Goal: Task Accomplishment & Management: Use online tool/utility

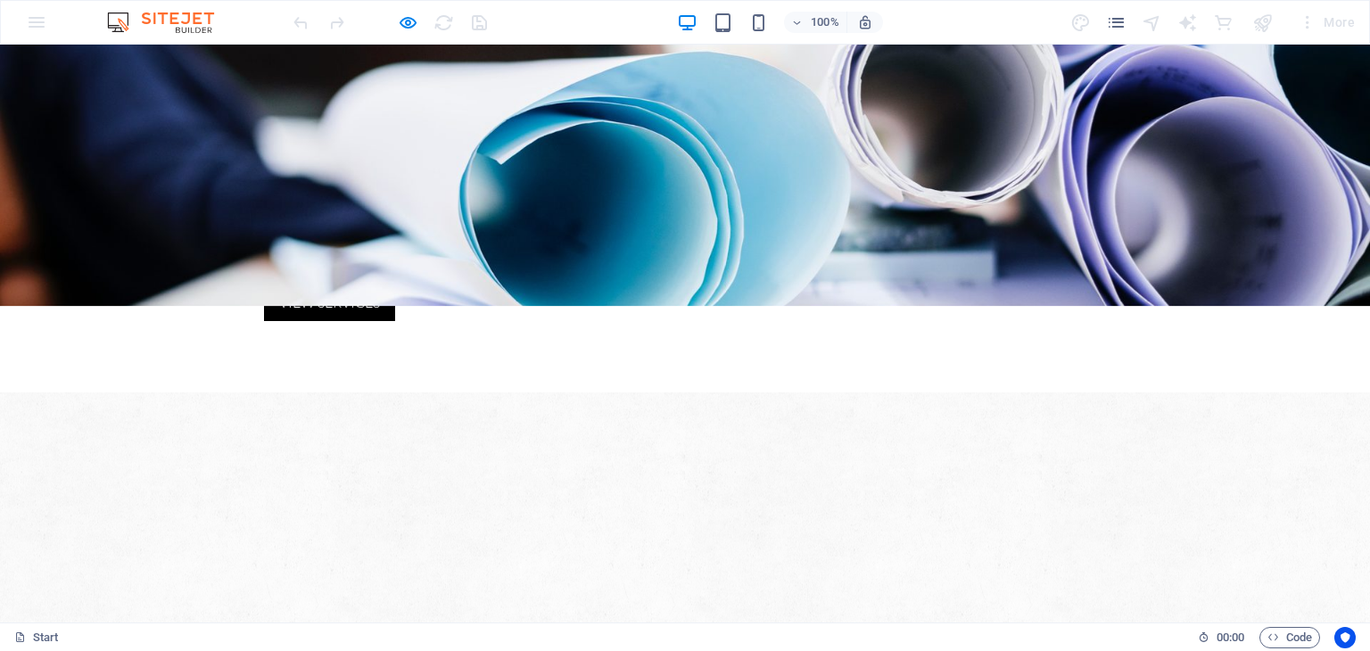
scroll to position [535, 0]
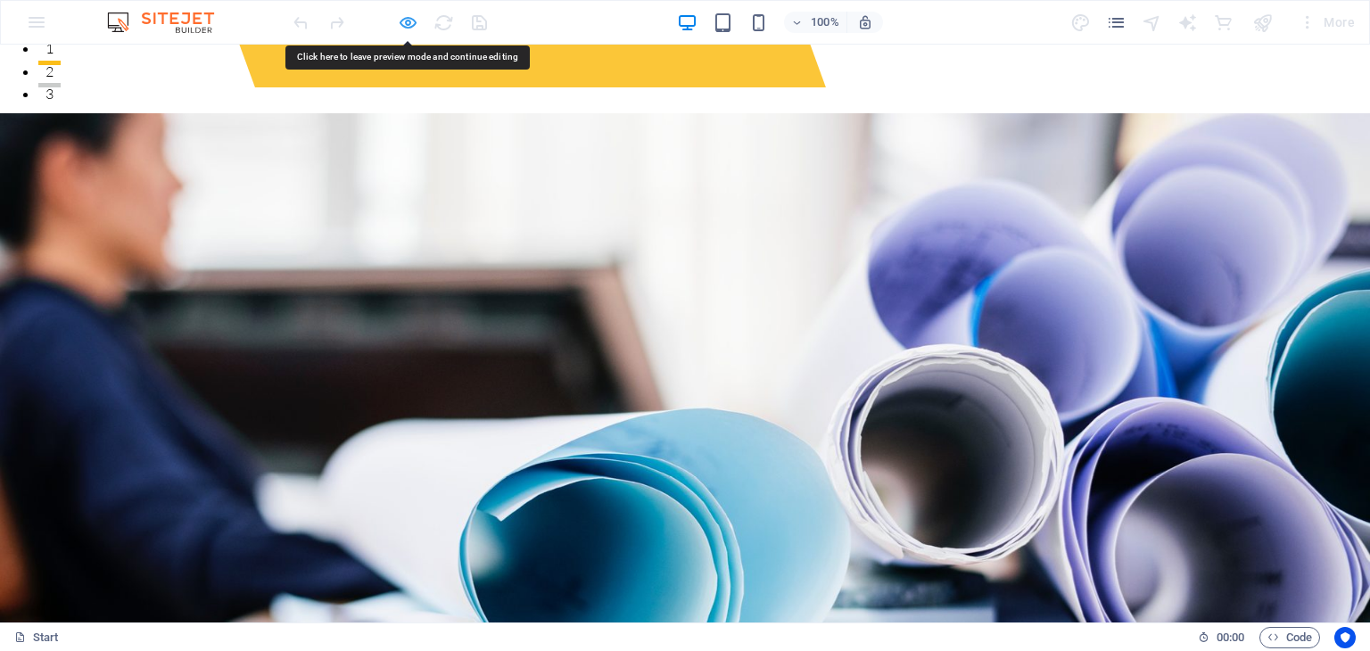
drag, startPoint x: 385, startPoint y: 304, endPoint x: 413, endPoint y: 25, distance: 280.7
click at [413, 25] on icon "button" at bounding box center [408, 22] width 21 height 21
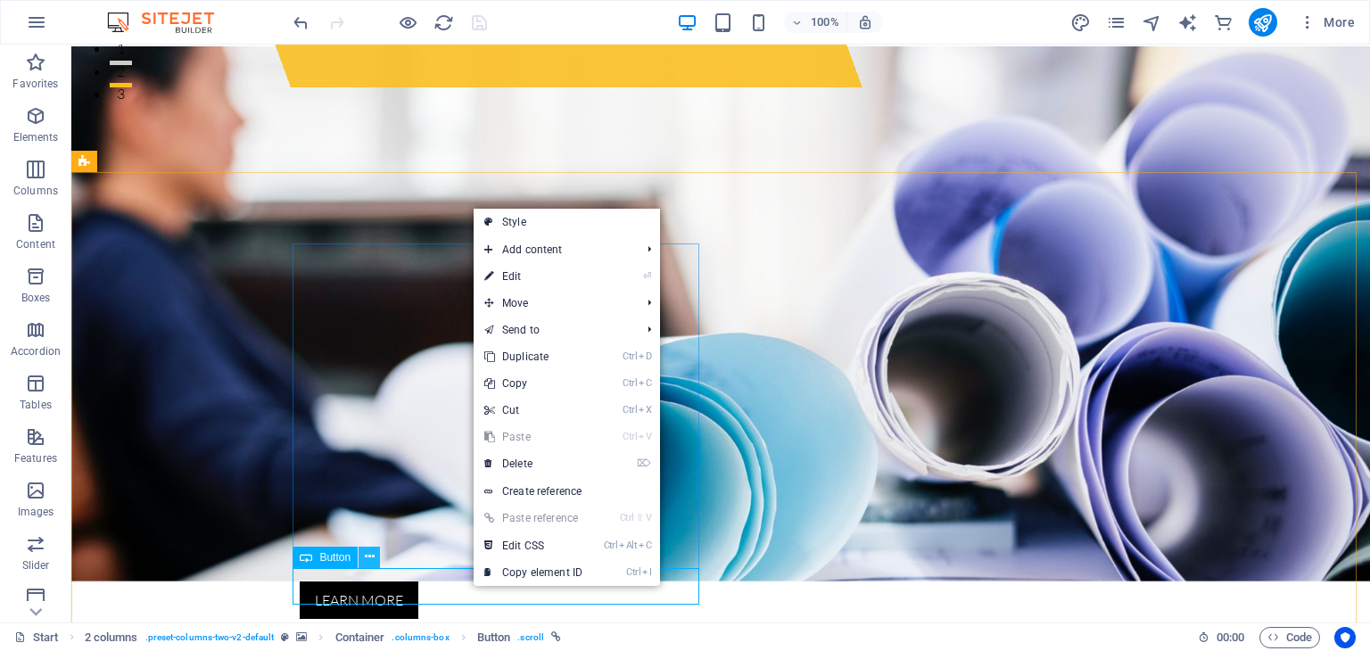
click at [372, 560] on icon at bounding box center [370, 557] width 10 height 19
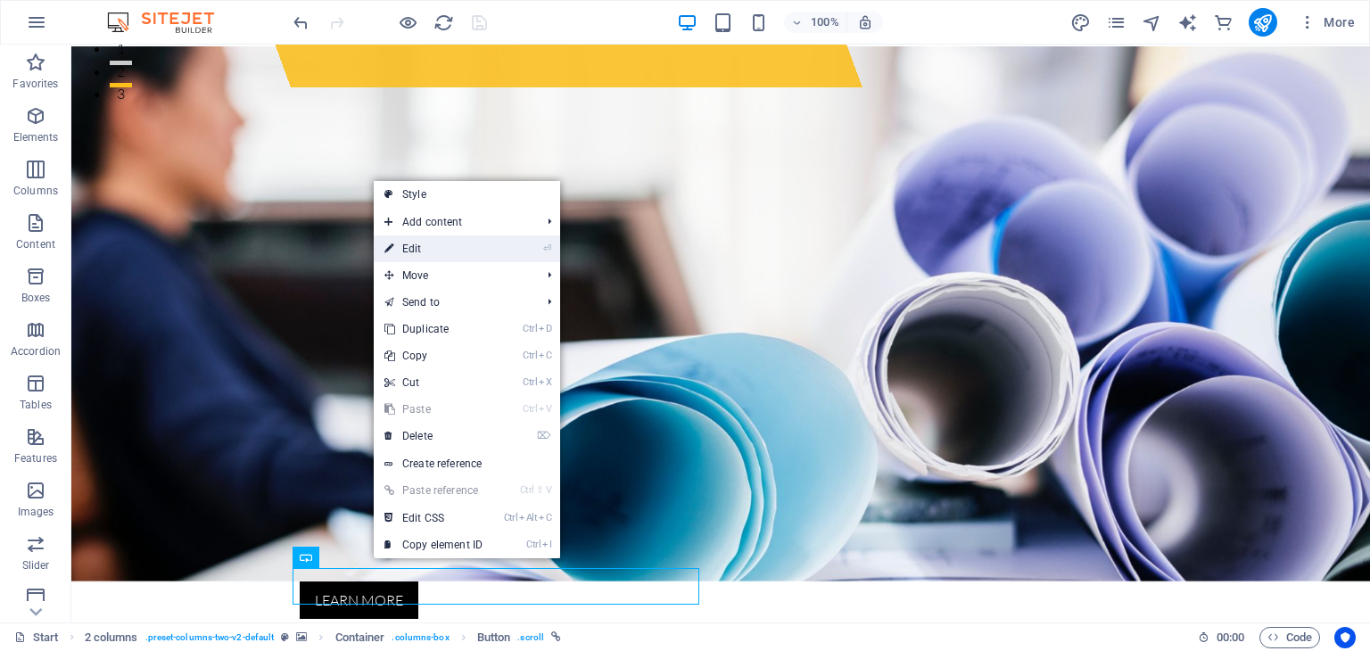
click at [417, 251] on link "⏎ Edit" at bounding box center [434, 249] width 120 height 27
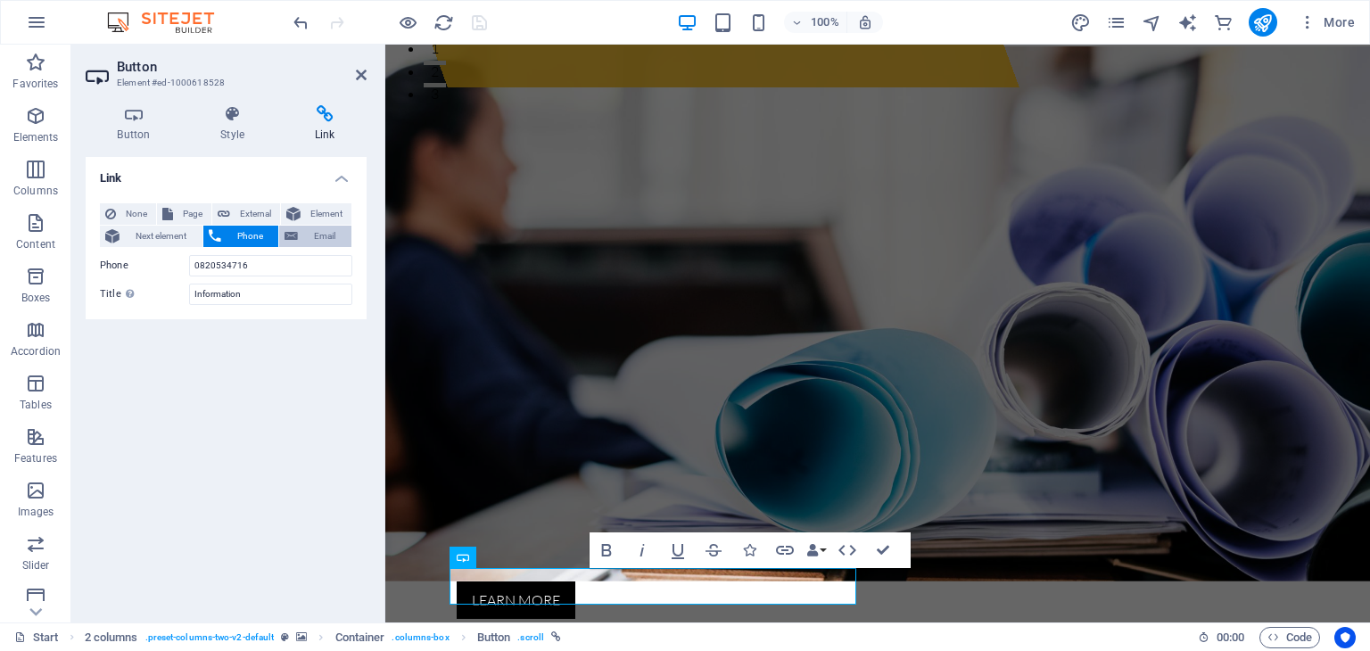
click at [313, 237] on span "Email" at bounding box center [324, 236] width 43 height 21
click at [316, 265] on input "[EMAIL_ADDRESS][DOMAIN_NAME]" at bounding box center [270, 265] width 163 height 21
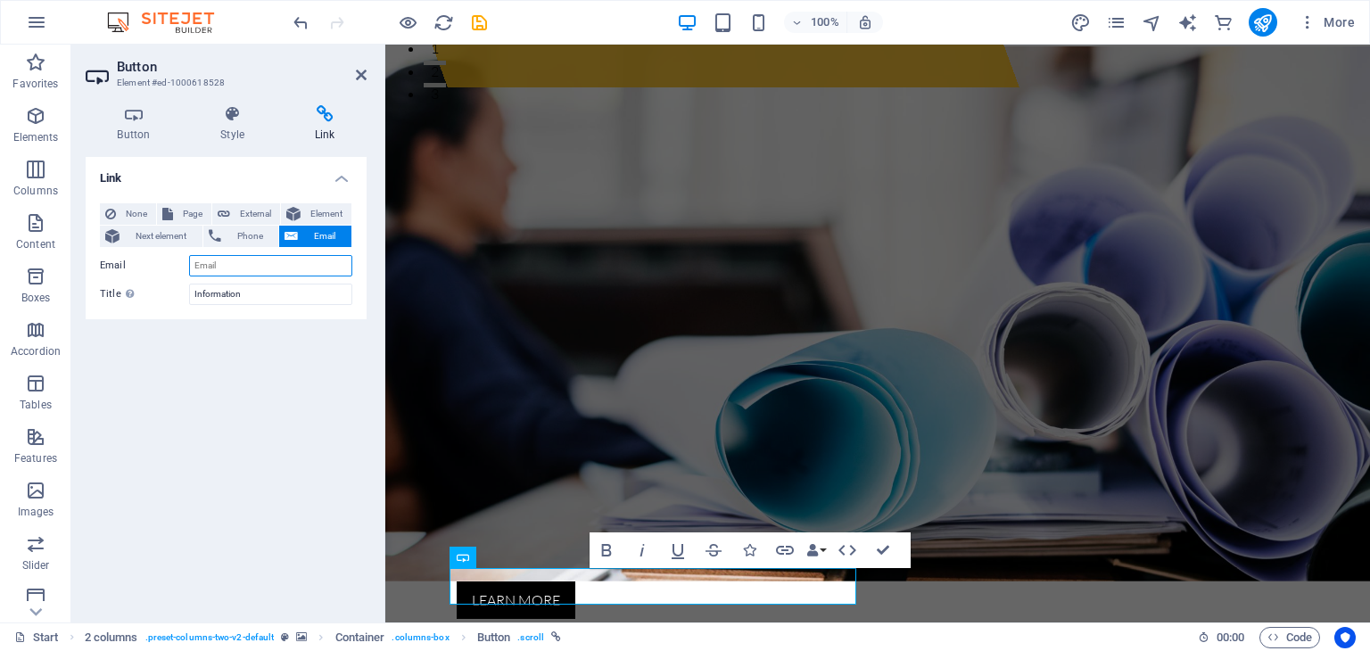
scroll to position [0, 0]
click at [253, 290] on input "Information" at bounding box center [270, 294] width 163 height 21
click at [253, 236] on span "Phone" at bounding box center [250, 236] width 47 height 21
click at [360, 79] on icon at bounding box center [361, 75] width 11 height 14
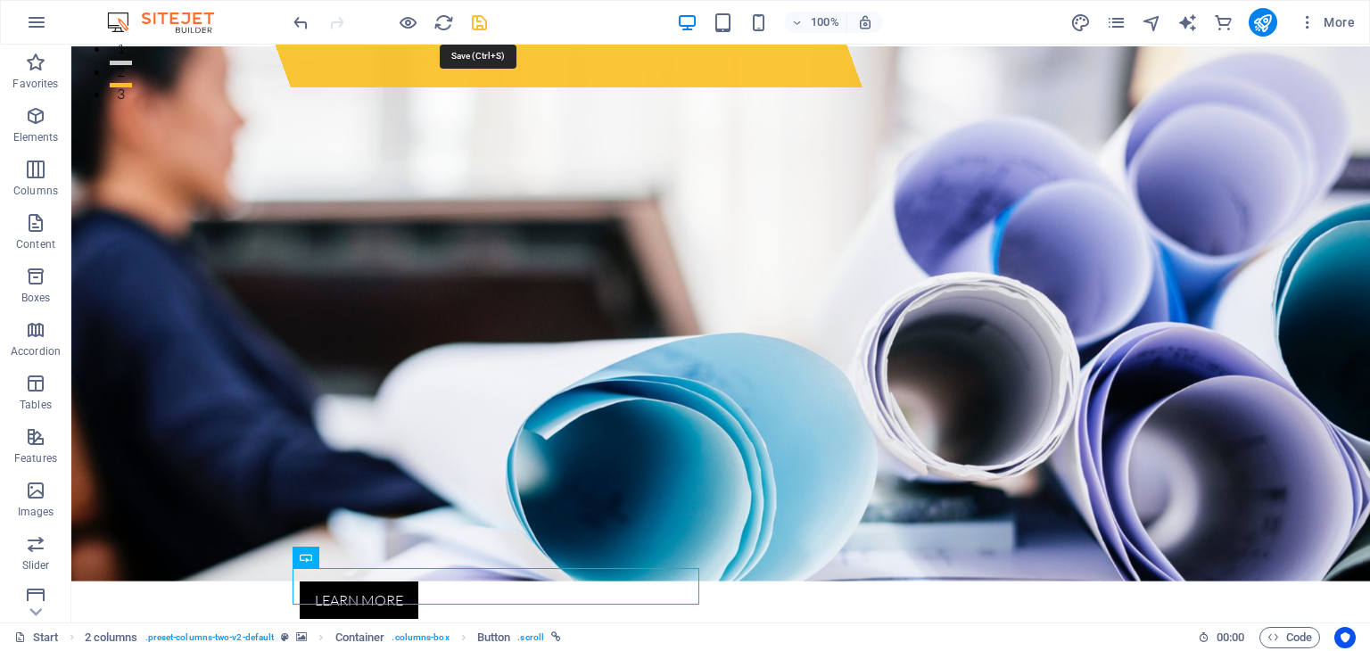
click at [476, 25] on icon "save" at bounding box center [479, 22] width 21 height 21
checkbox input "false"
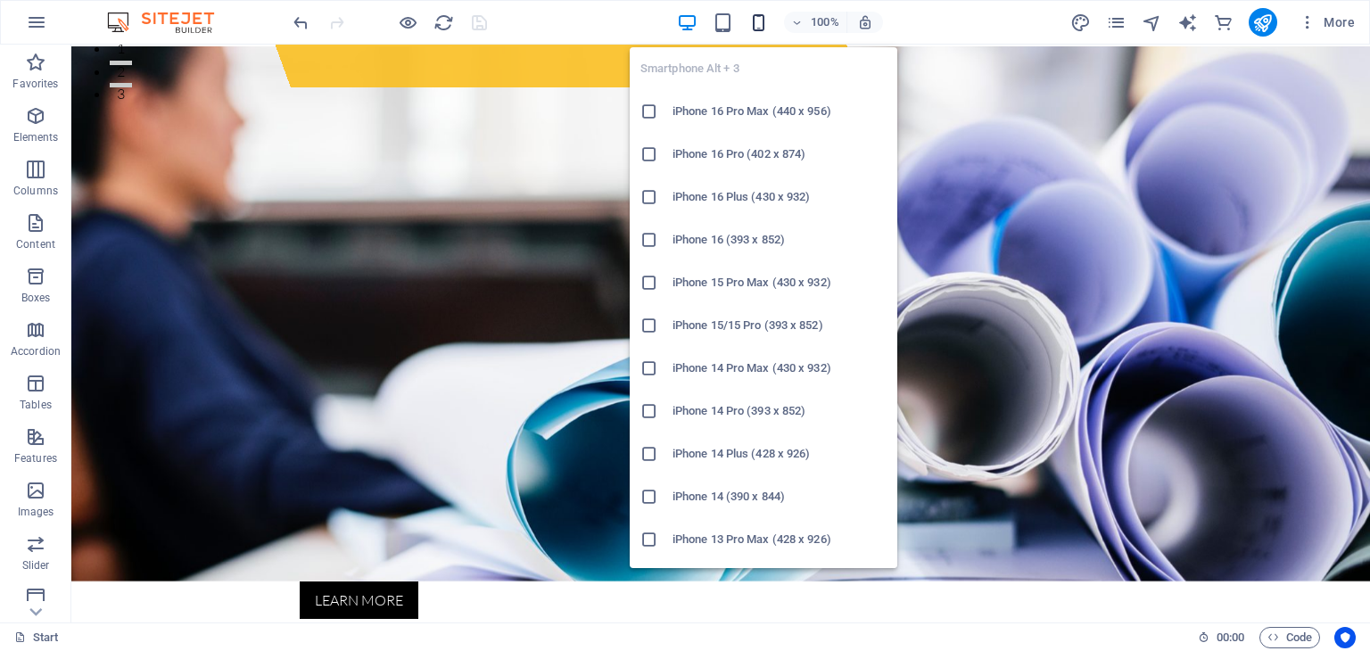
click at [755, 20] on icon "button" at bounding box center [759, 22] width 21 height 21
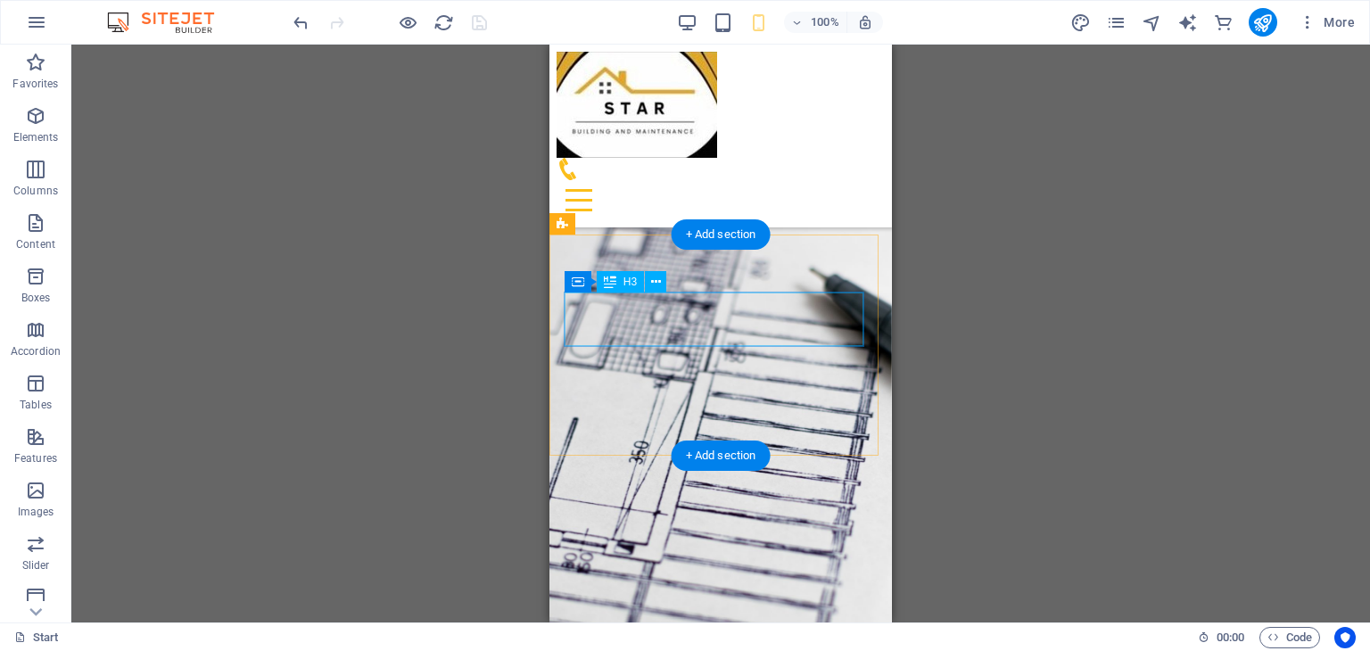
scroll to position [9012, 0]
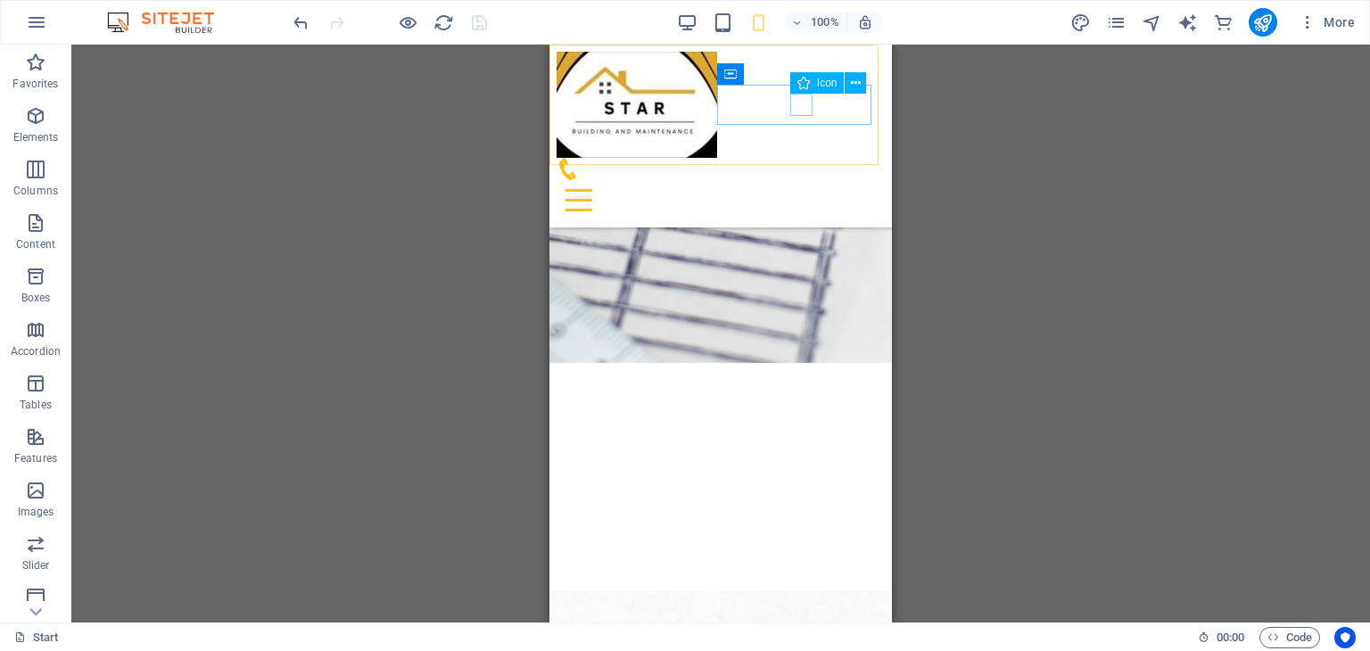
click at [793, 158] on figure at bounding box center [714, 169] width 314 height 22
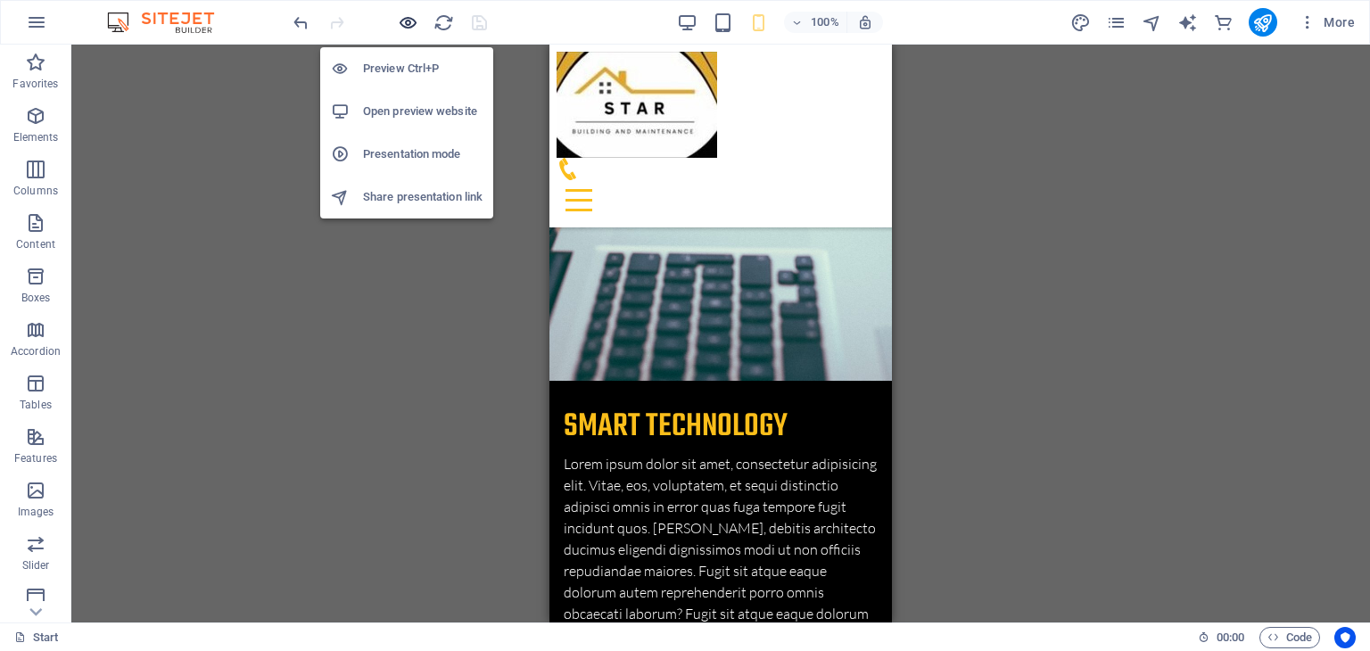
click at [412, 25] on icon "button" at bounding box center [408, 22] width 21 height 21
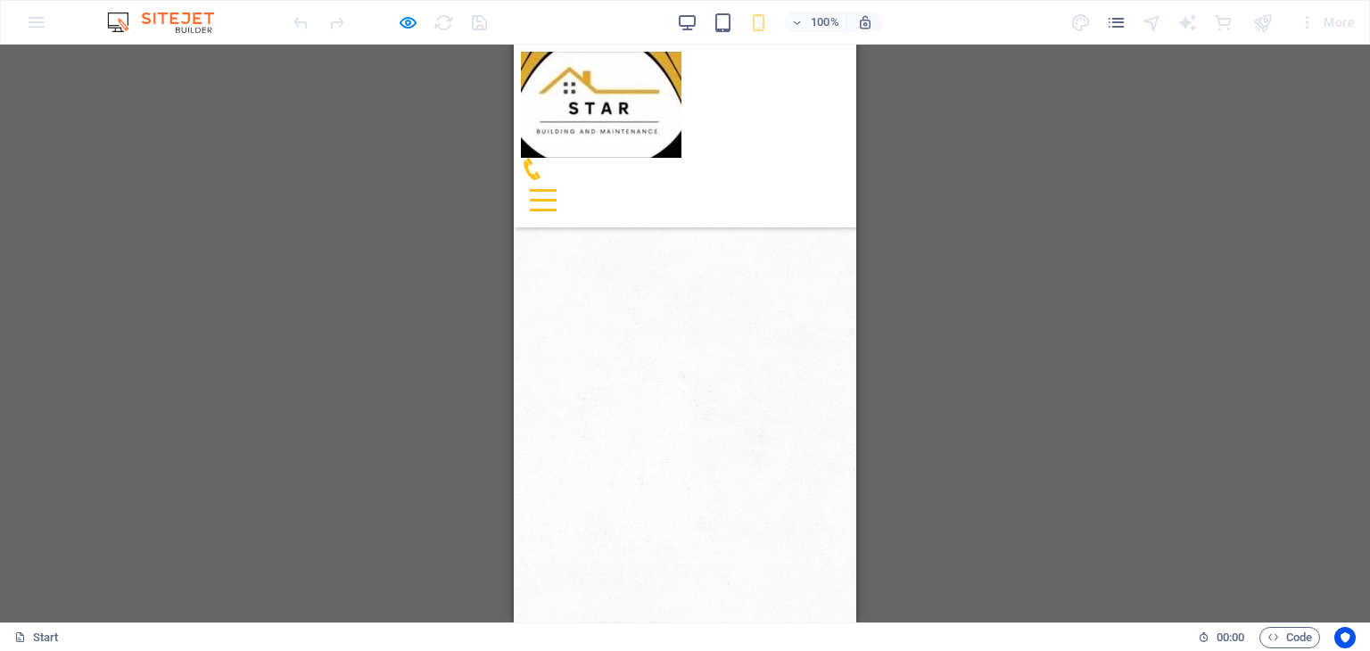
scroll to position [525, 0]
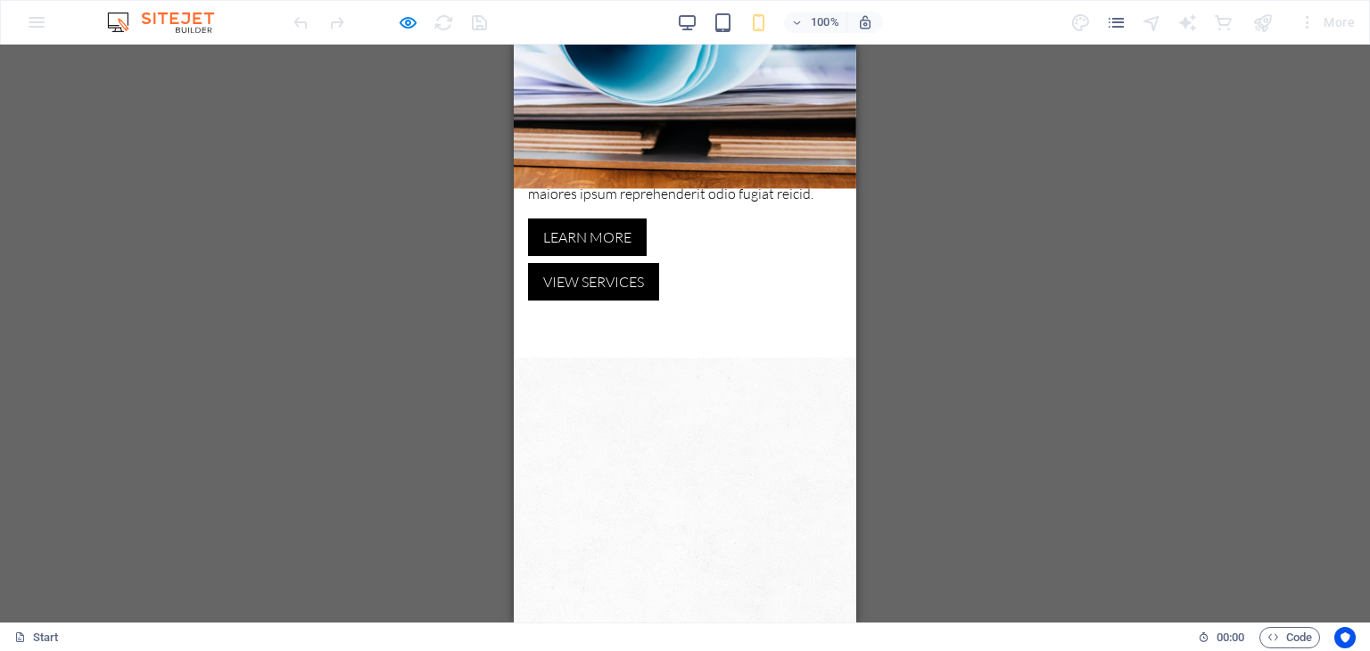
scroll to position [435, 0]
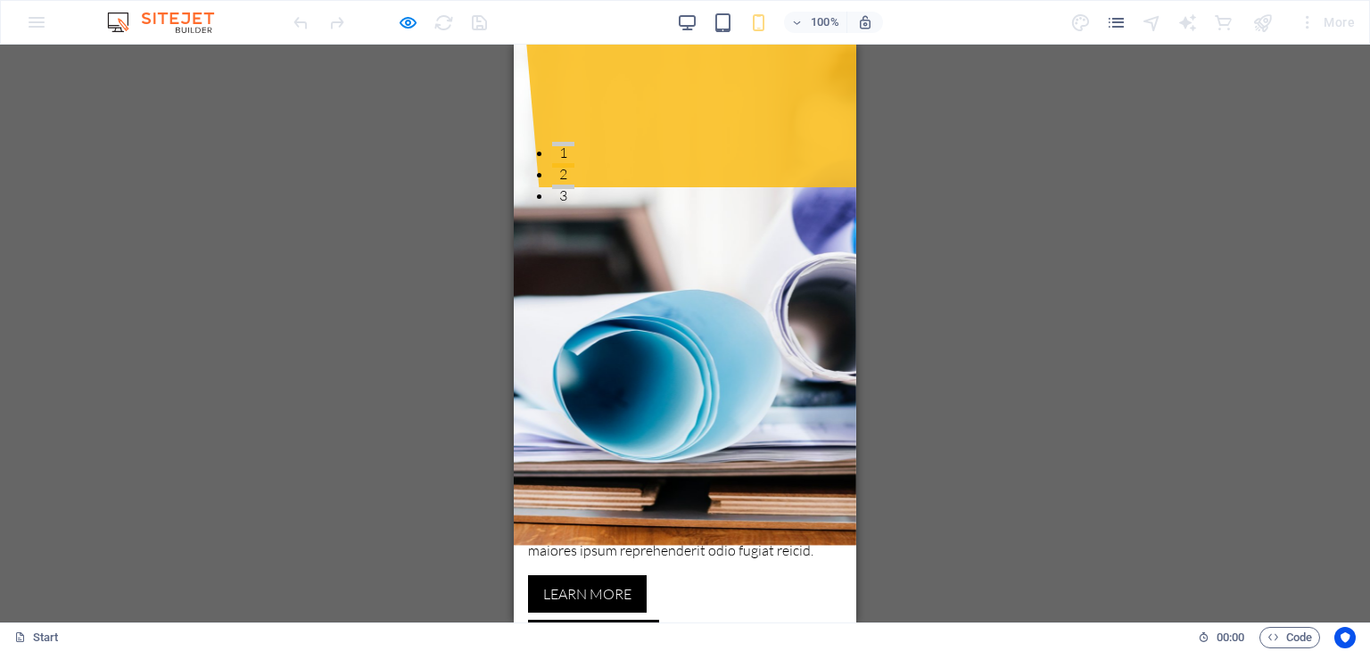
drag, startPoint x: 1020, startPoint y: 350, endPoint x: 1019, endPoint y: 367, distance: 17.0
click at [1020, 350] on div "Container H1 Banner Banner Container Container Spacer Placeholder Container Ban…" at bounding box center [685, 334] width 1370 height 578
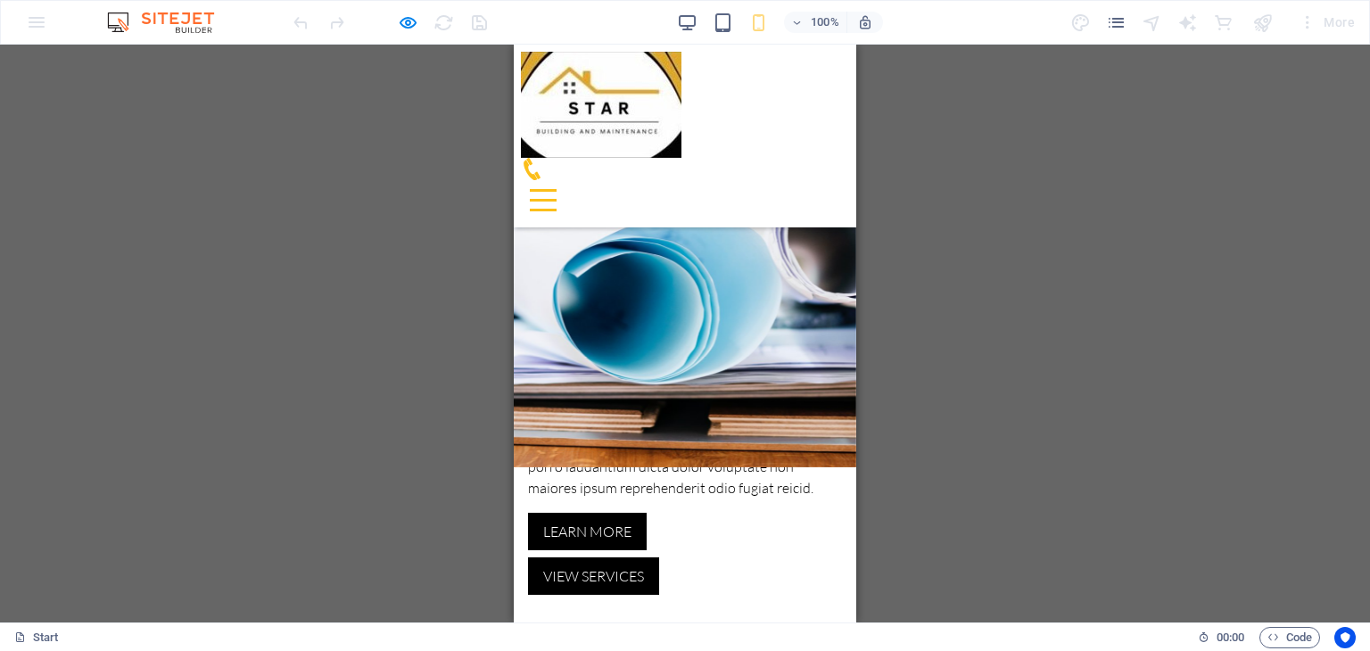
scroll to position [525, 0]
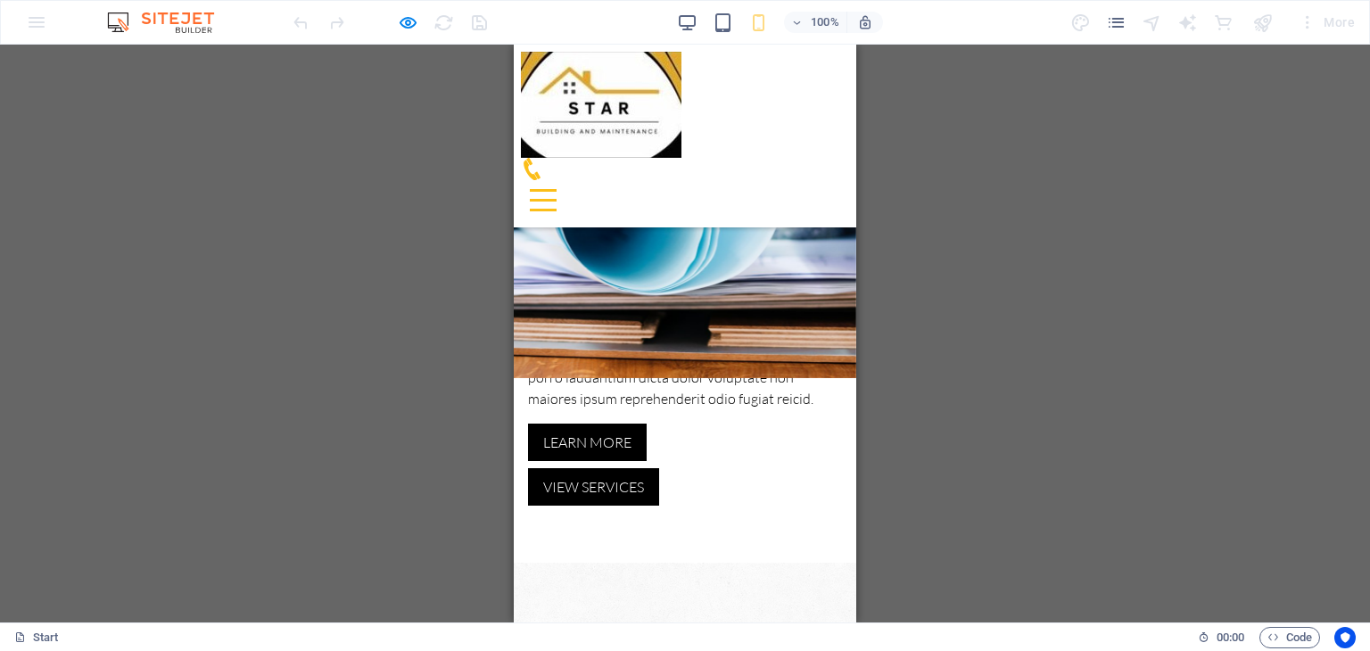
click at [28, 18] on div "100% More" at bounding box center [685, 22] width 1369 height 43
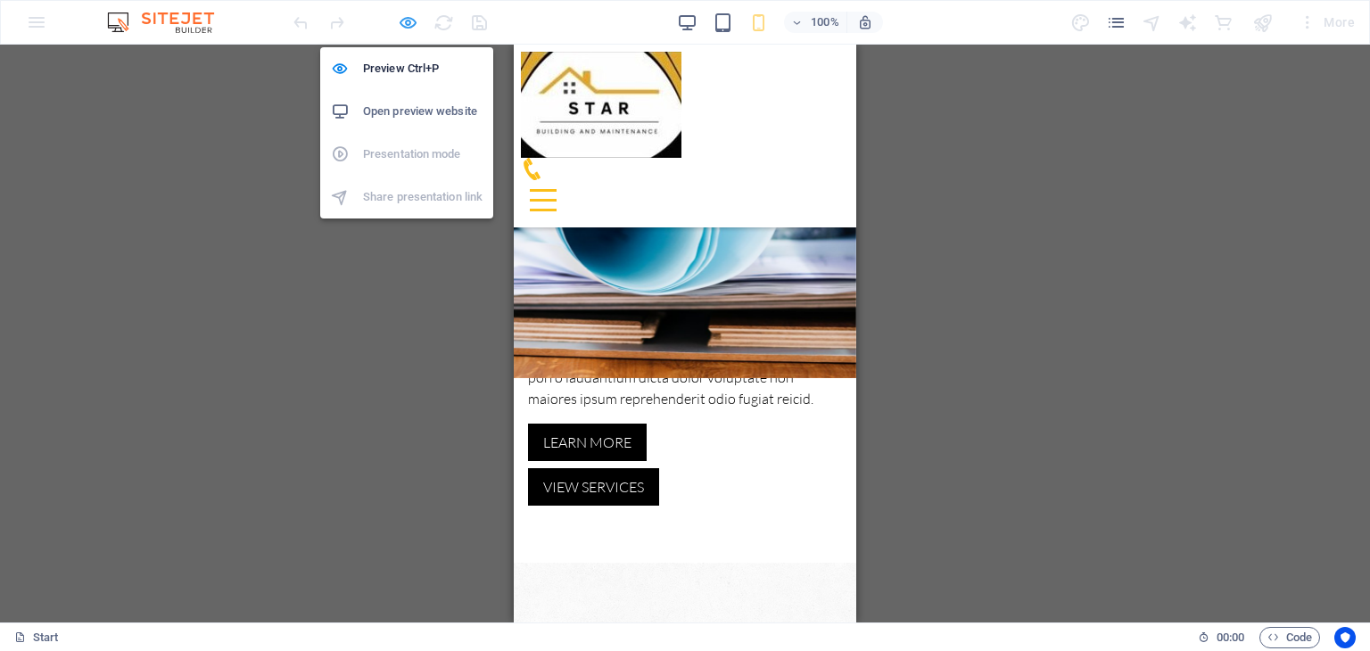
click at [406, 24] on icon "button" at bounding box center [408, 22] width 21 height 21
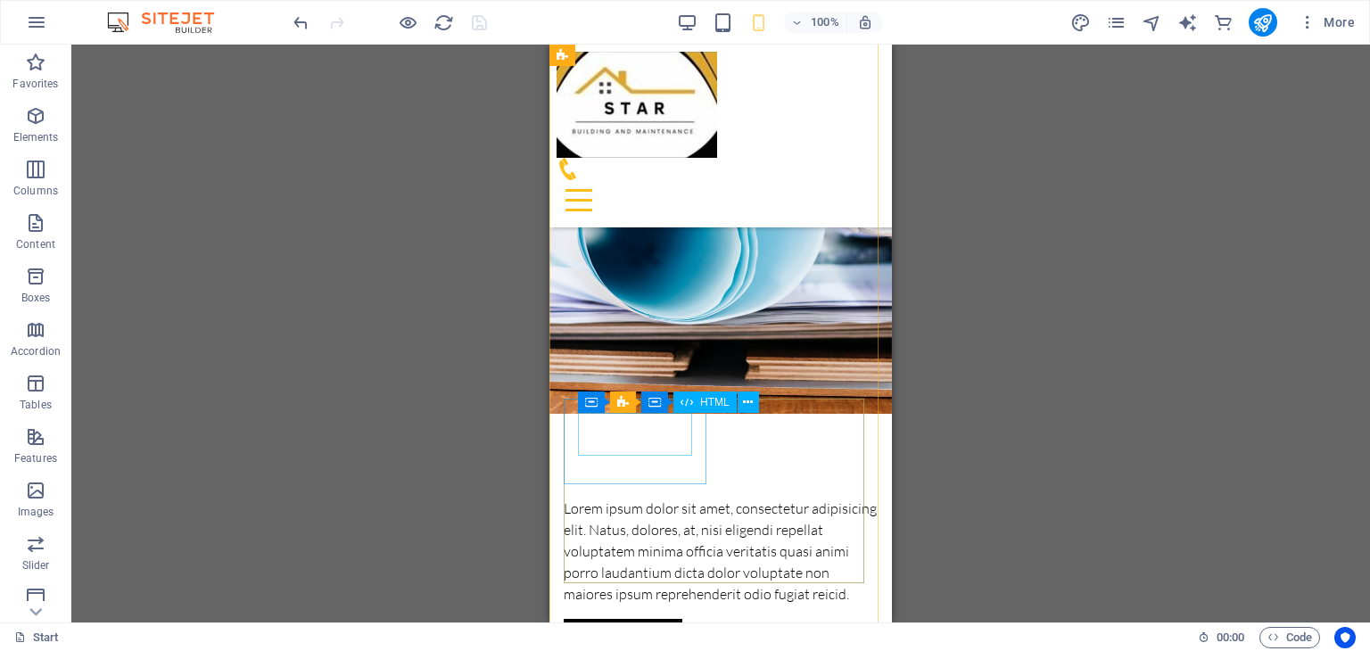
scroll to position [703, 0]
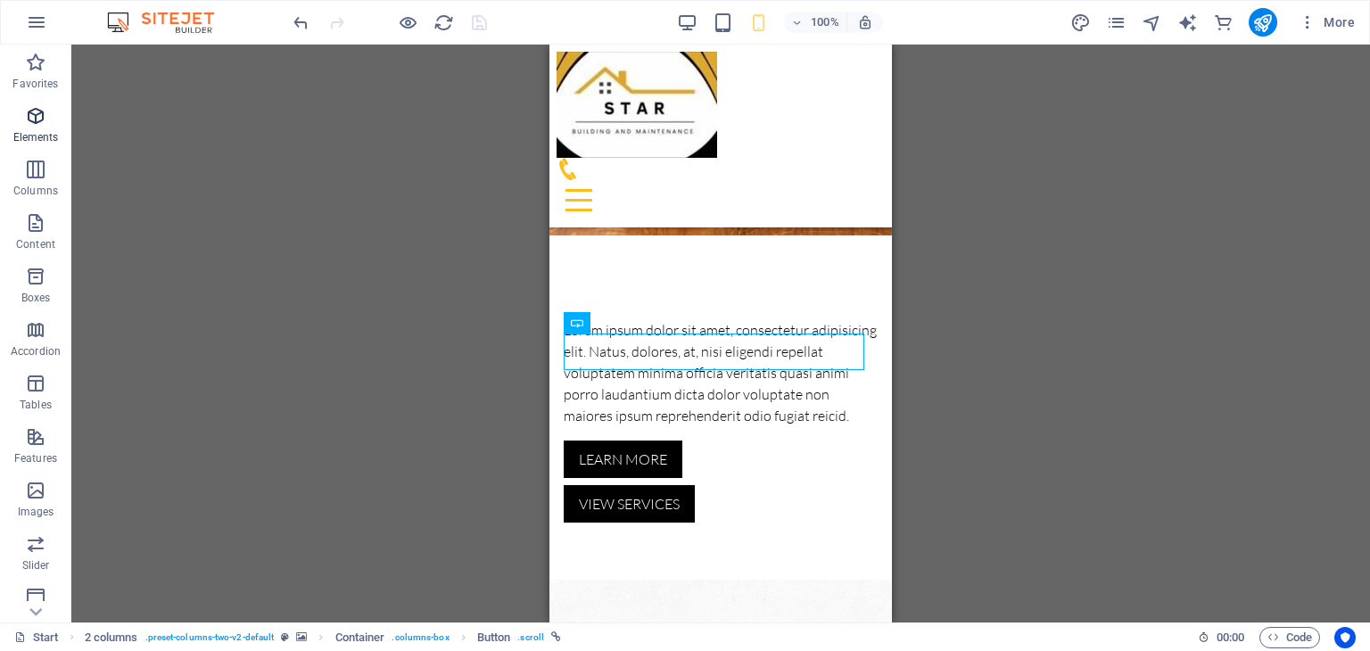
click at [29, 128] on span "Elements" at bounding box center [35, 126] width 71 height 43
click at [584, 325] on div "Container H1 Banner Banner Container Container Spacer Placeholder Container Ban…" at bounding box center [720, 334] width 1299 height 578
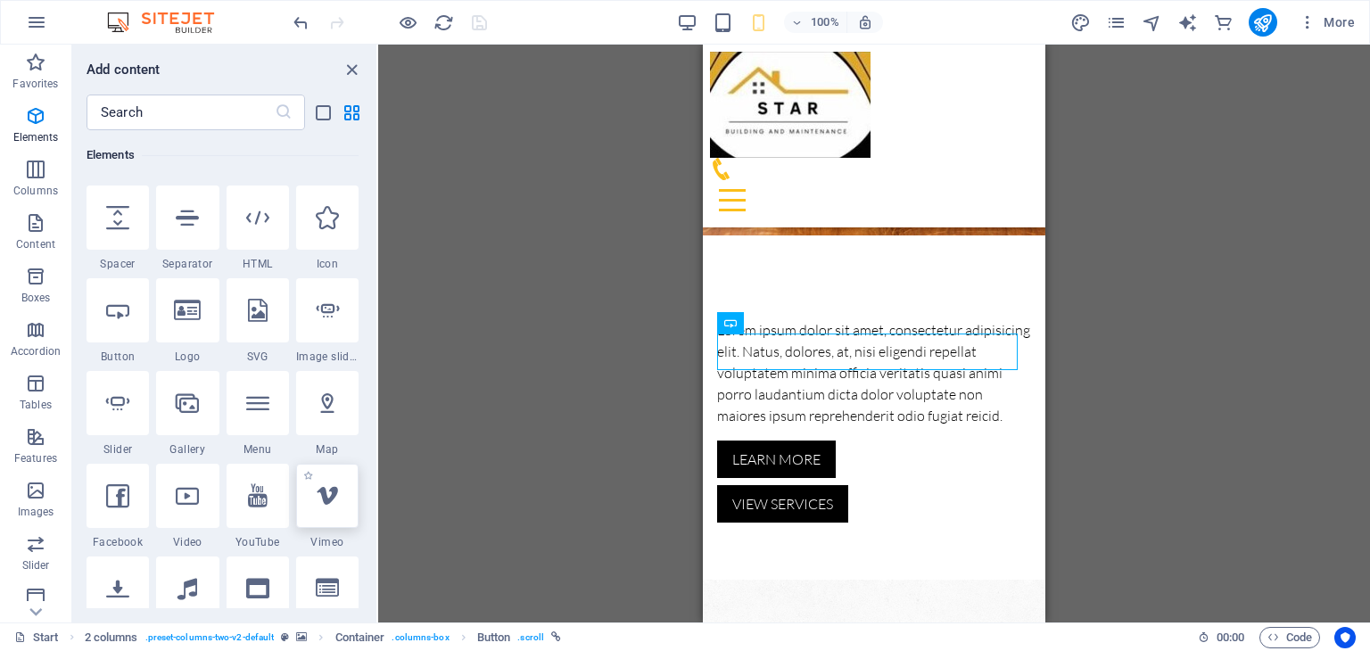
scroll to position [189, 0]
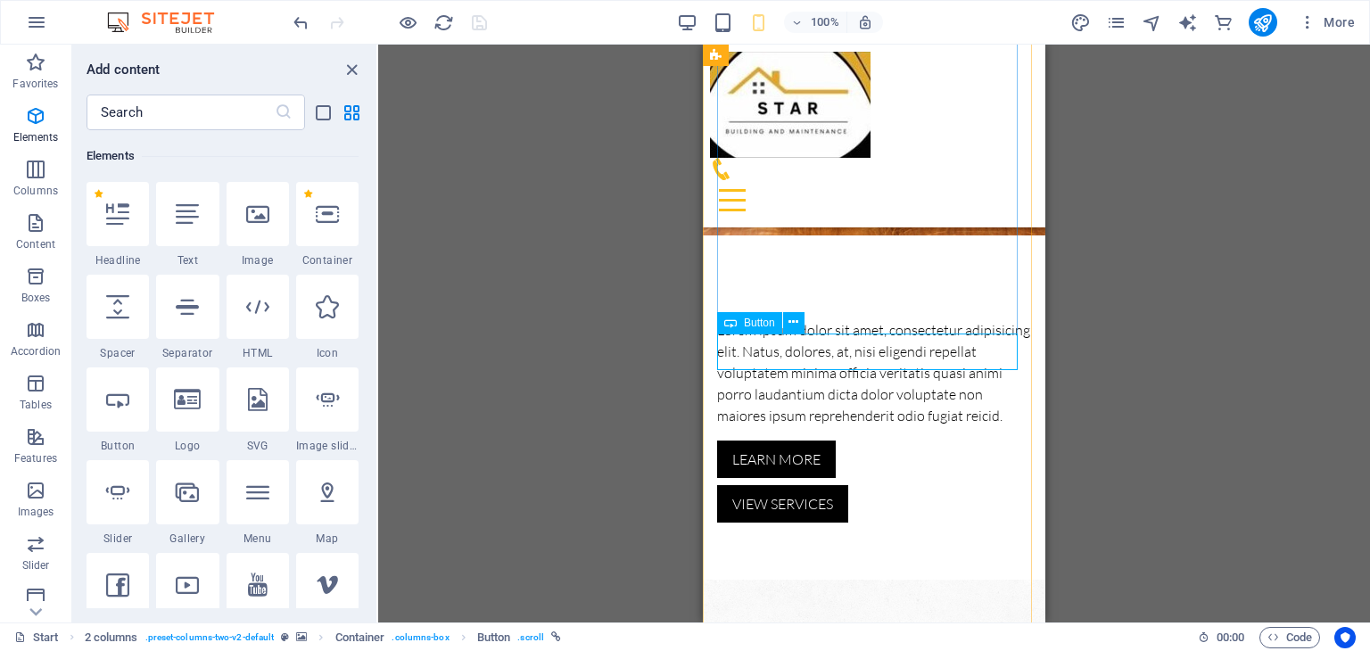
click at [792, 319] on icon at bounding box center [794, 322] width 10 height 19
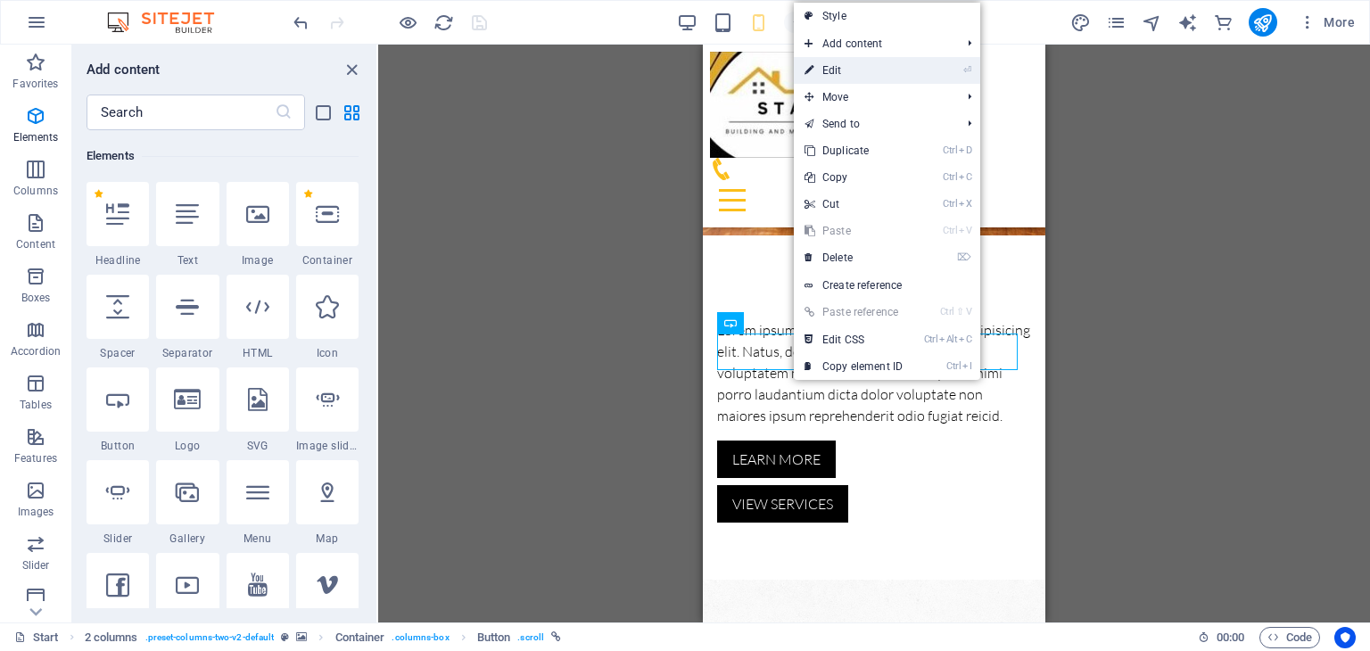
click at [855, 66] on link "⏎ Edit" at bounding box center [854, 70] width 120 height 27
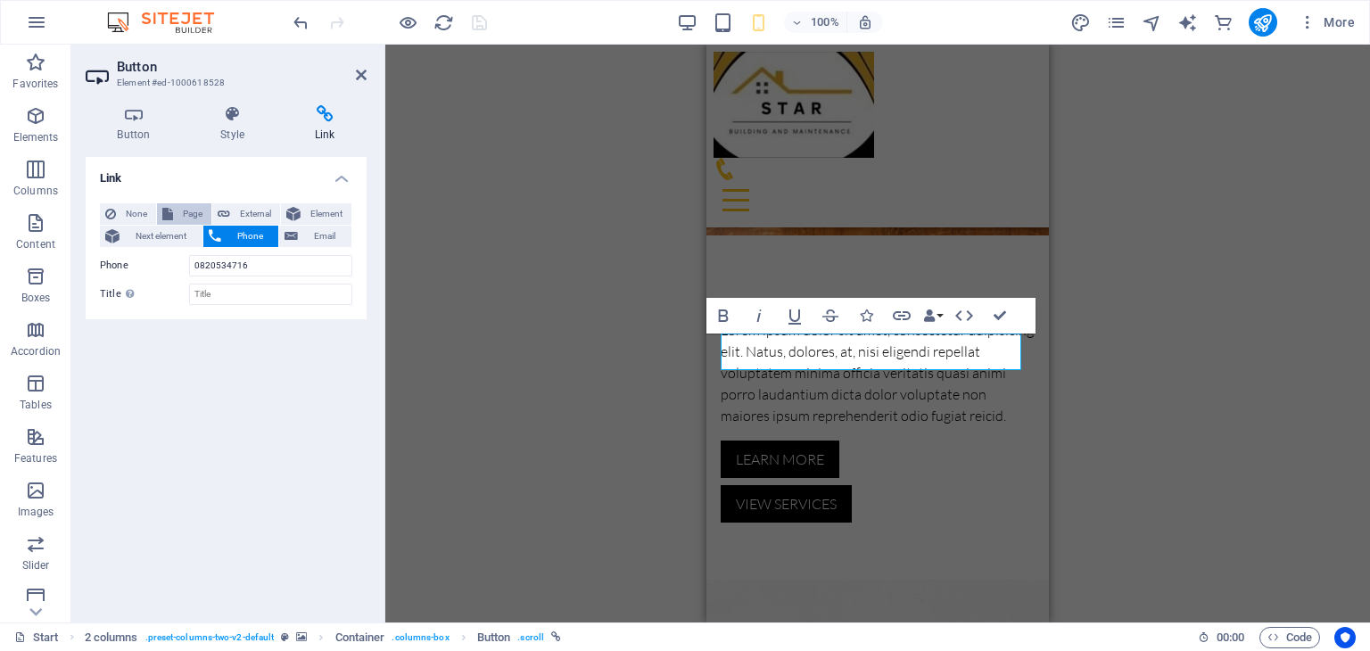
drag, startPoint x: 128, startPoint y: 209, endPoint x: 166, endPoint y: 208, distance: 37.5
click at [129, 209] on span "None" at bounding box center [135, 213] width 29 height 21
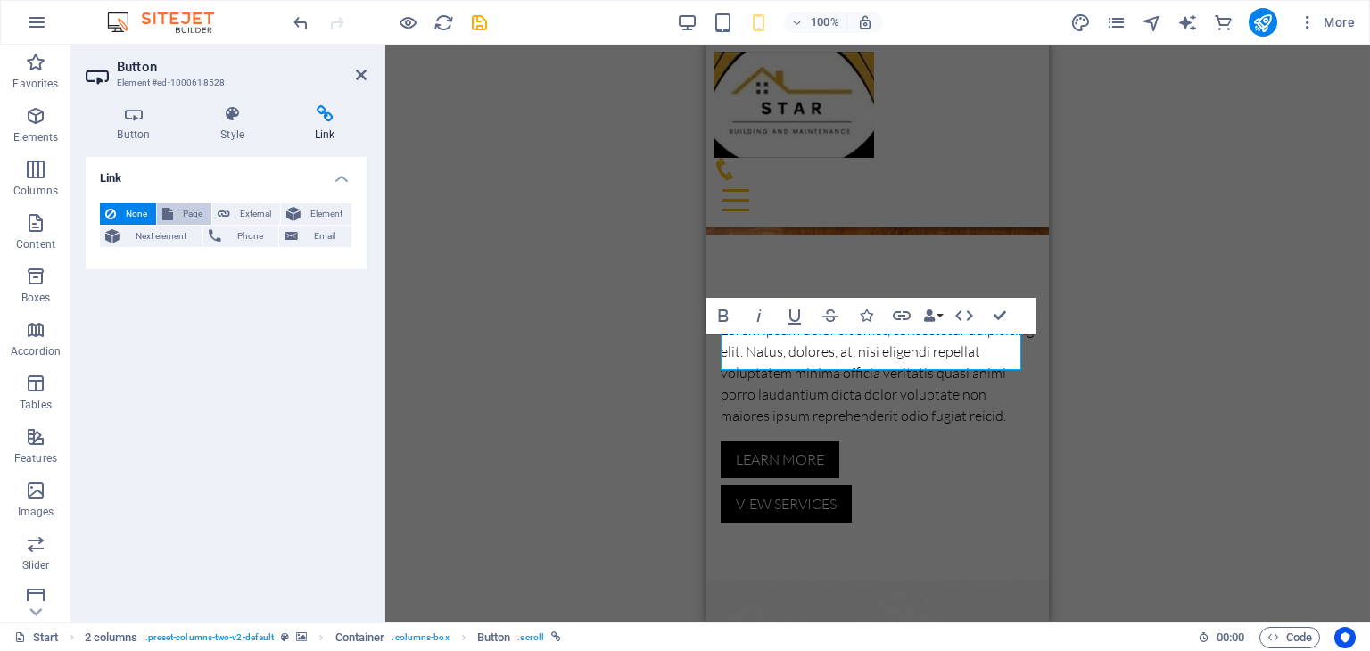
click at [173, 209] on button "Page" at bounding box center [184, 213] width 54 height 21
select select
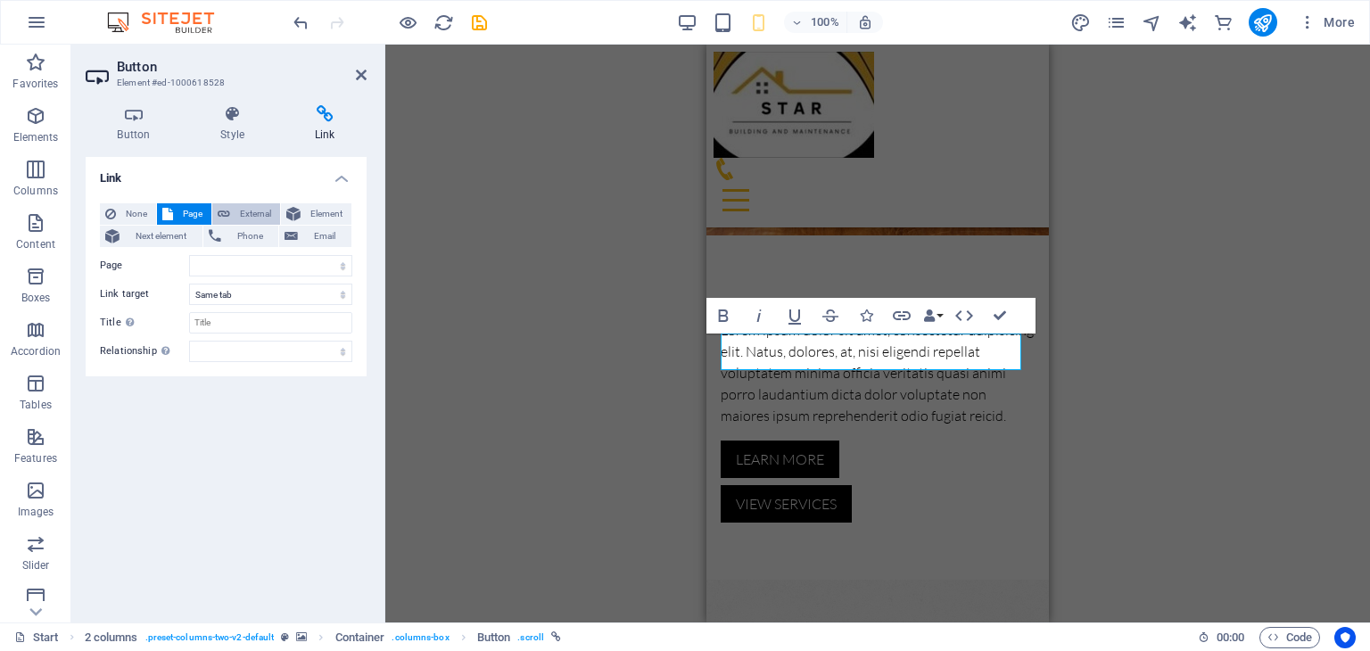
click at [247, 211] on span "External" at bounding box center [255, 213] width 39 height 21
select select "blank"
click at [306, 215] on span "Element" at bounding box center [326, 213] width 40 height 21
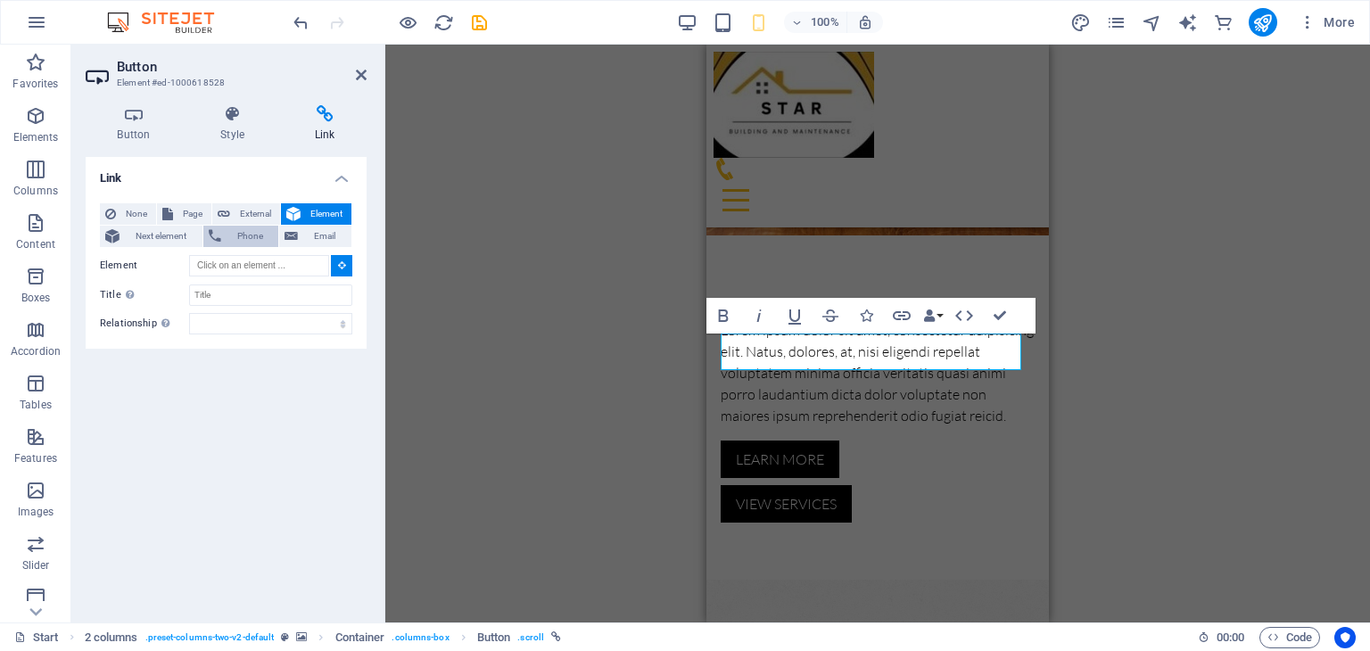
click at [139, 239] on span "Next element" at bounding box center [161, 236] width 72 height 21
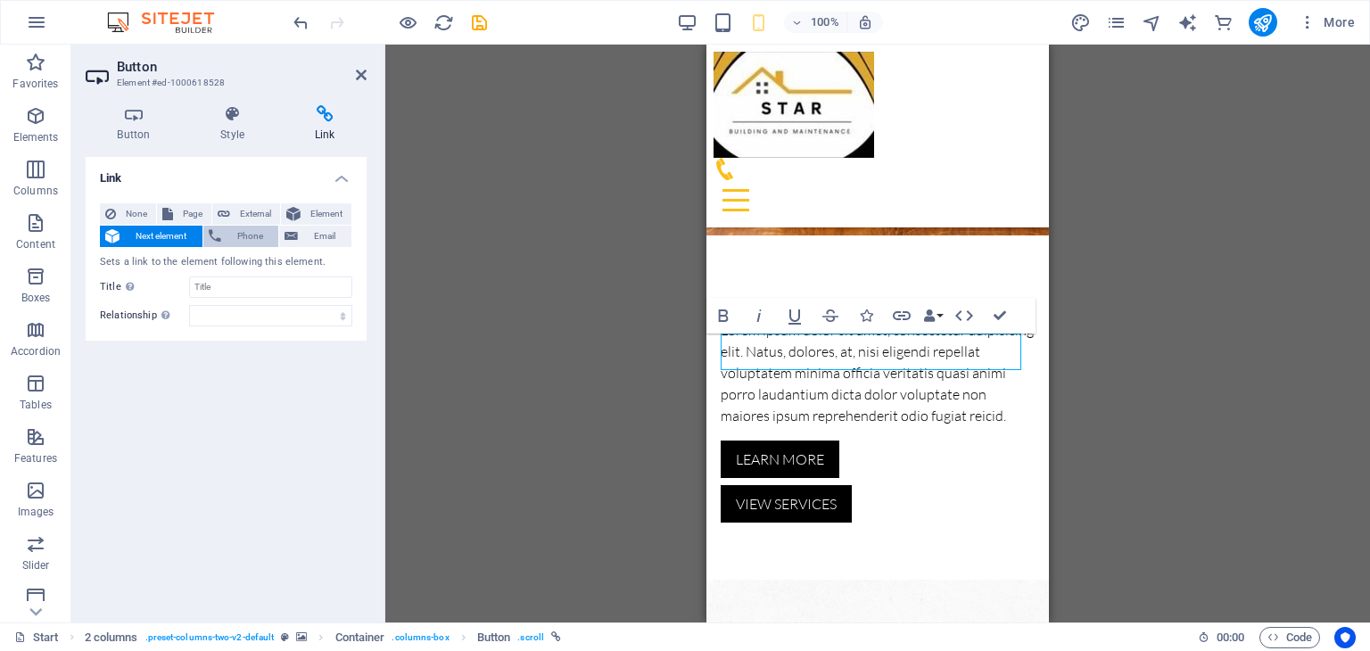
click at [256, 240] on span "Phone" at bounding box center [250, 236] width 47 height 21
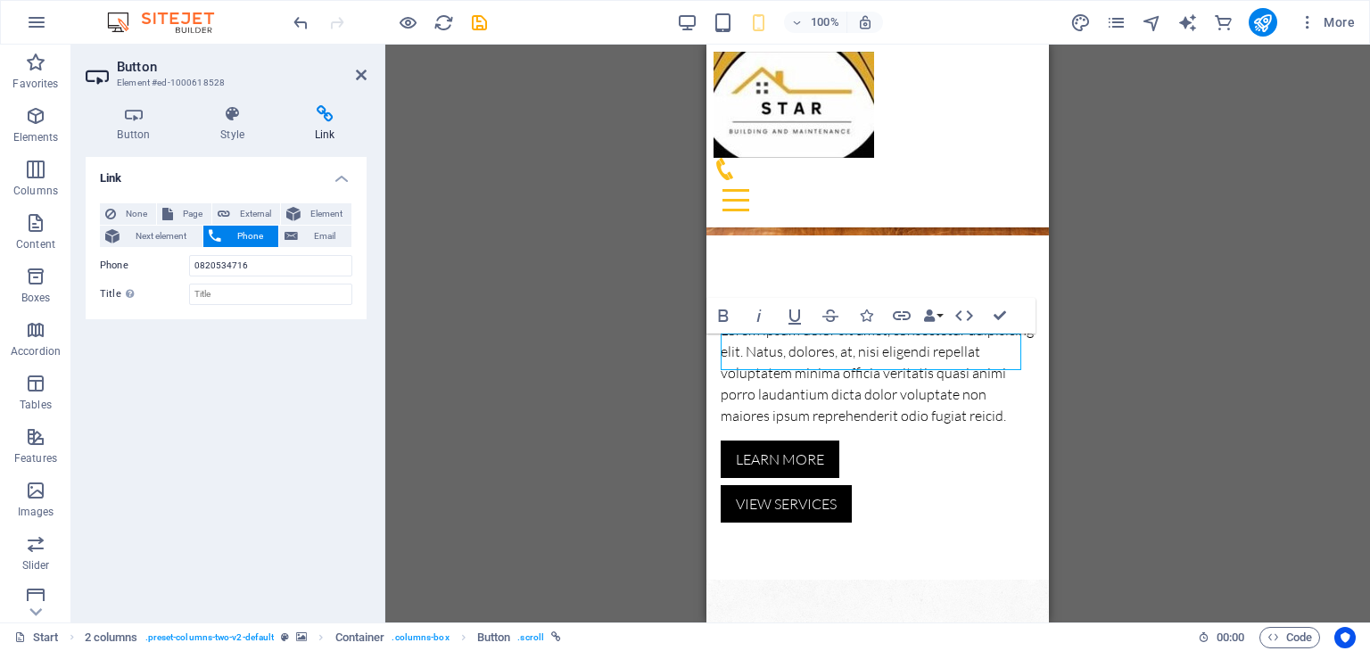
click at [329, 120] on icon at bounding box center [325, 114] width 84 height 18
click at [328, 126] on h4 "Link" at bounding box center [325, 123] width 84 height 37
click at [481, 326] on div "Container H1 Banner Banner Container Container Spacer Placeholder Container Ban…" at bounding box center [877, 334] width 985 height 578
click at [324, 232] on span "Email" at bounding box center [324, 236] width 43 height 21
click at [255, 233] on span "Phone" at bounding box center [250, 236] width 47 height 21
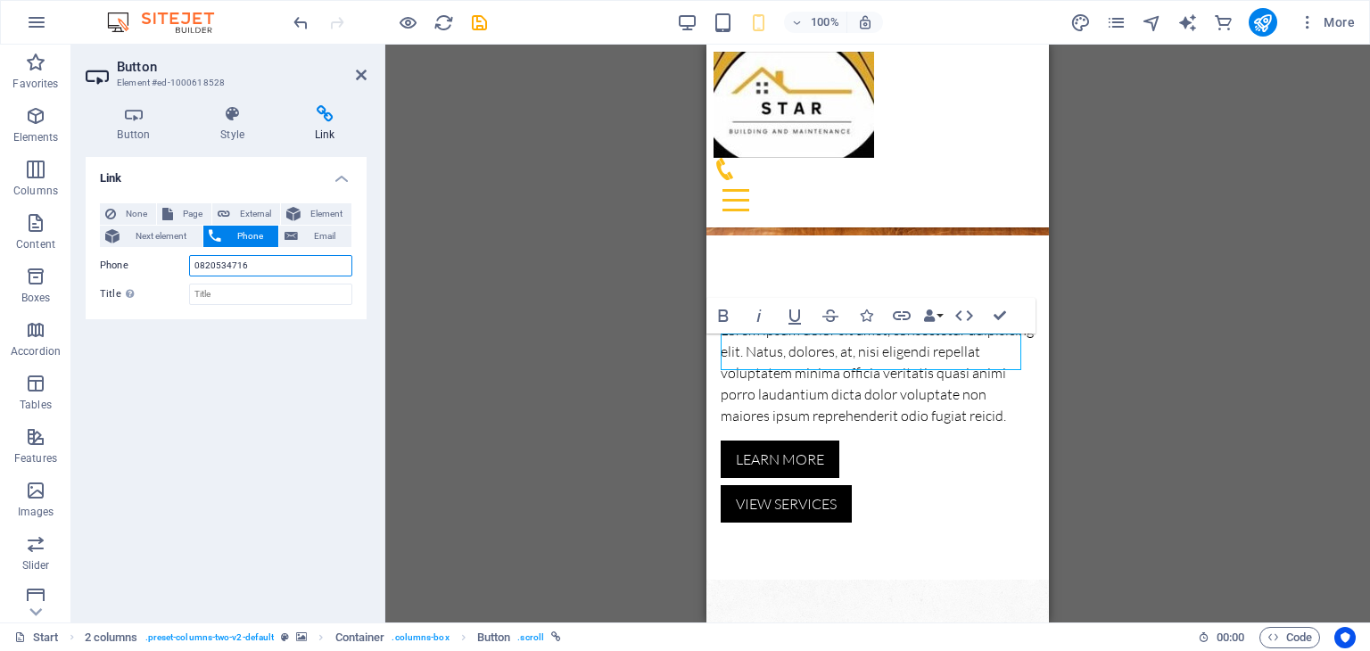
click at [228, 261] on input "0820534716" at bounding box center [270, 265] width 163 height 21
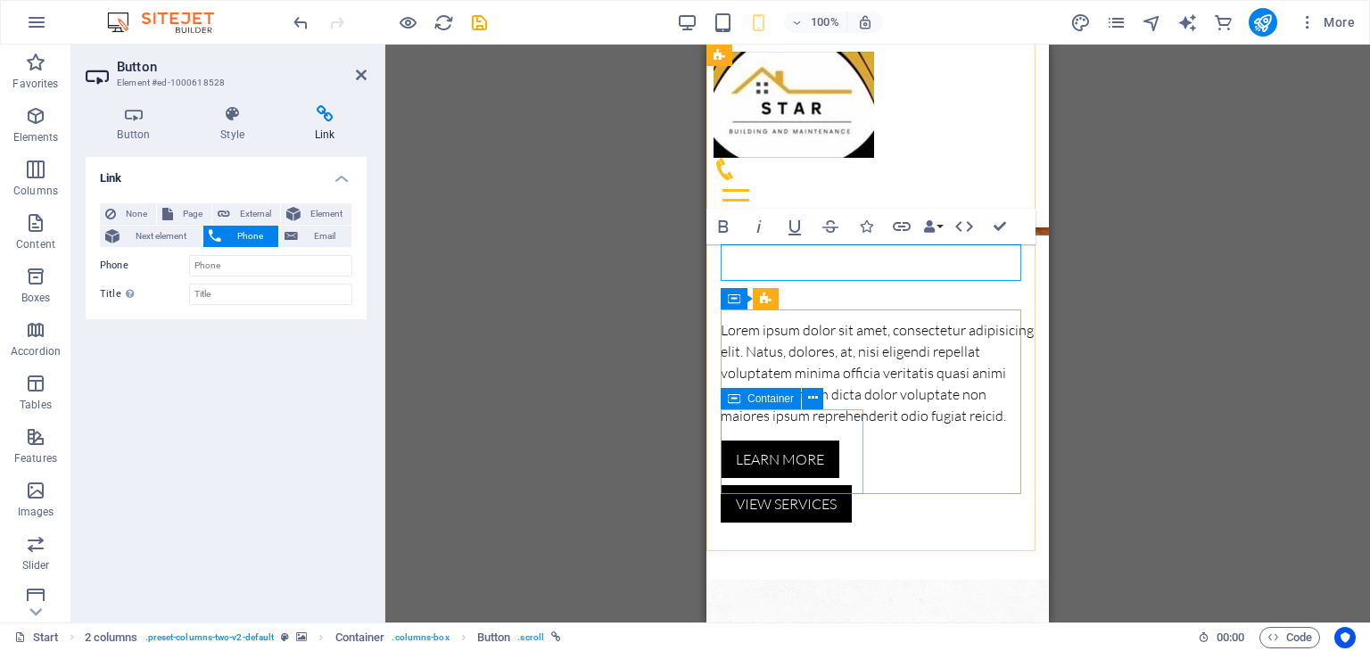
scroll to position [792, 0]
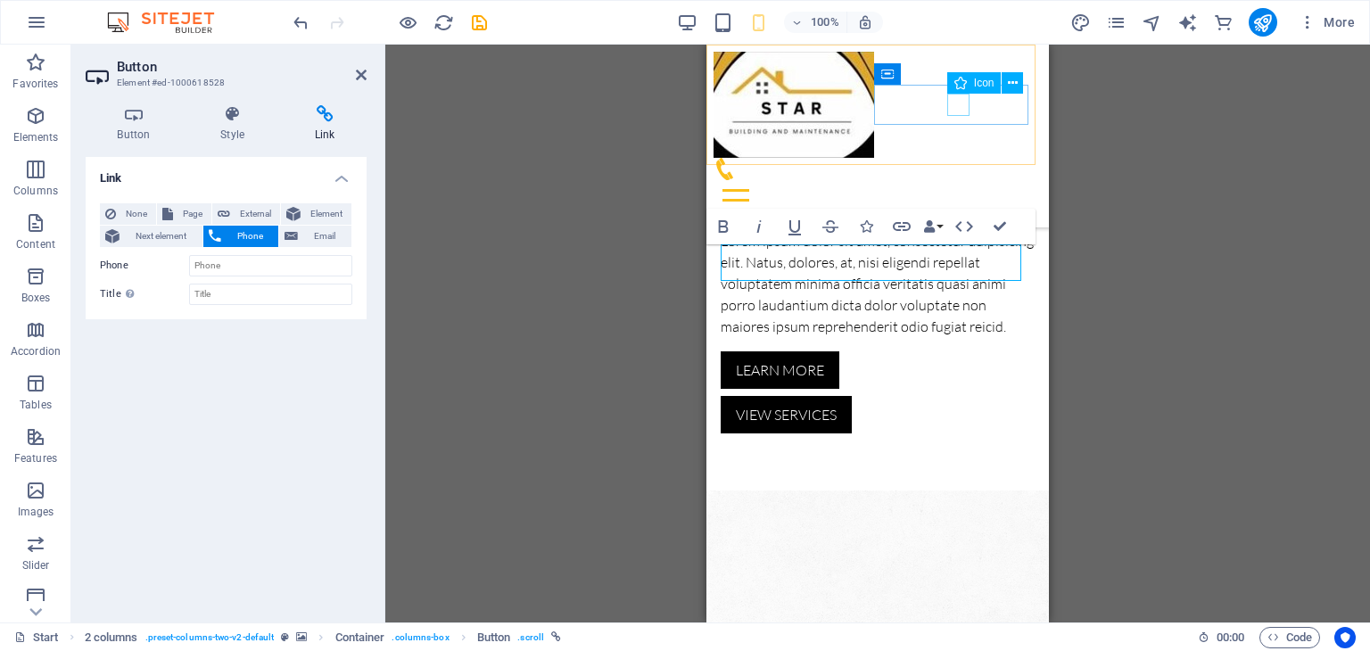
click at [956, 158] on figure at bounding box center [871, 169] width 314 height 22
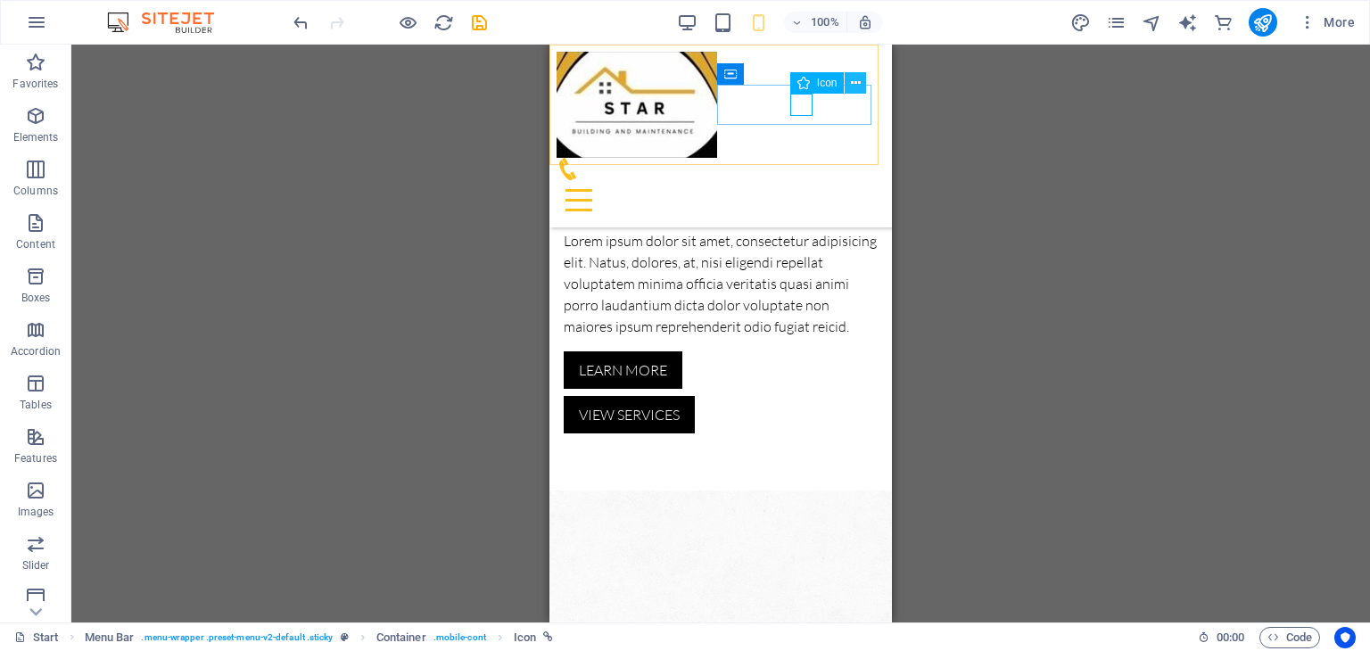
click at [851, 79] on icon at bounding box center [856, 83] width 10 height 19
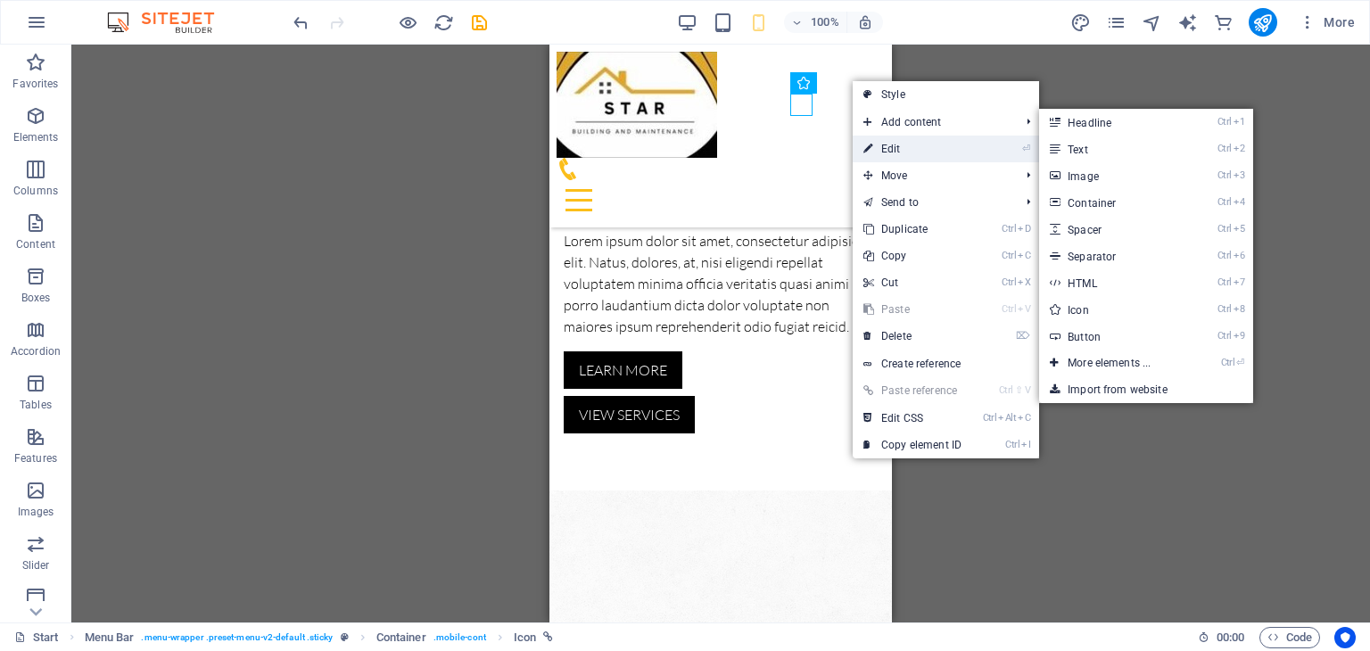
click at [885, 153] on link "⏎ Edit" at bounding box center [913, 149] width 120 height 27
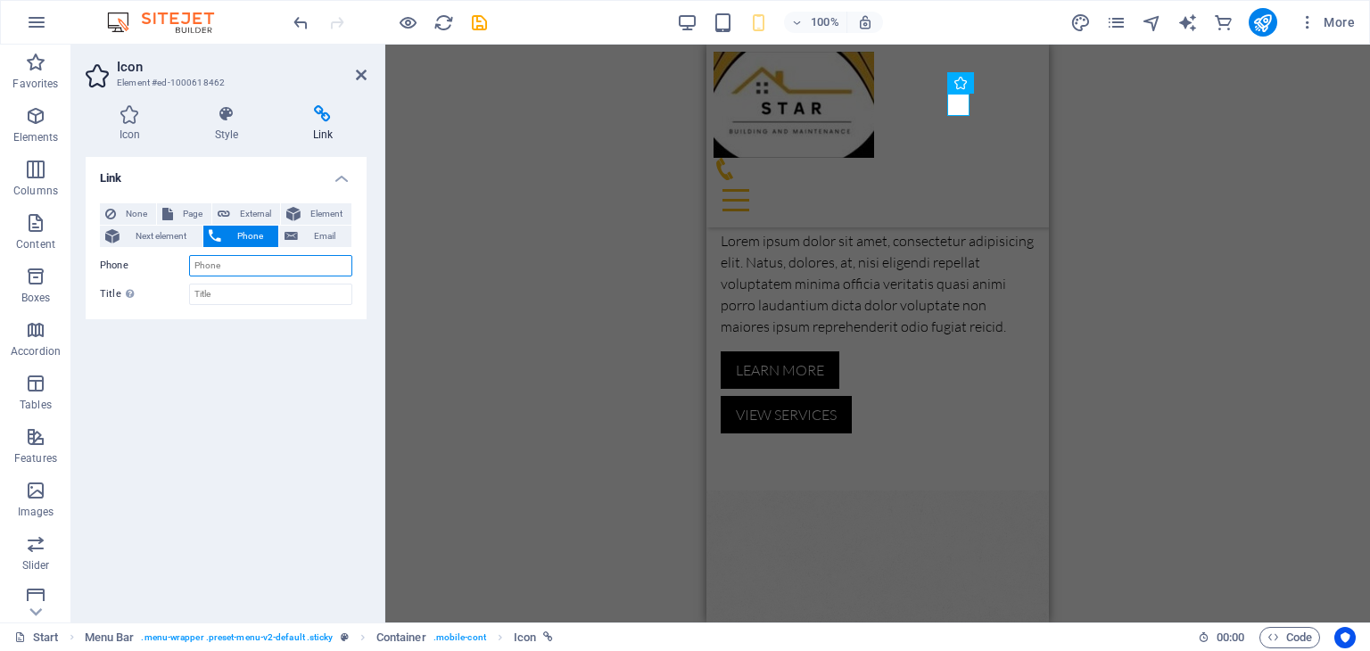
paste input "0820534716"
type input "0820534716"
click at [363, 75] on icon at bounding box center [361, 75] width 11 height 14
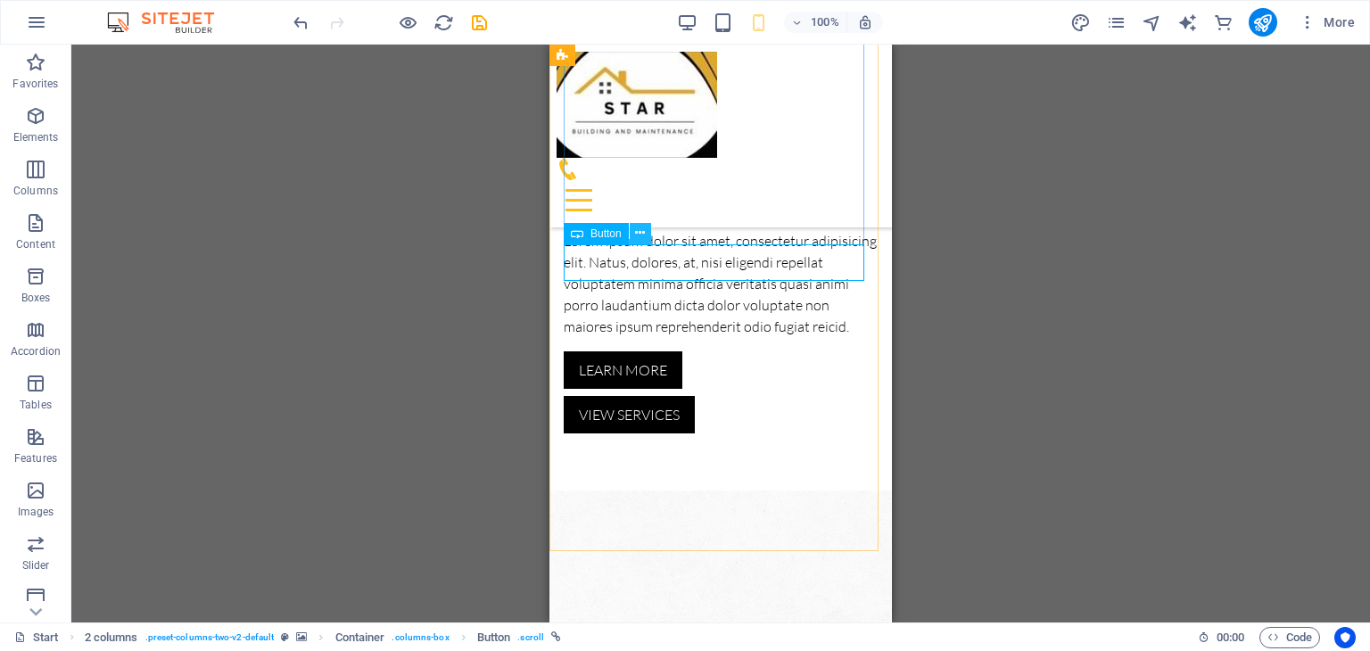
click at [645, 233] on button at bounding box center [640, 233] width 21 height 21
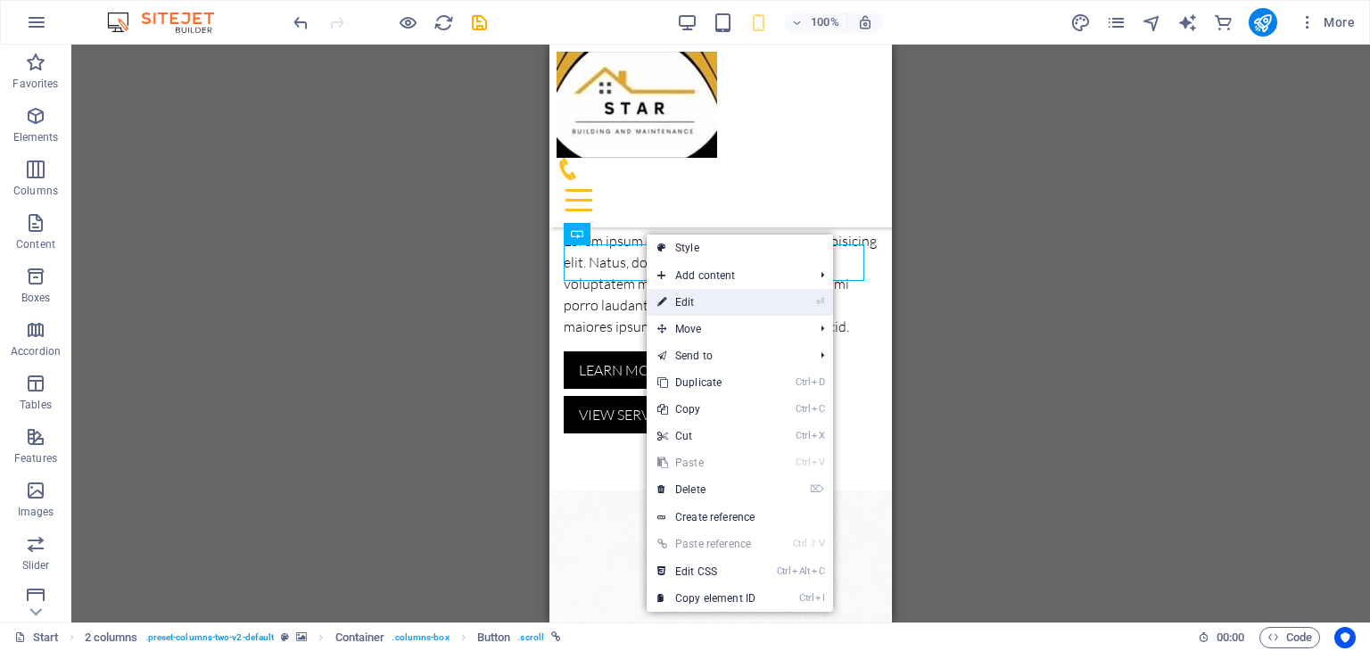
click at [680, 297] on link "⏎ Edit" at bounding box center [707, 302] width 120 height 27
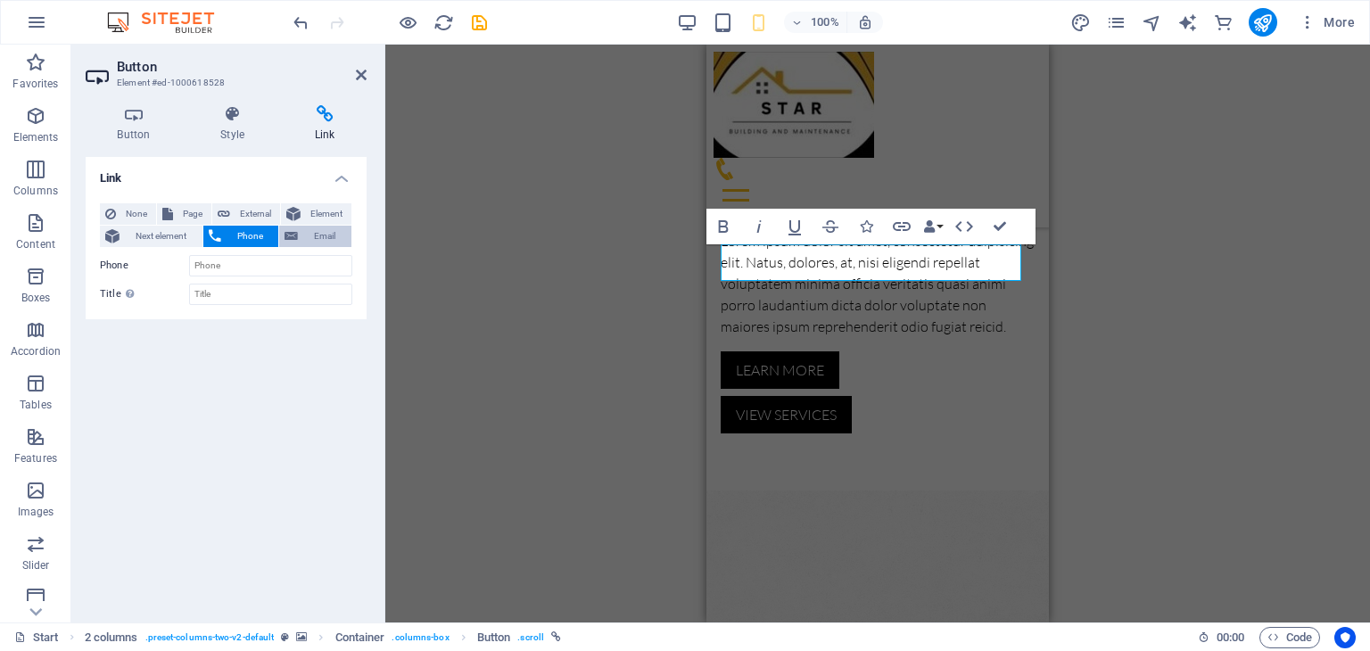
click at [322, 236] on span "Email" at bounding box center [324, 236] width 43 height 21
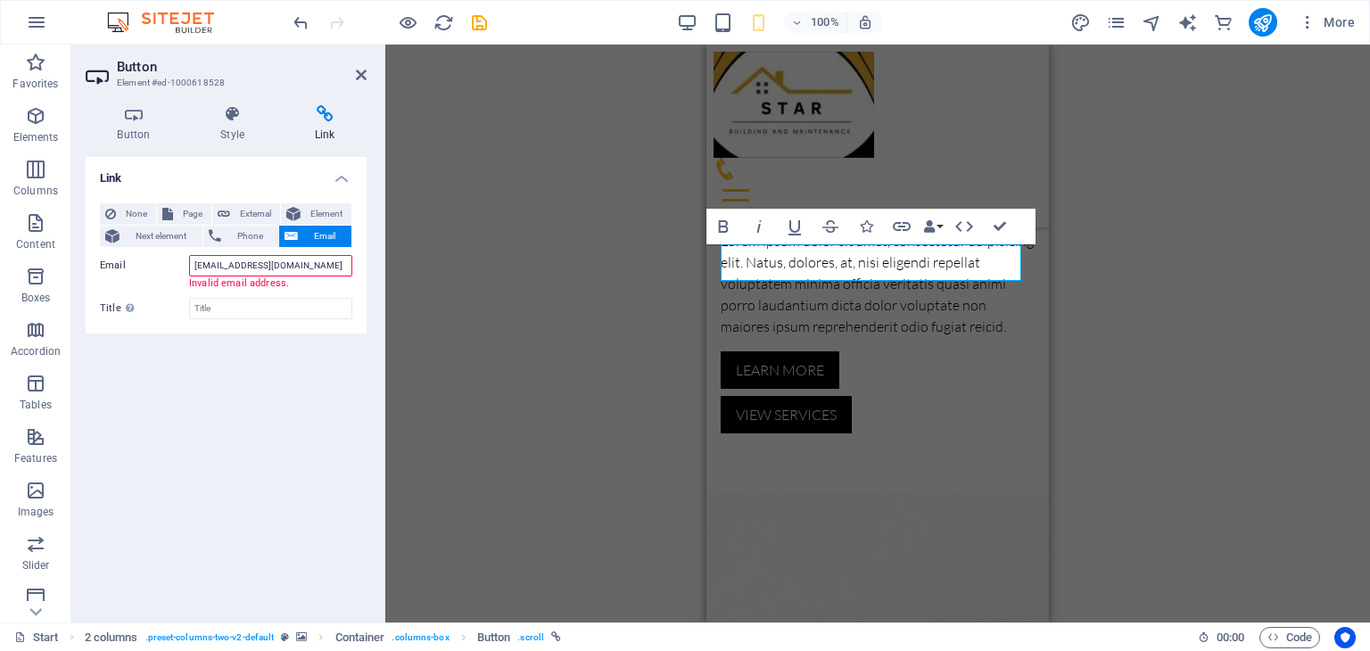
scroll to position [0, 6]
type input "[EMAIL_ADDRESS][DOMAIN_NAME]"
click at [316, 370] on div "Link None Page External Element Next element Phone Email Page Start Subpage Leg…" at bounding box center [226, 382] width 281 height 451
click at [366, 70] on icon at bounding box center [361, 75] width 11 height 14
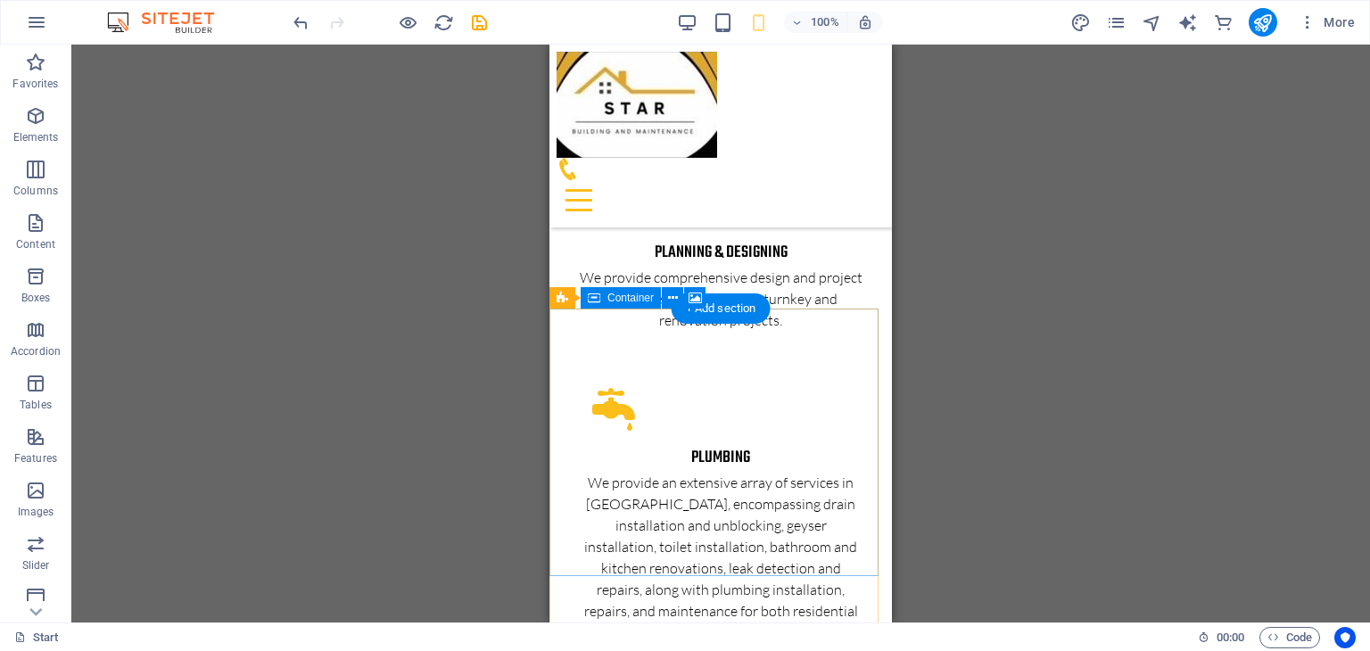
scroll to position [2934, 0]
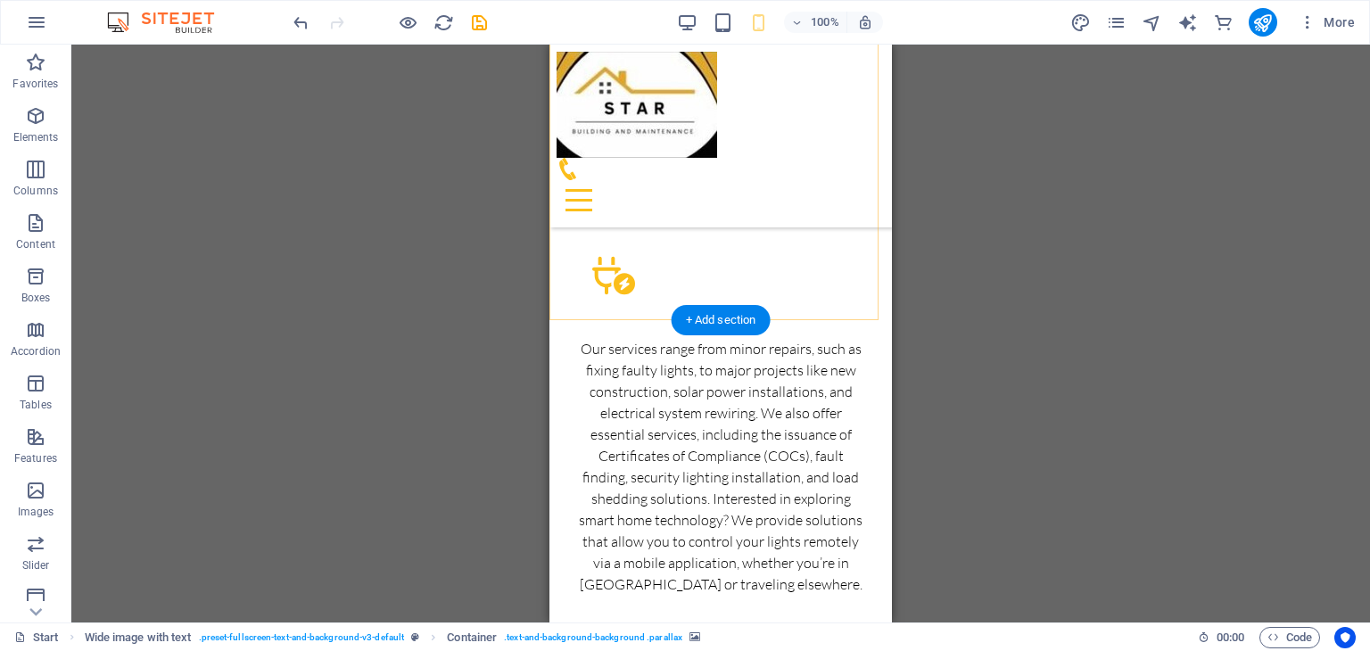
scroll to position [3558, 0]
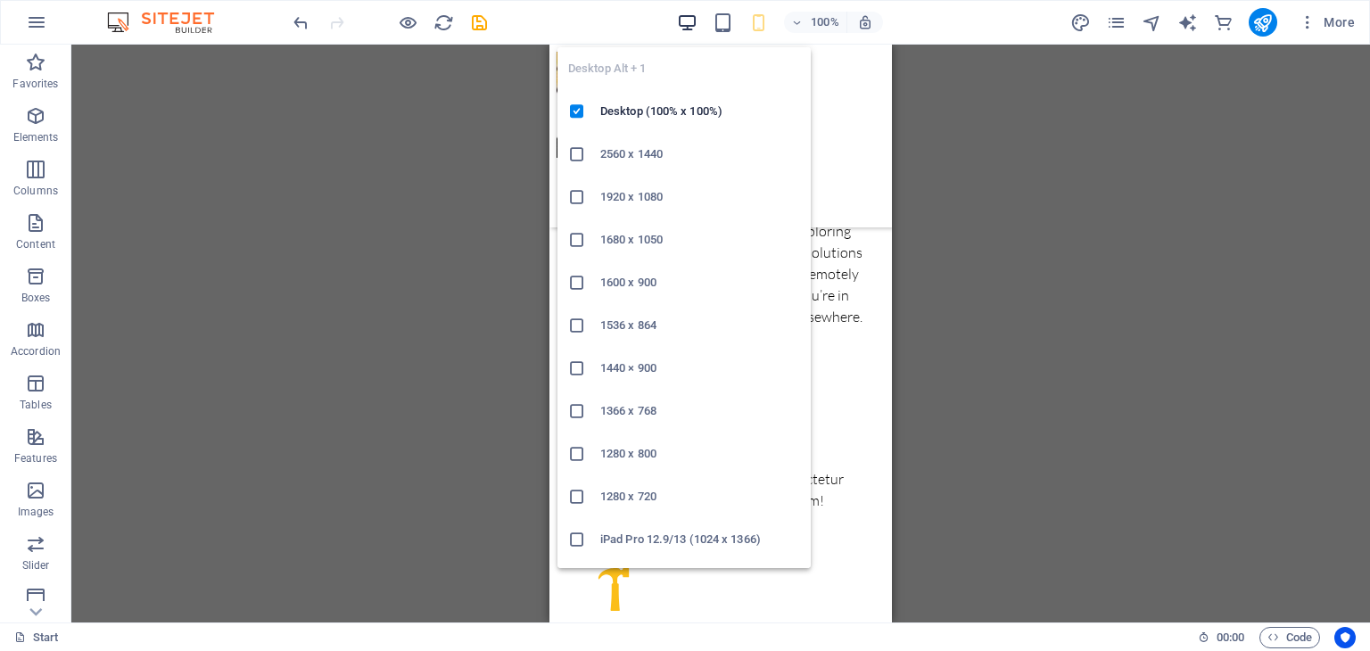
click at [691, 29] on icon "button" at bounding box center [687, 22] width 21 height 21
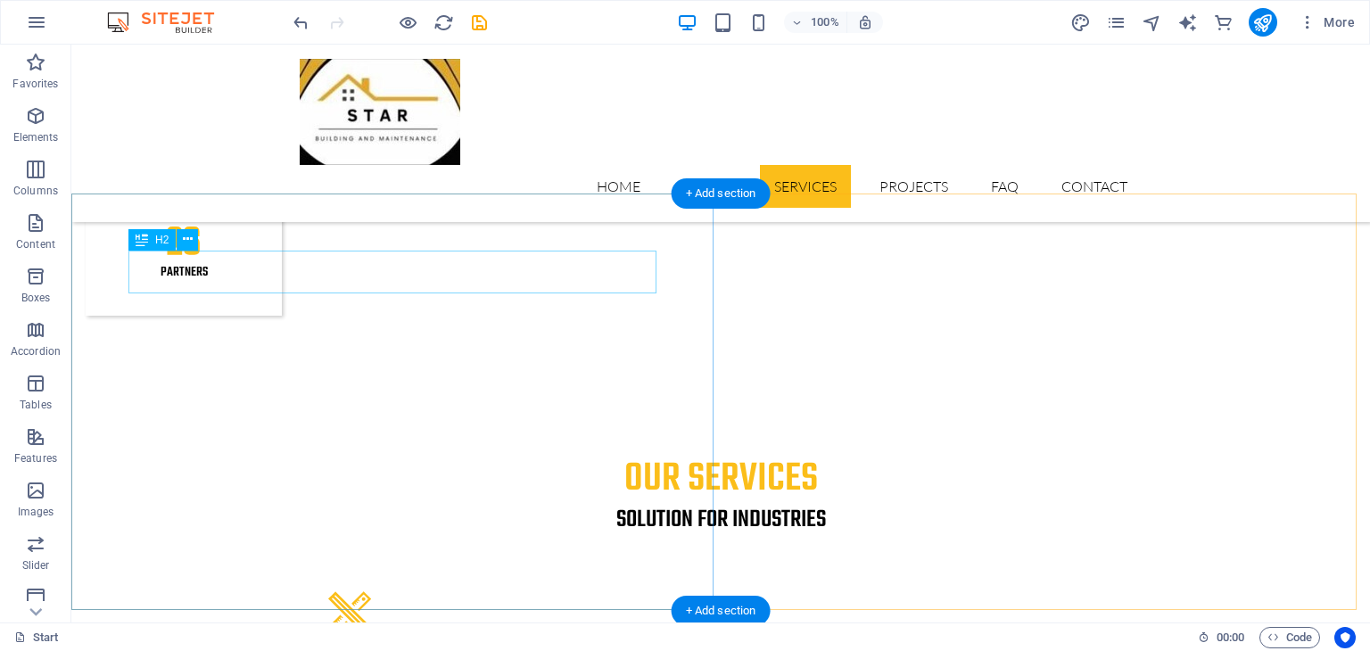
scroll to position [1788, 0]
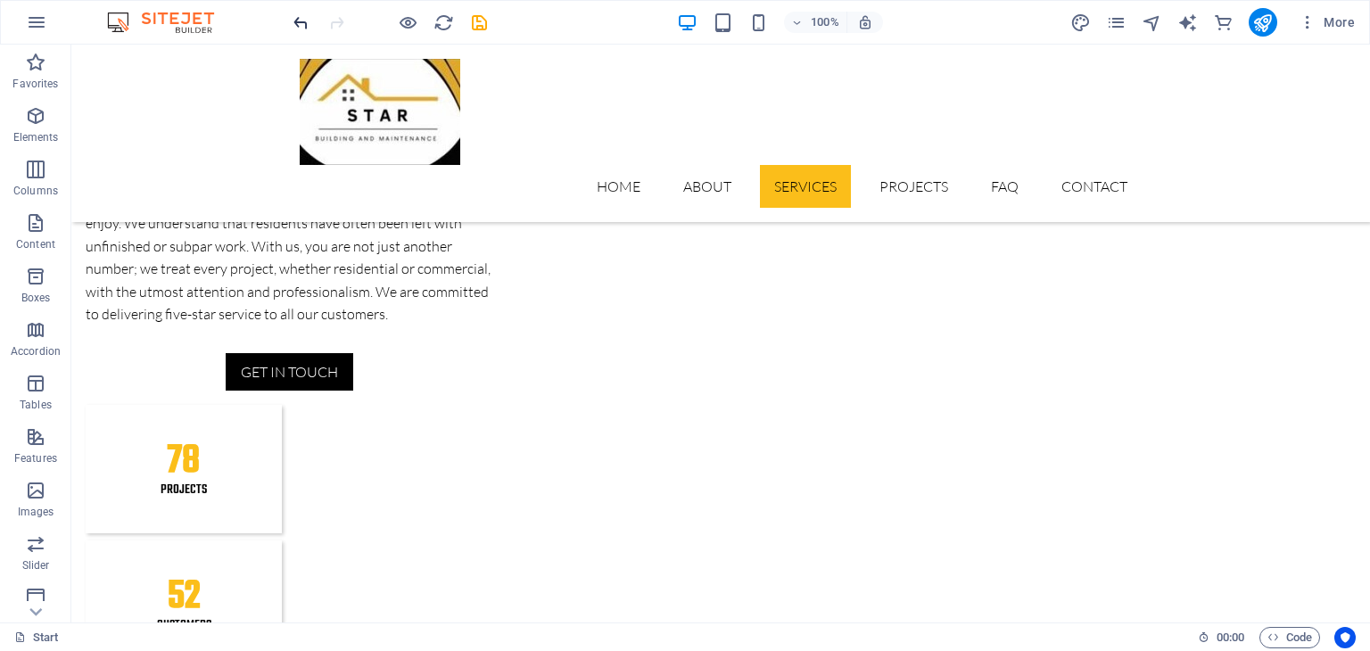
click at [296, 22] on icon "undo" at bounding box center [301, 22] width 21 height 21
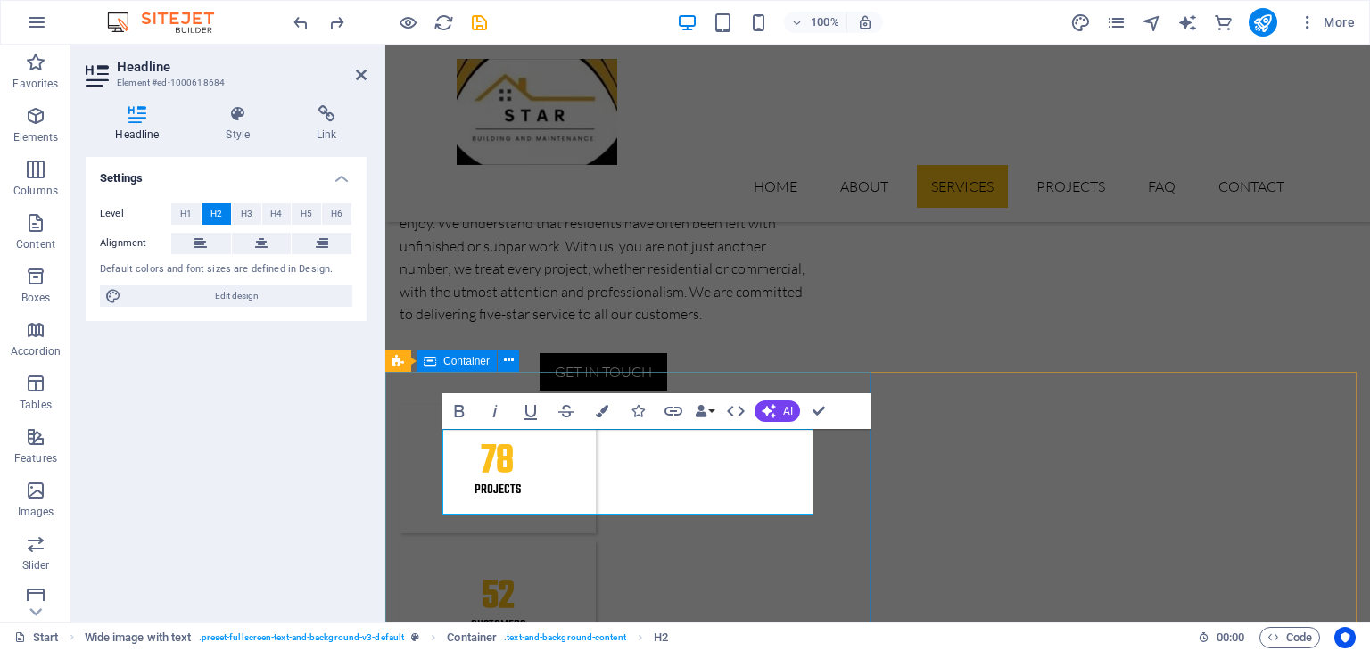
drag, startPoint x: 609, startPoint y: 496, endPoint x: 405, endPoint y: 440, distance: 211.1
click at [238, 219] on button "H3" at bounding box center [246, 213] width 29 height 21
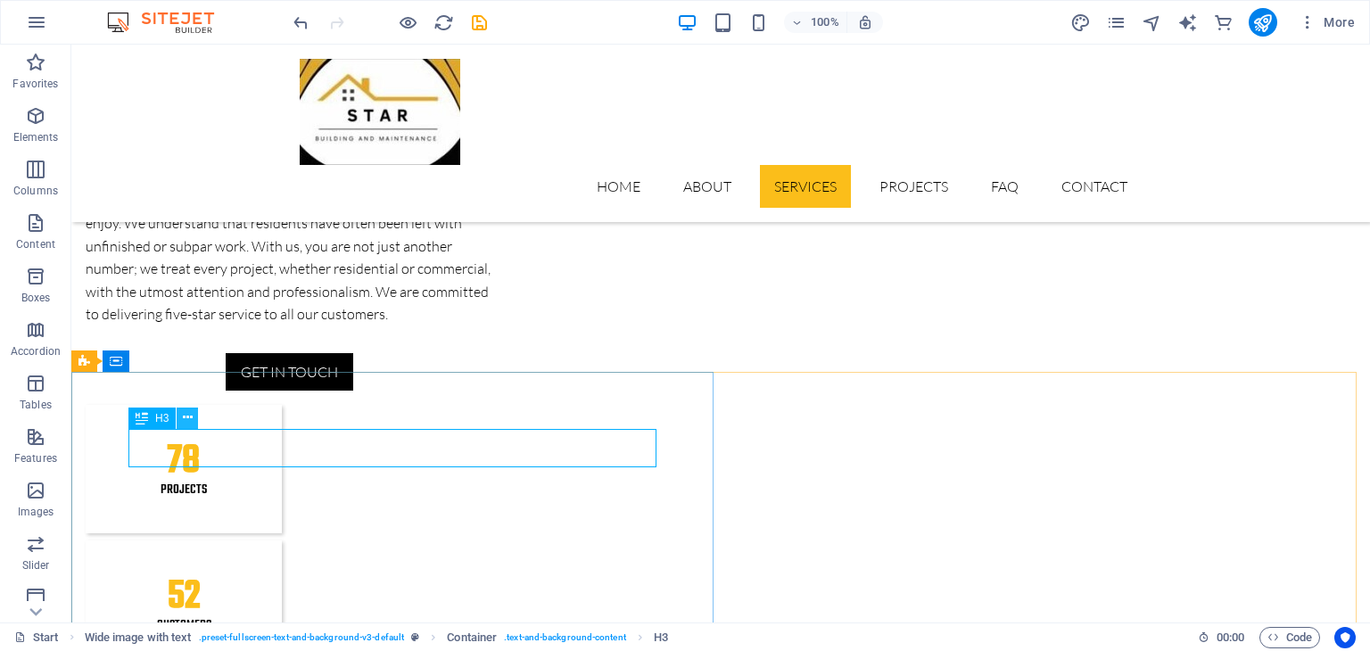
click at [187, 426] on icon at bounding box center [188, 418] width 10 height 19
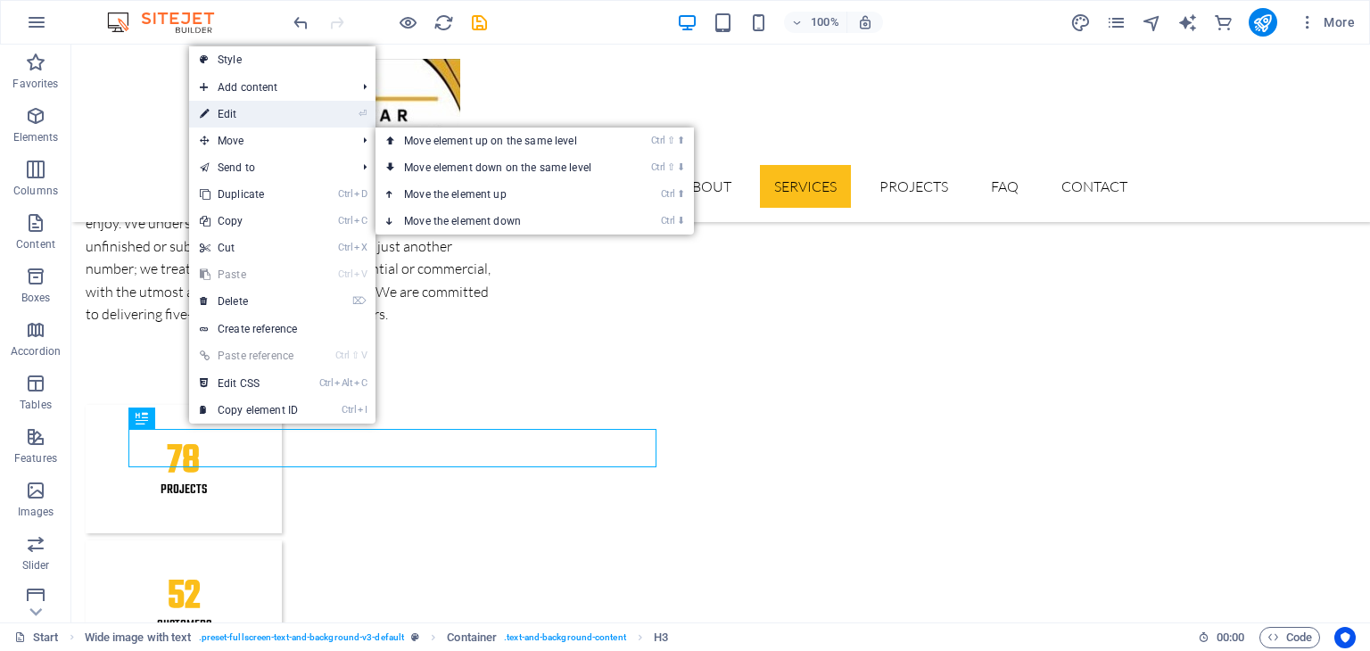
click at [212, 121] on link "⏎ Edit" at bounding box center [249, 114] width 120 height 27
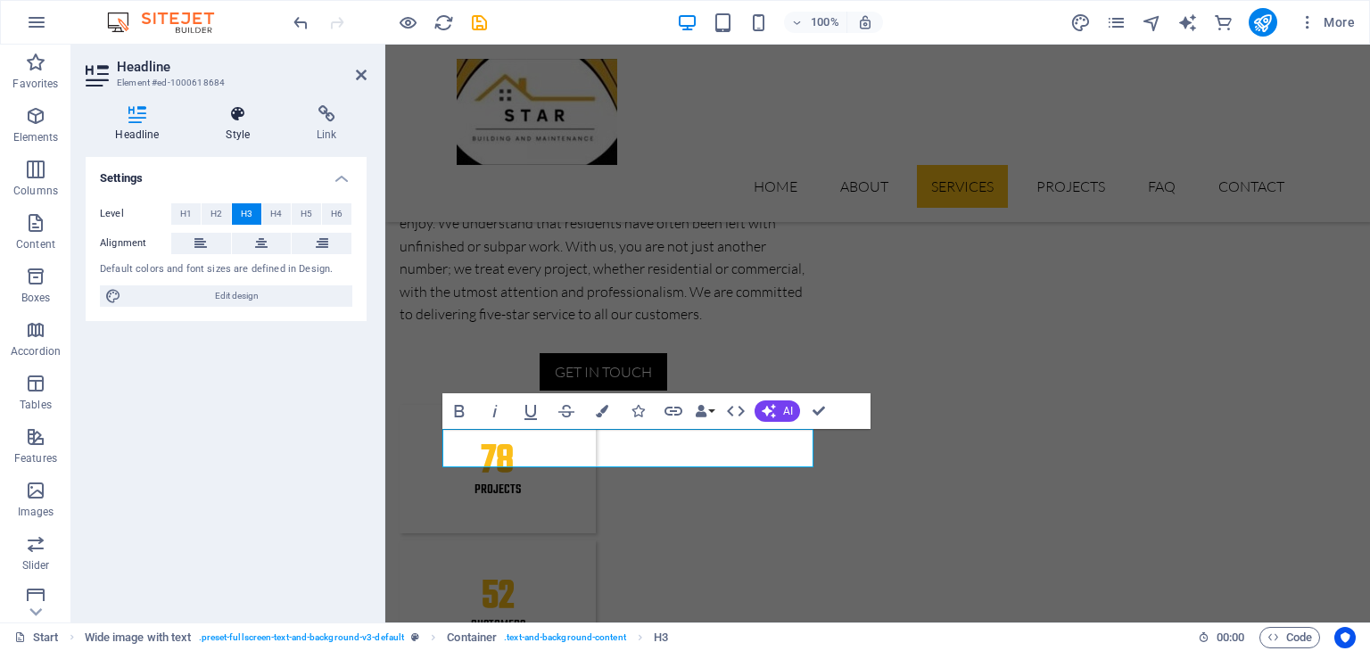
click at [246, 118] on icon at bounding box center [238, 114] width 84 height 18
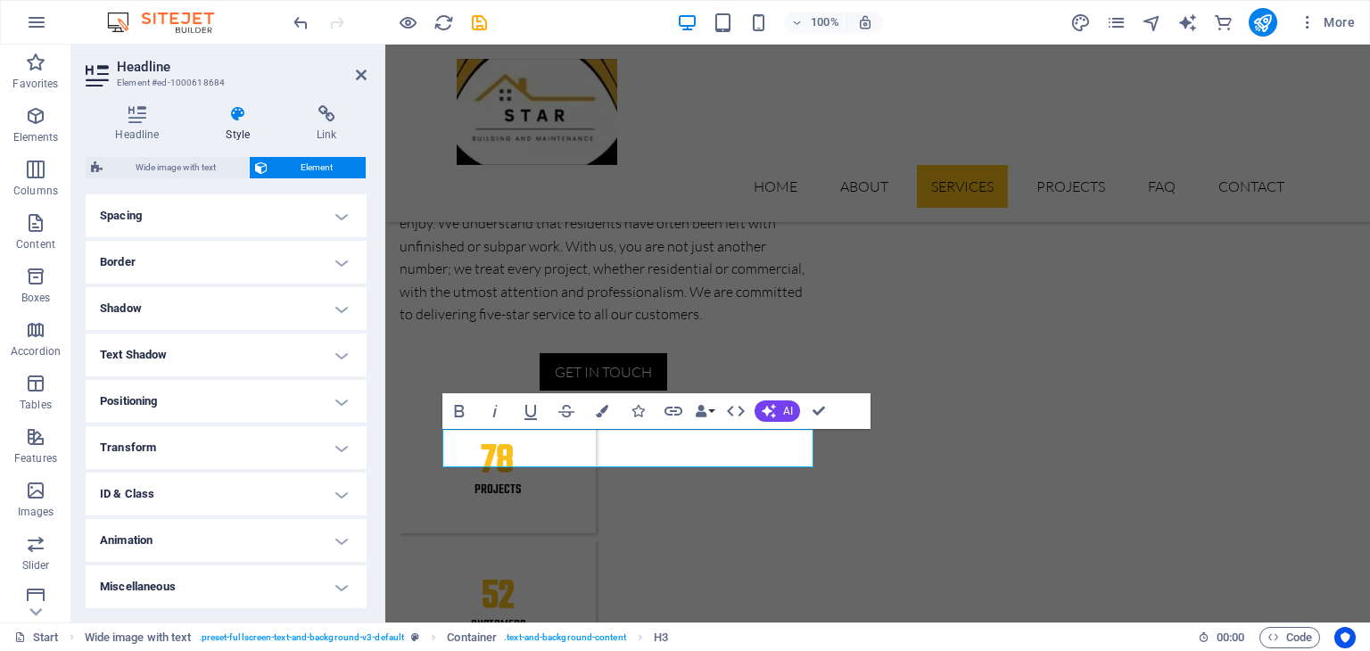
scroll to position [0, 0]
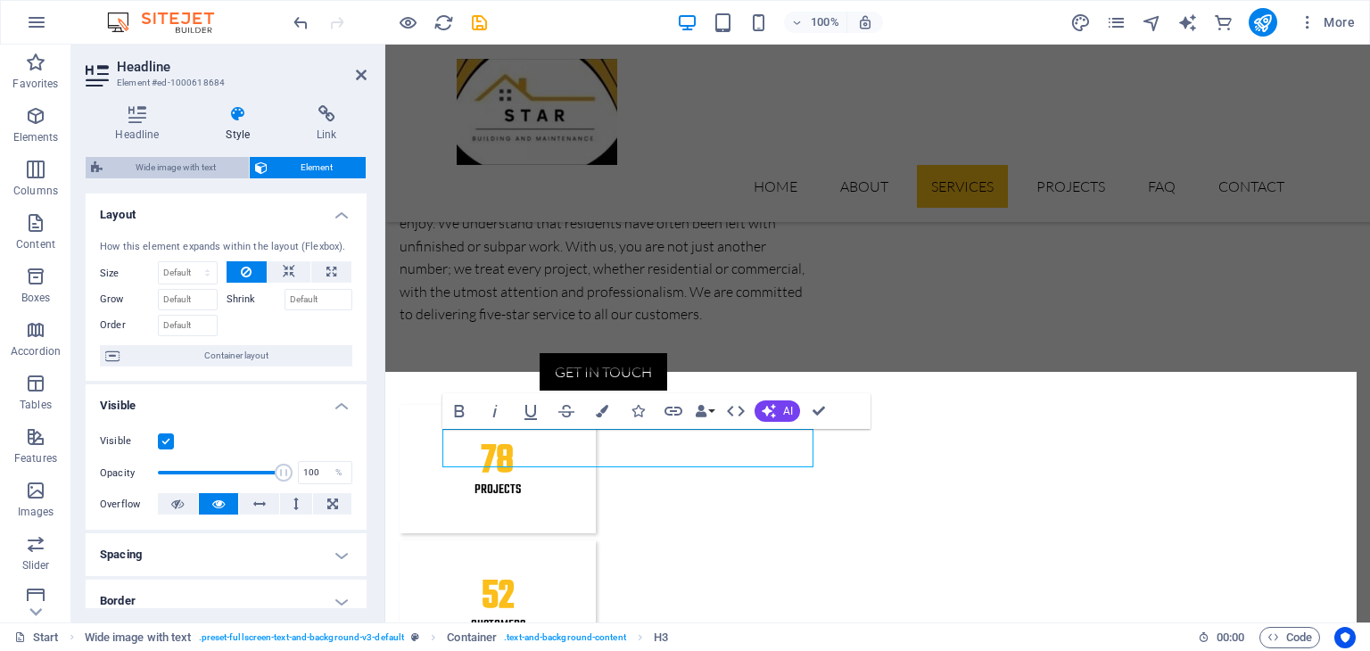
click at [180, 172] on span "Wide image with text" at bounding box center [176, 167] width 136 height 21
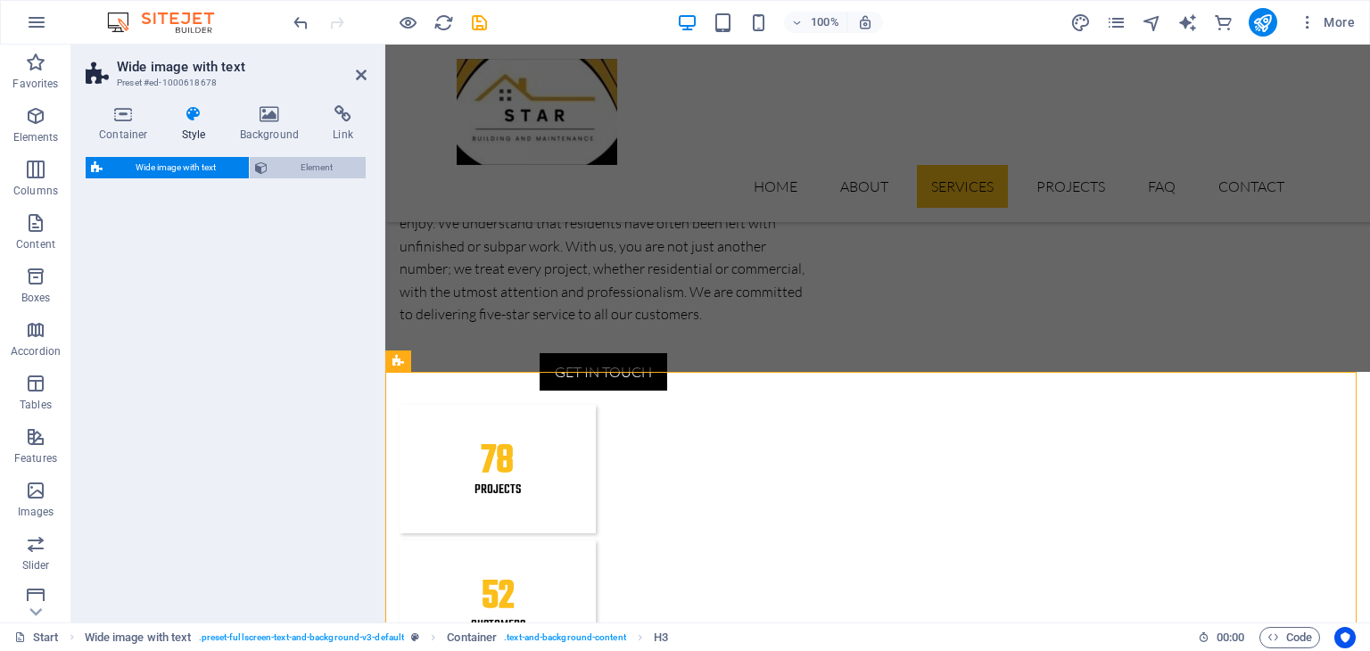
click at [319, 167] on span "Element" at bounding box center [316, 167] width 87 height 21
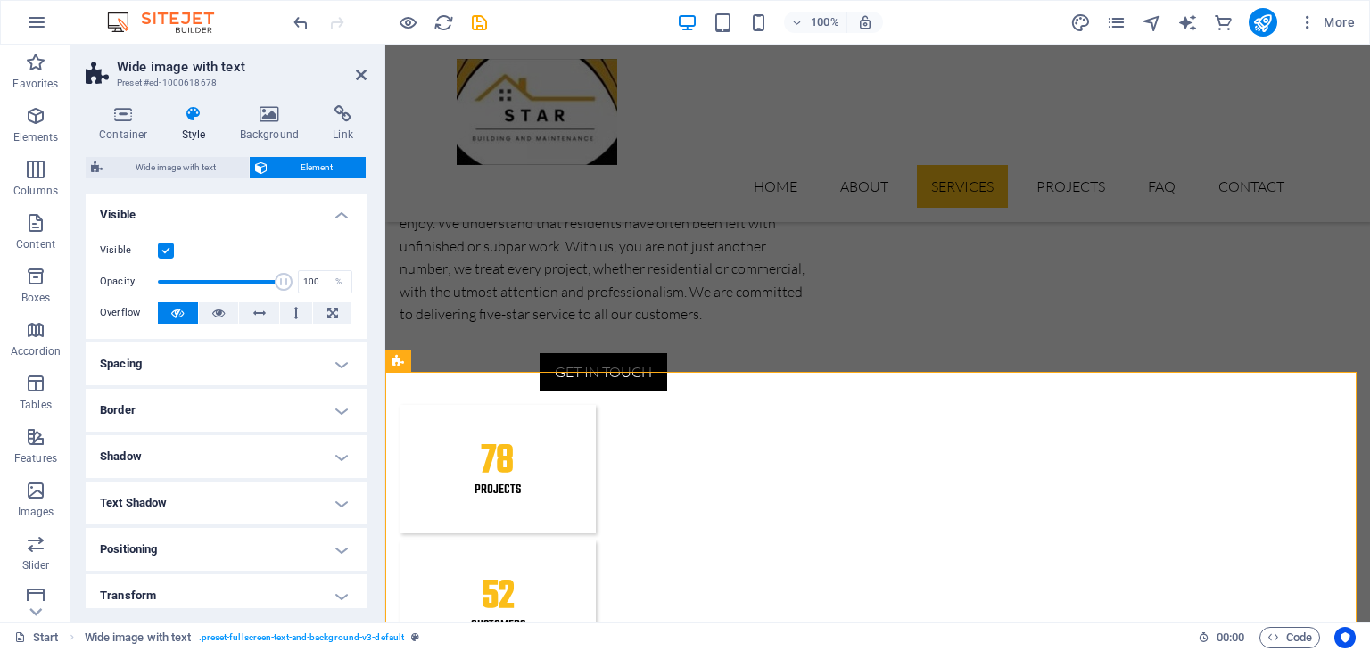
scroll to position [148, 0]
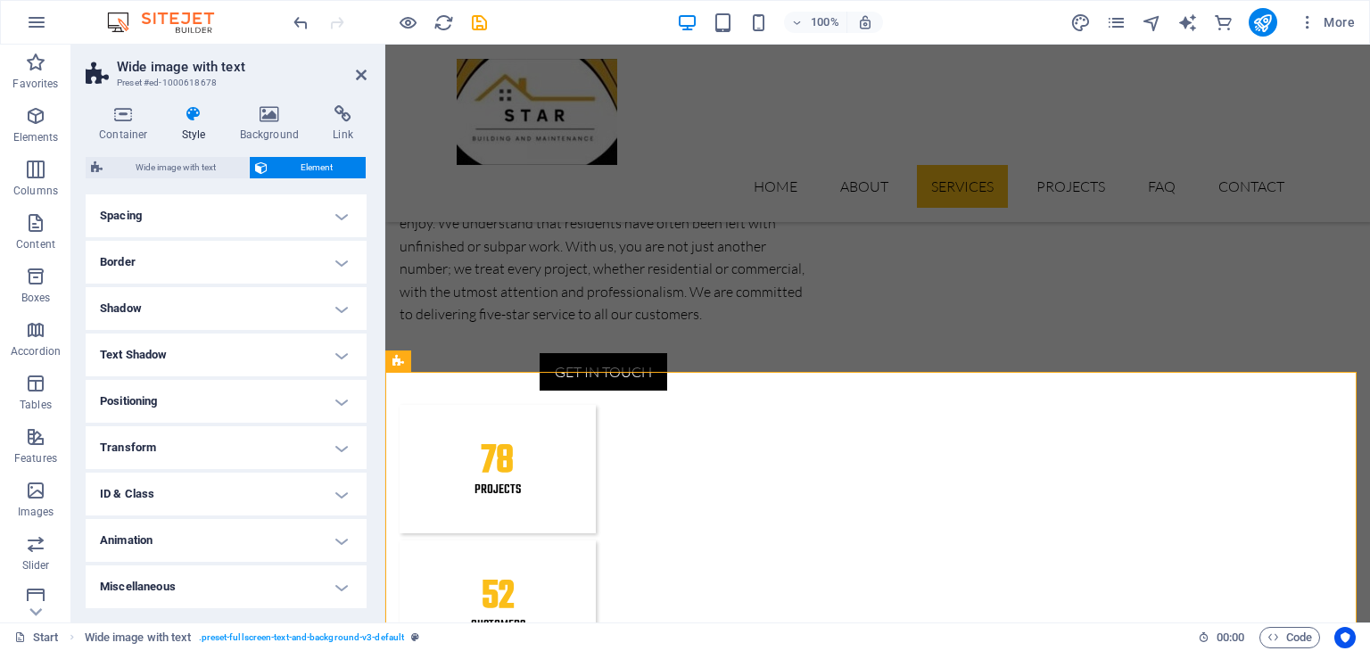
click at [213, 123] on h4 "Style" at bounding box center [198, 123] width 58 height 37
click at [364, 76] on icon at bounding box center [361, 75] width 11 height 14
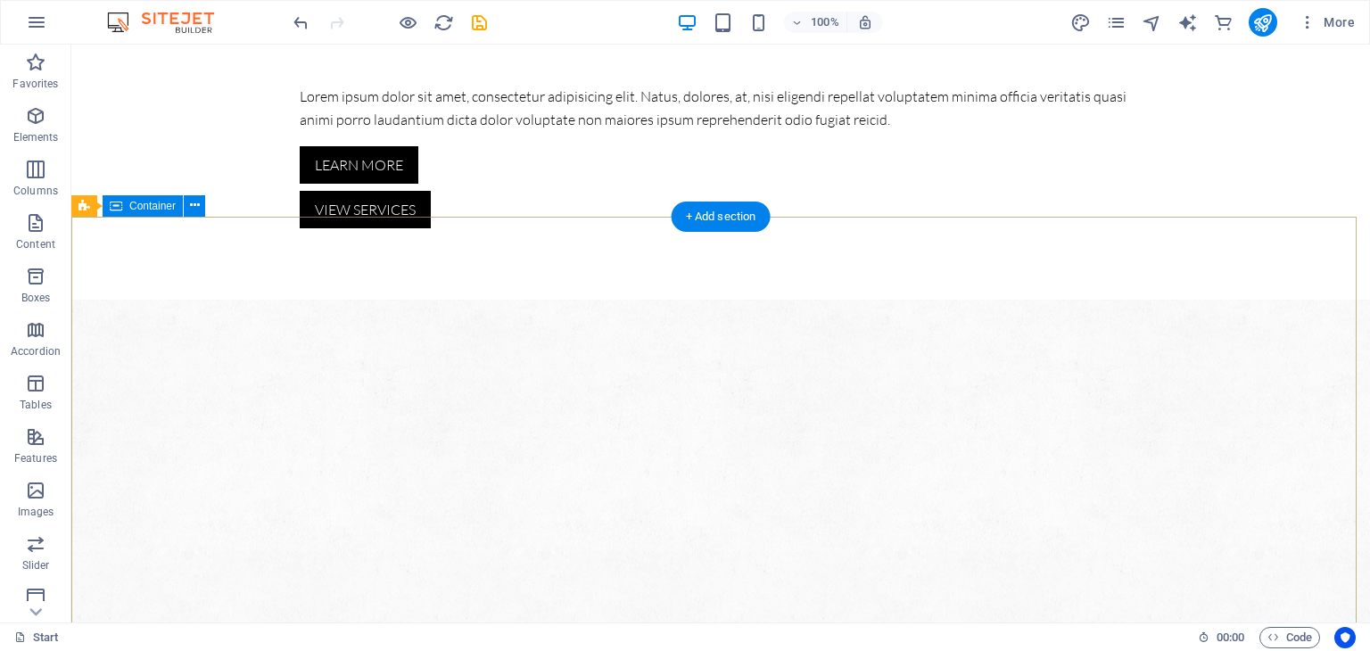
scroll to position [0, 0]
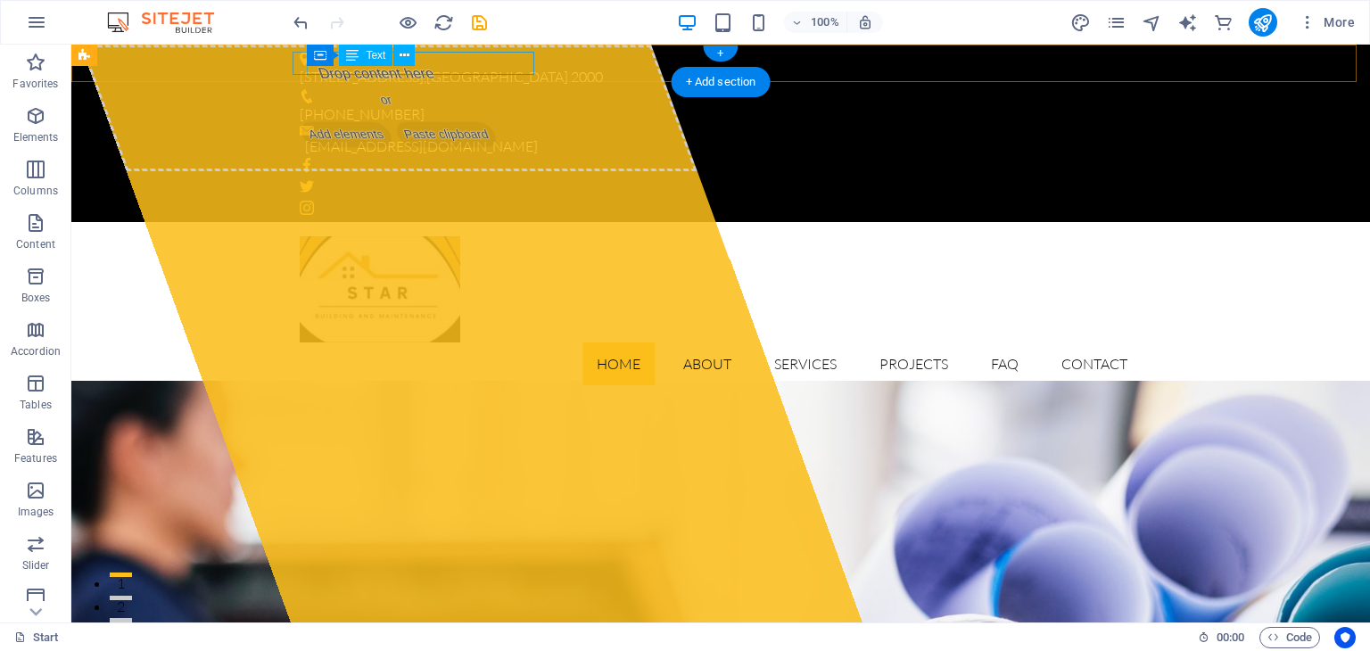
click at [474, 71] on div "[STREET_ADDRESS]" at bounding box center [714, 77] width 828 height 23
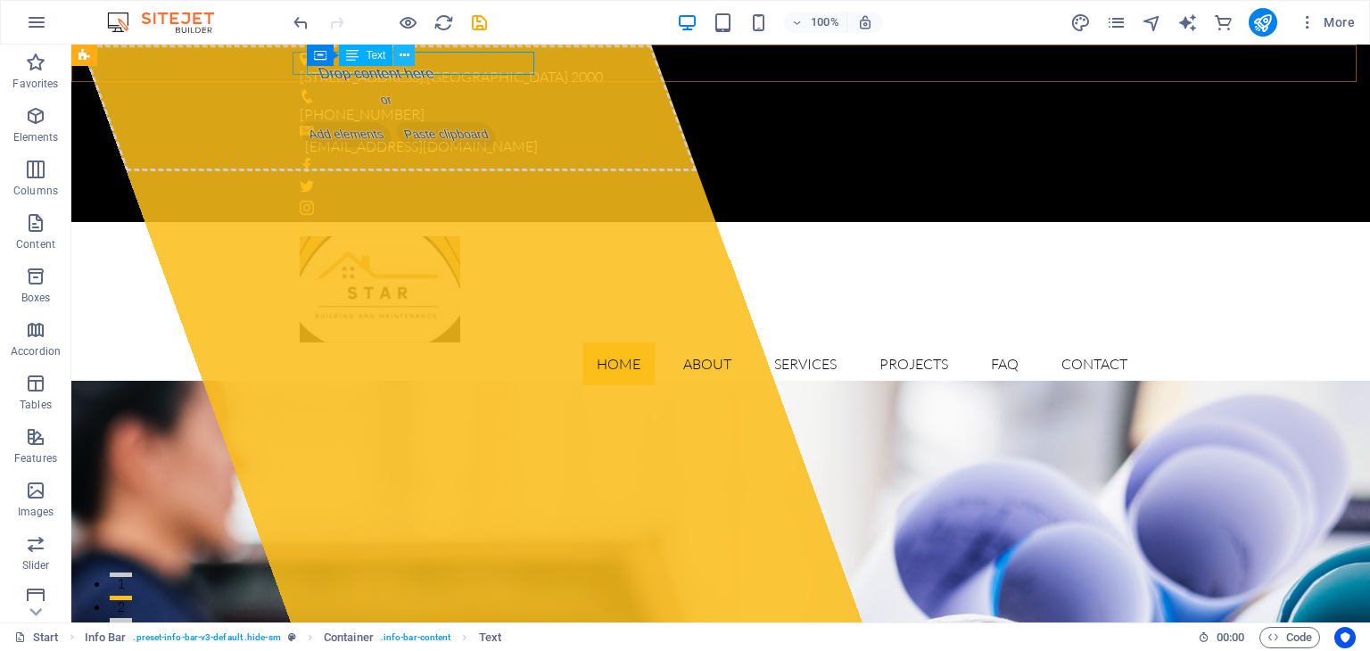
click at [403, 51] on icon at bounding box center [405, 55] width 10 height 19
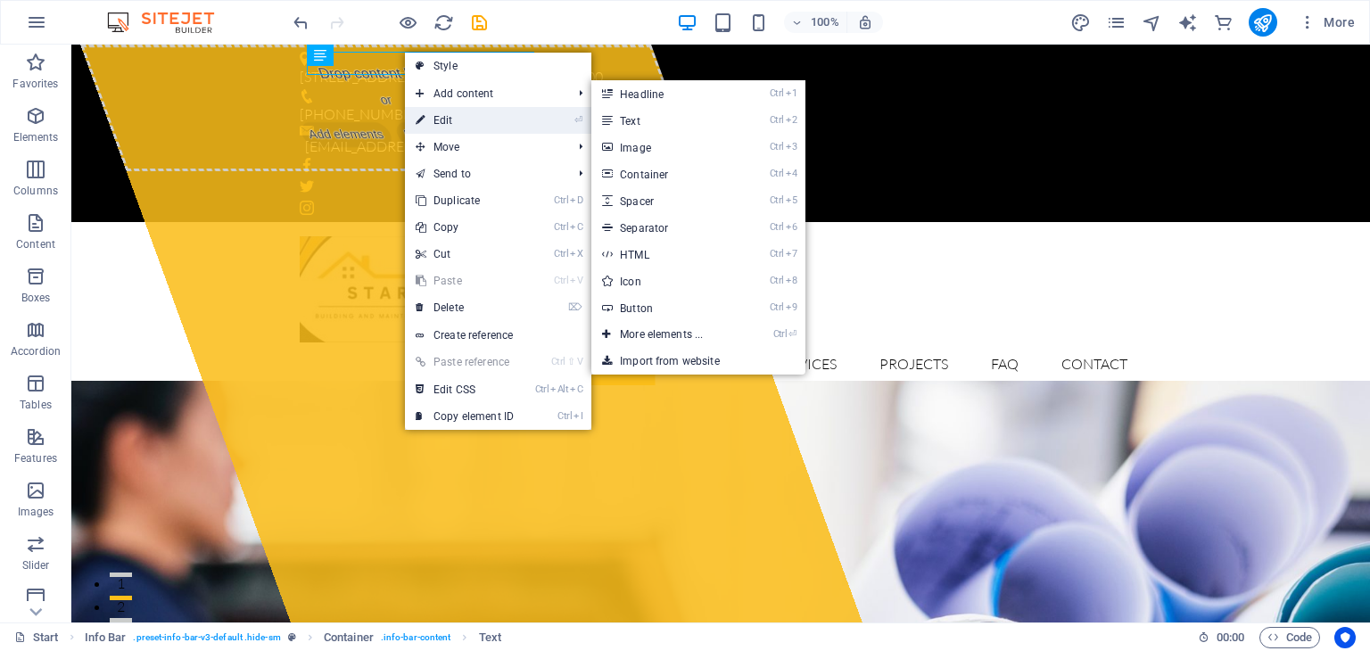
click at [453, 122] on link "⏎ Edit" at bounding box center [465, 120] width 120 height 27
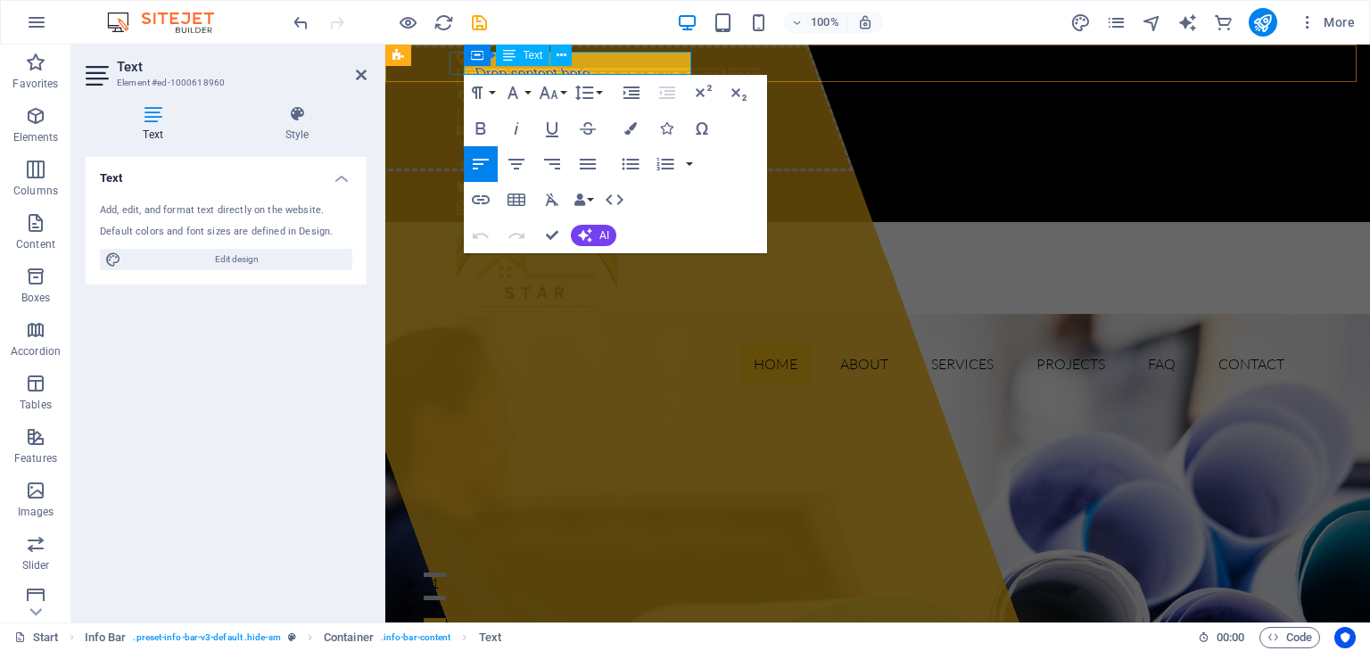
click at [579, 62] on div "Container Text" at bounding box center [524, 56] width 120 height 22
click at [604, 68] on span "[GEOGRAPHIC_DATA]" at bounding box center [655, 77] width 142 height 18
click at [750, 103] on div "[PHONE_NUMBER]" at bounding box center [871, 114] width 828 height 23
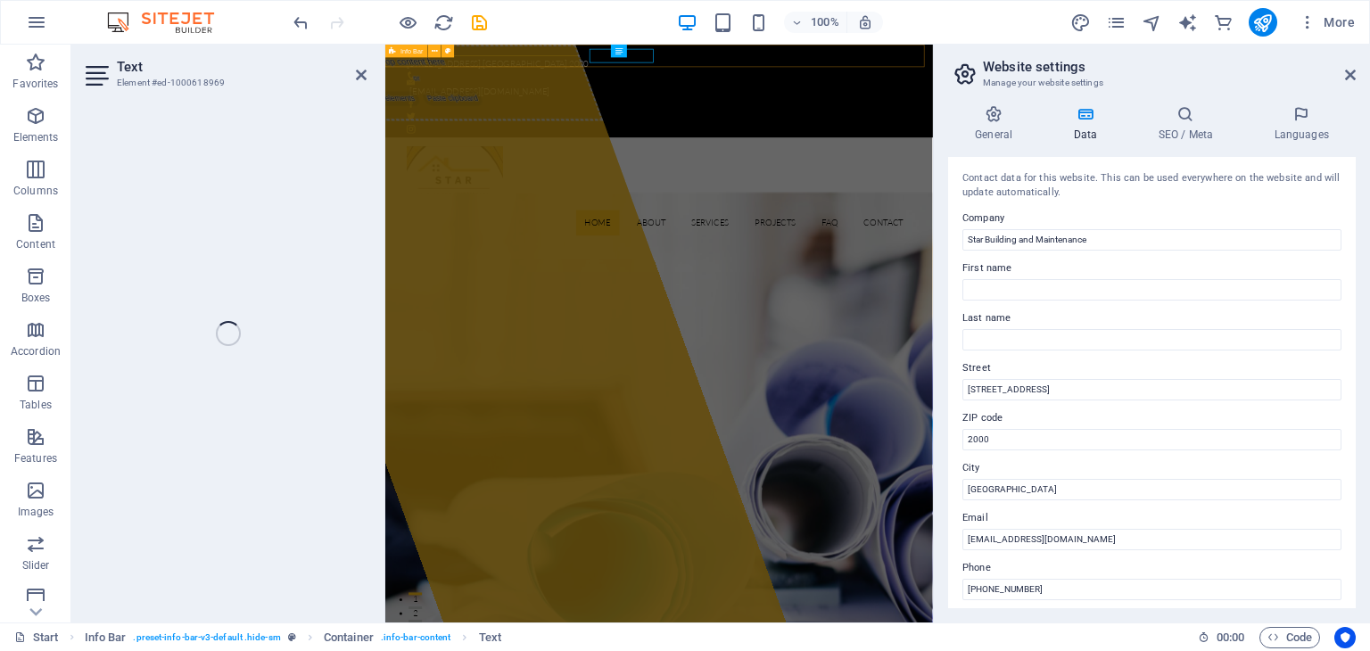
click at [750, 72] on div "[STREET_ADDRESS] [EMAIL_ADDRESS][DOMAIN_NAME]" at bounding box center [841, 122] width 913 height 155
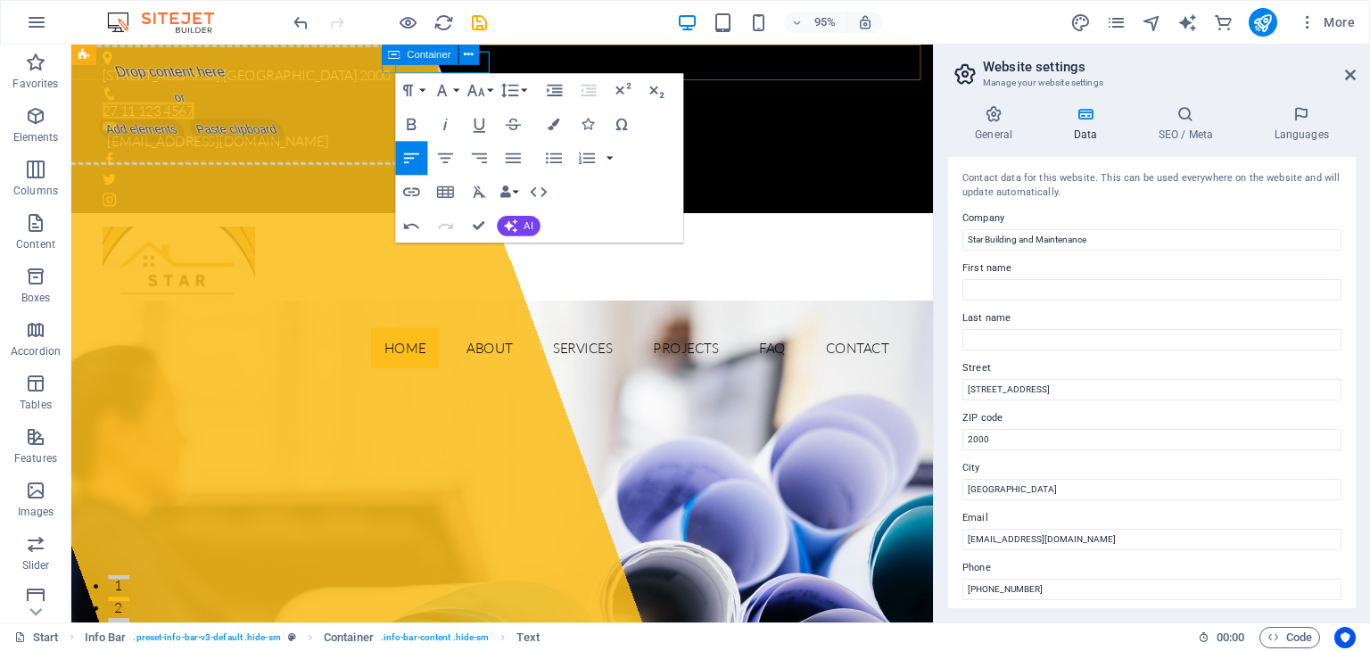
click at [482, 57] on div "Container" at bounding box center [435, 55] width 109 height 21
click at [446, 59] on div "Text" at bounding box center [451, 55] width 51 height 21
click at [487, 54] on icon at bounding box center [487, 55] width 9 height 18
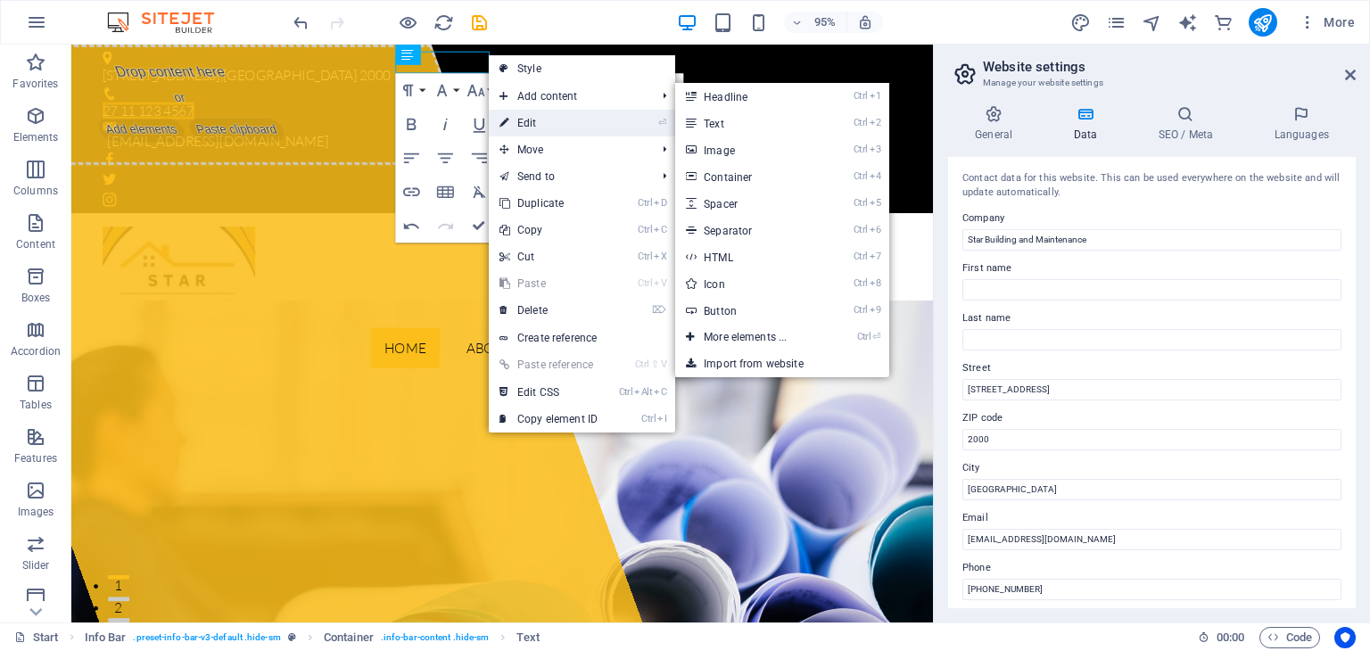
click at [526, 121] on link "⏎ Edit" at bounding box center [549, 123] width 120 height 27
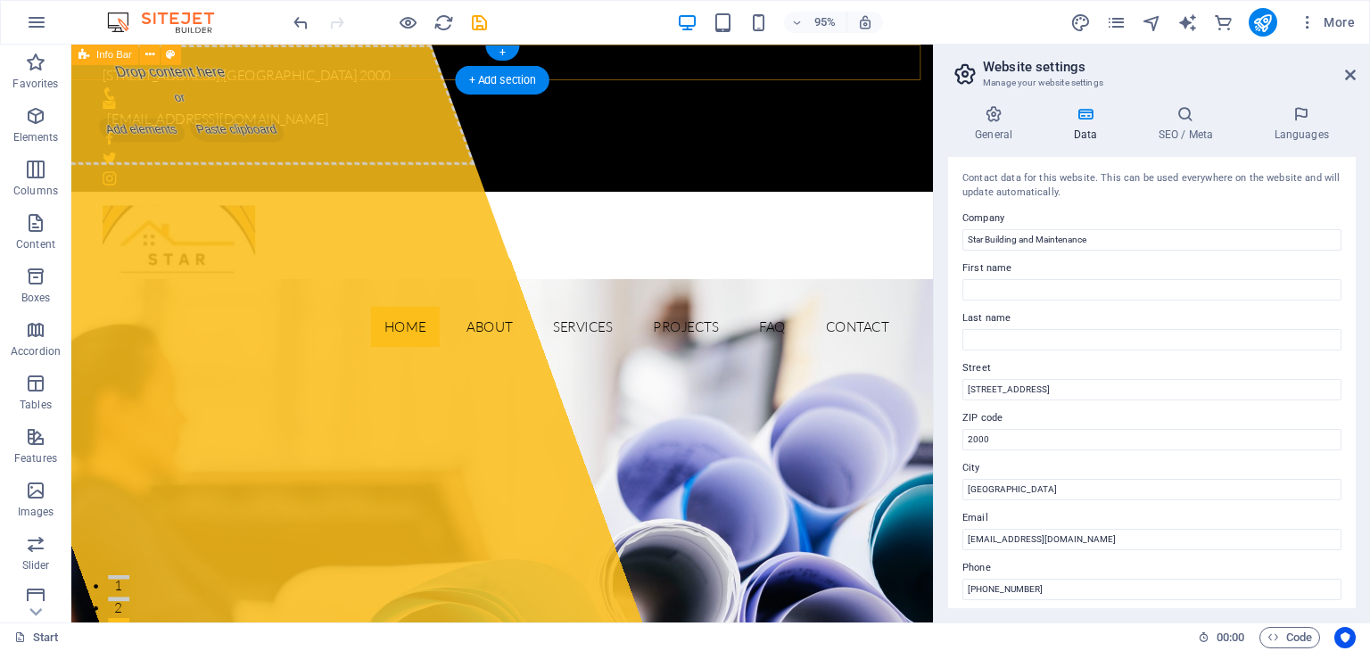
click at [459, 63] on div "[STREET_ADDRESS] [EMAIL_ADDRESS][DOMAIN_NAME]" at bounding box center [524, 122] width 907 height 155
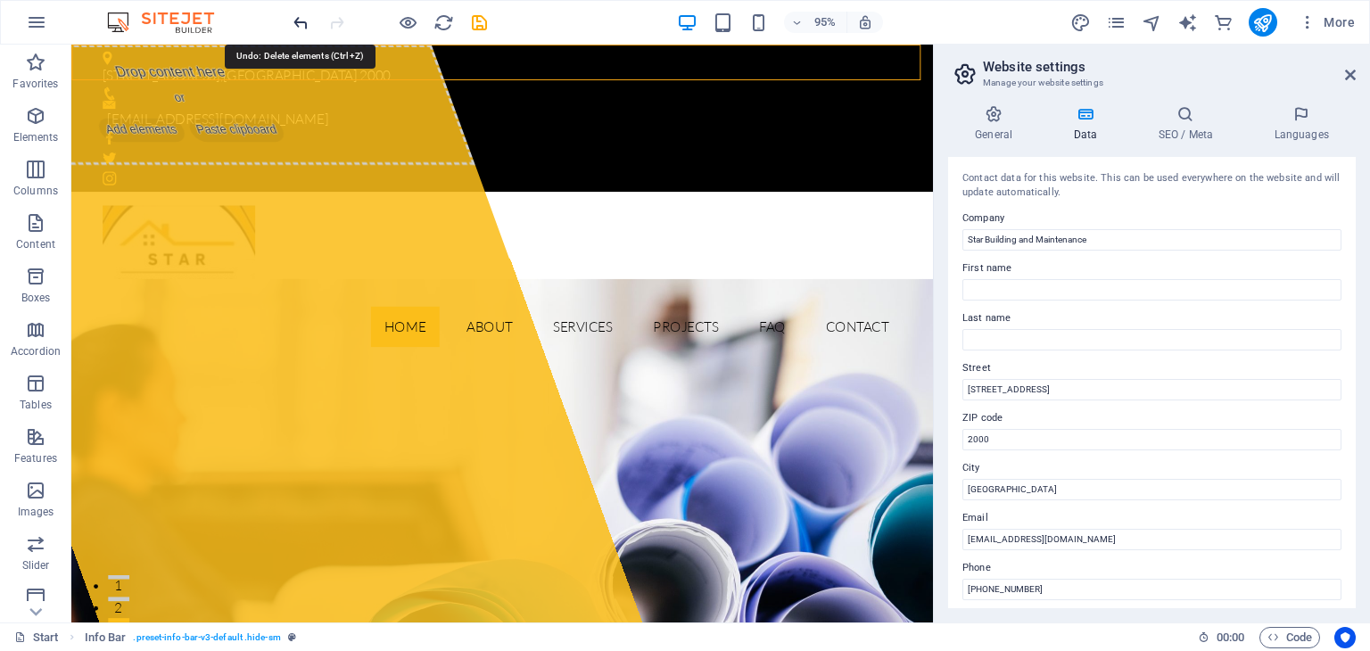
click at [299, 21] on icon "undo" at bounding box center [301, 22] width 21 height 21
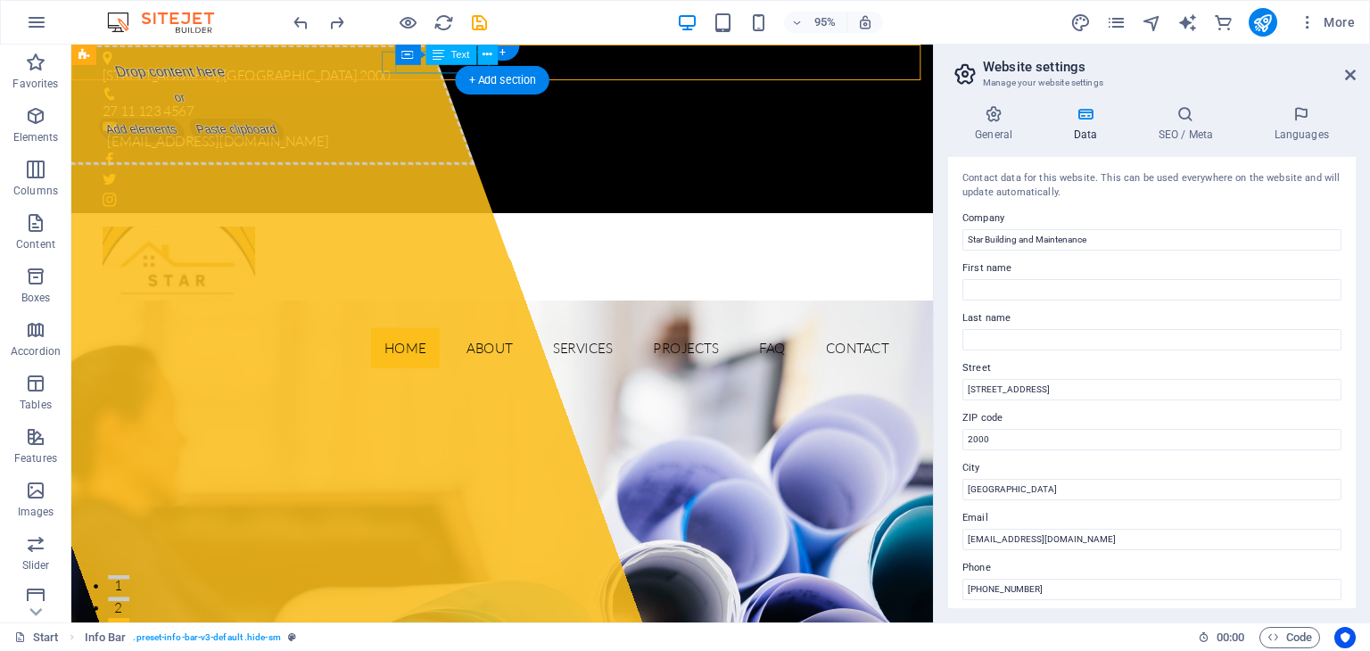
click at [461, 103] on div "27 11 123 4567" at bounding box center [518, 114] width 828 height 23
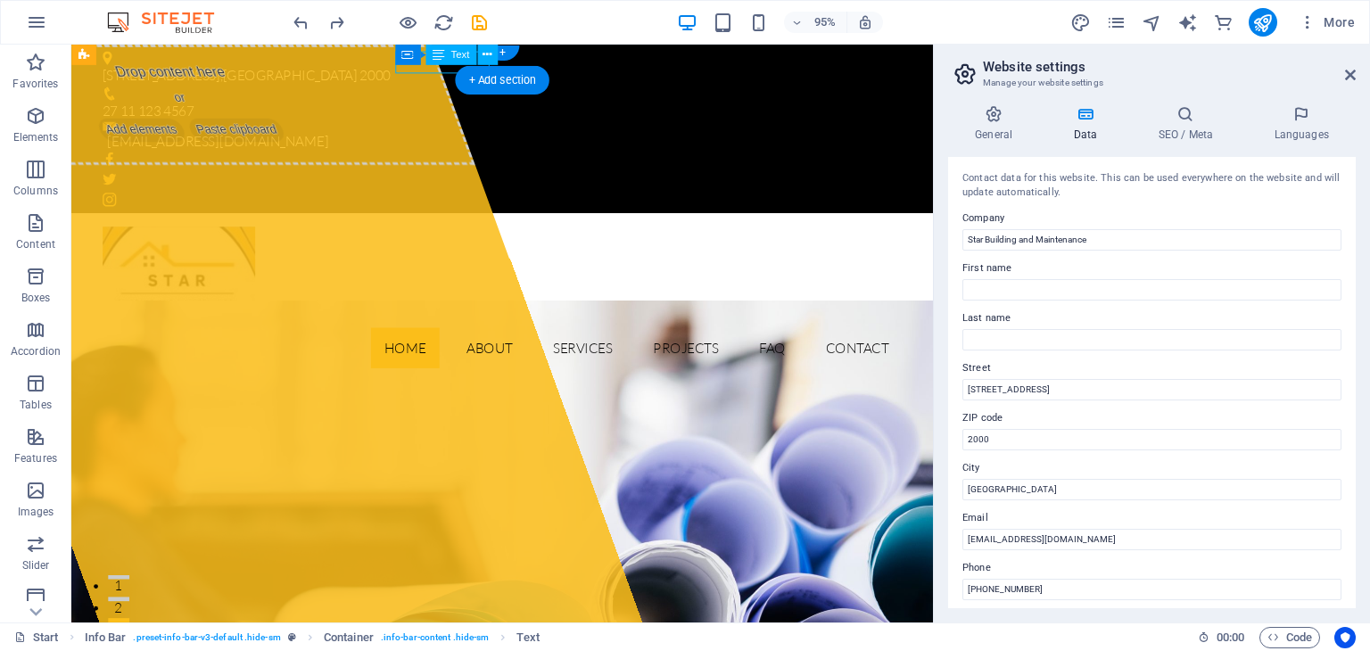
click at [461, 103] on div "27 11 123 4567" at bounding box center [518, 114] width 828 height 23
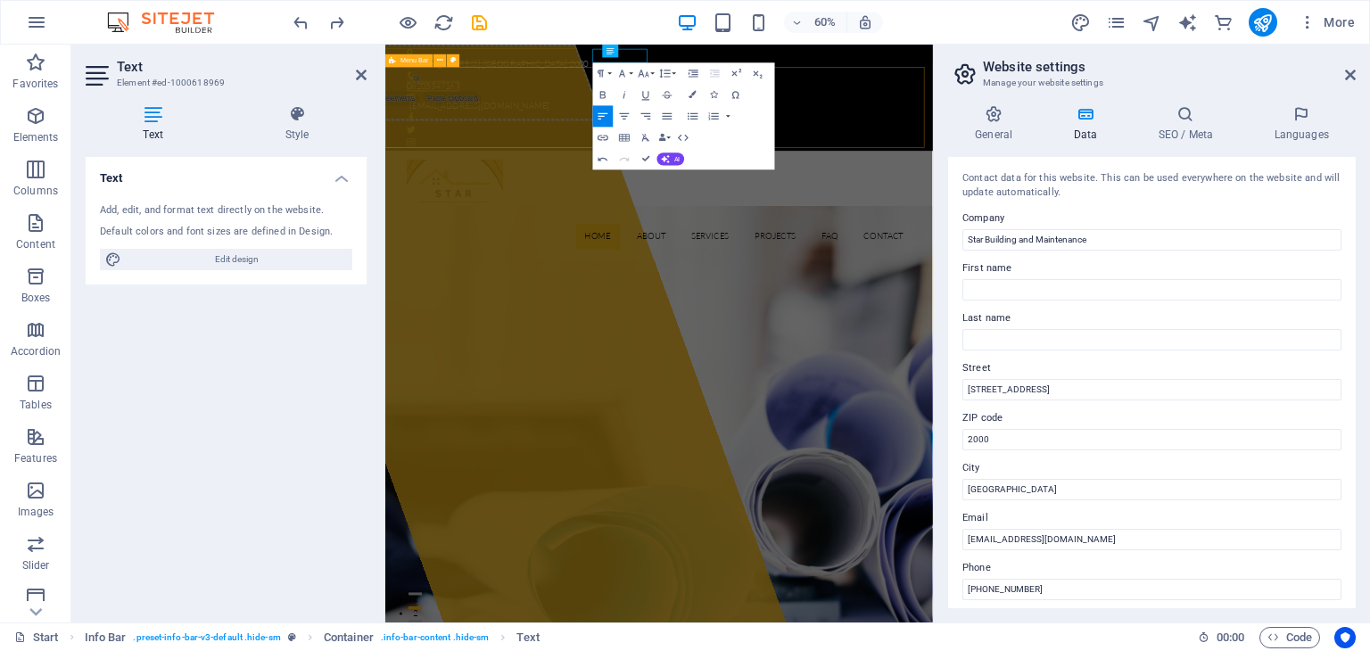
scroll to position [0, 7]
click at [584, 66] on div "[STREET_ADDRESS]" at bounding box center [835, 77] width 828 height 23
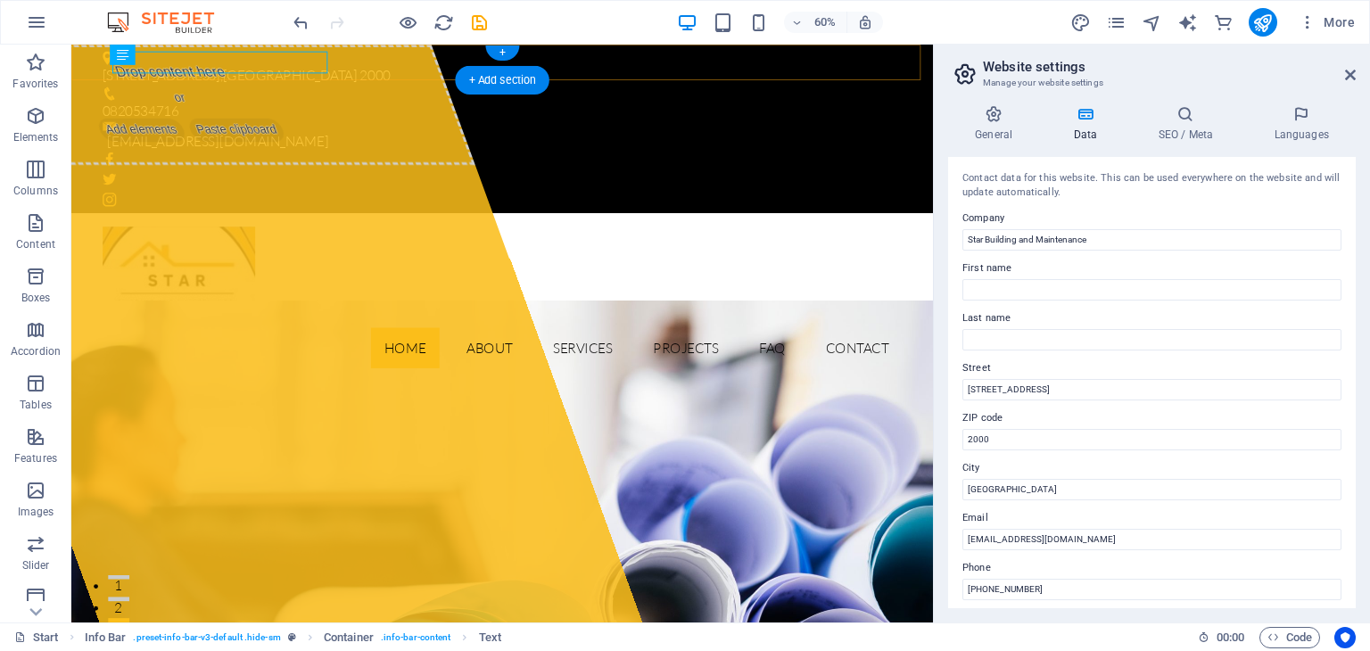
click at [505, 58] on div "+" at bounding box center [501, 53] width 33 height 15
click at [204, 66] on div "[STREET_ADDRESS]" at bounding box center [518, 77] width 828 height 23
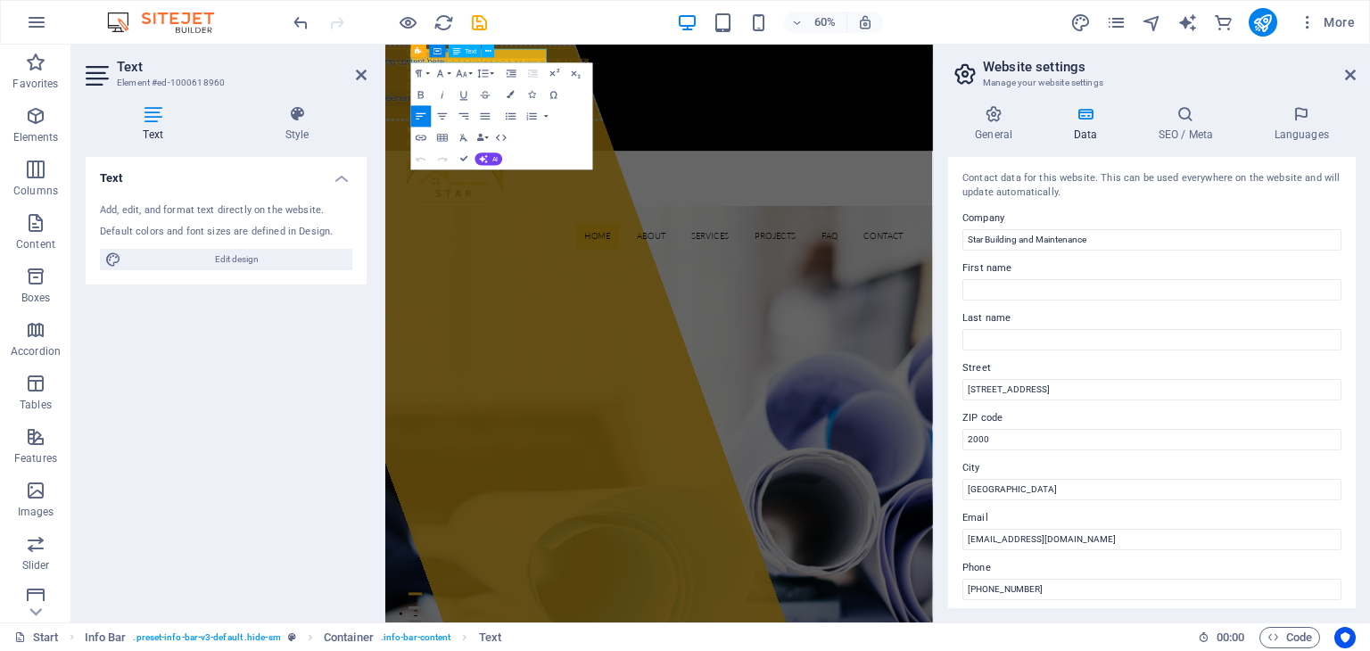
drag, startPoint x: 710, startPoint y: 116, endPoint x: 608, endPoint y: 59, distance: 117.4
click at [608, 68] on span "[GEOGRAPHIC_DATA]" at bounding box center [619, 77] width 142 height 18
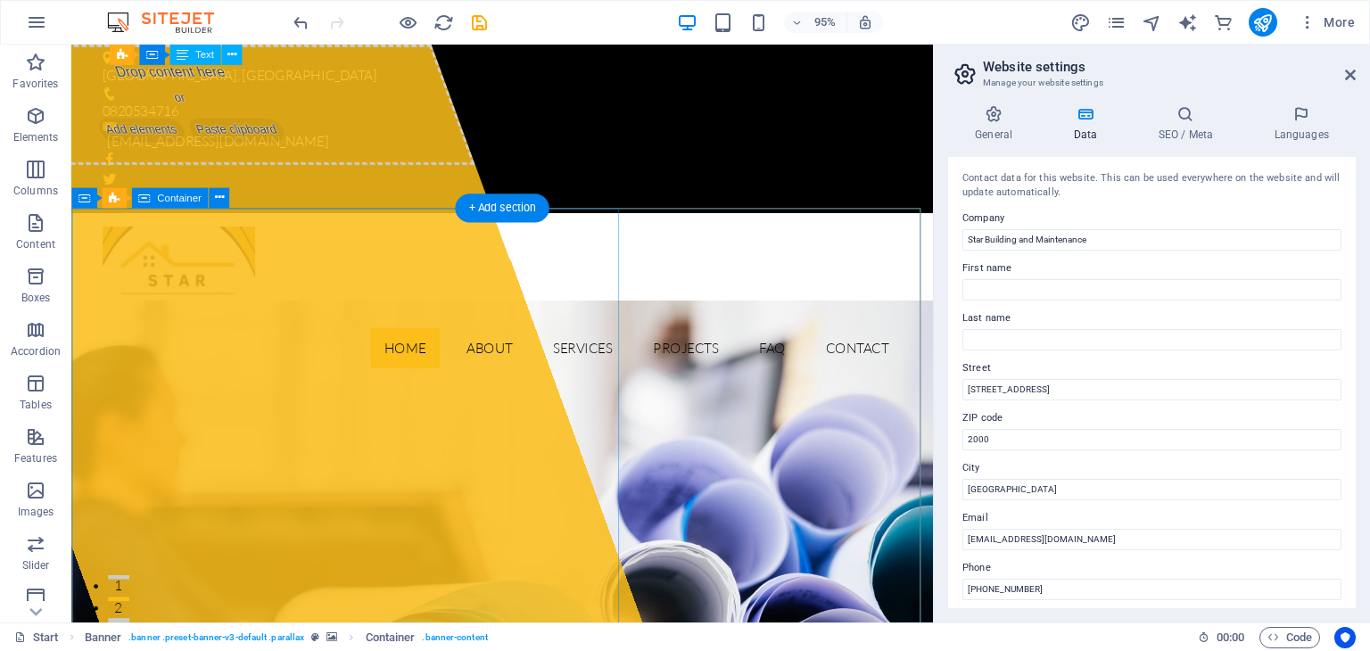
click at [223, 171] on div "Drop content here or Add elements Paste clipboard" at bounding box center [187, 108] width 617 height 127
click at [219, 196] on icon at bounding box center [218, 198] width 9 height 18
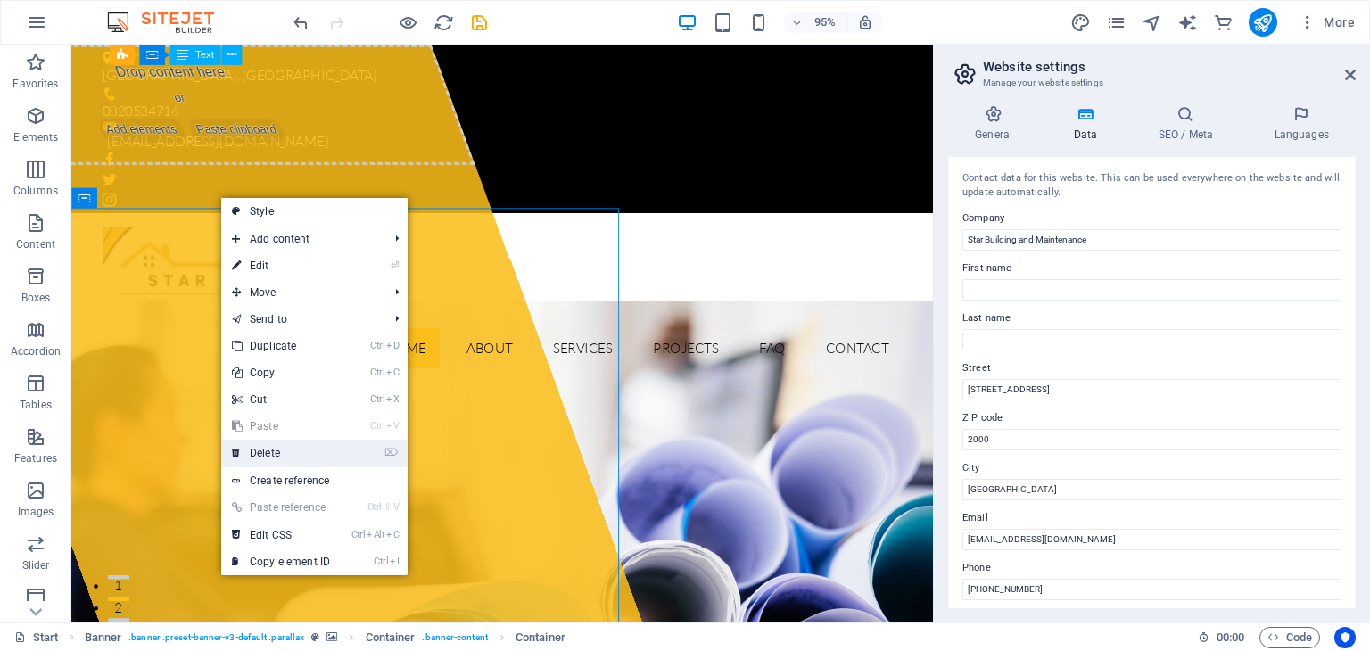
click at [288, 460] on link "⌦ Delete" at bounding box center [281, 453] width 120 height 27
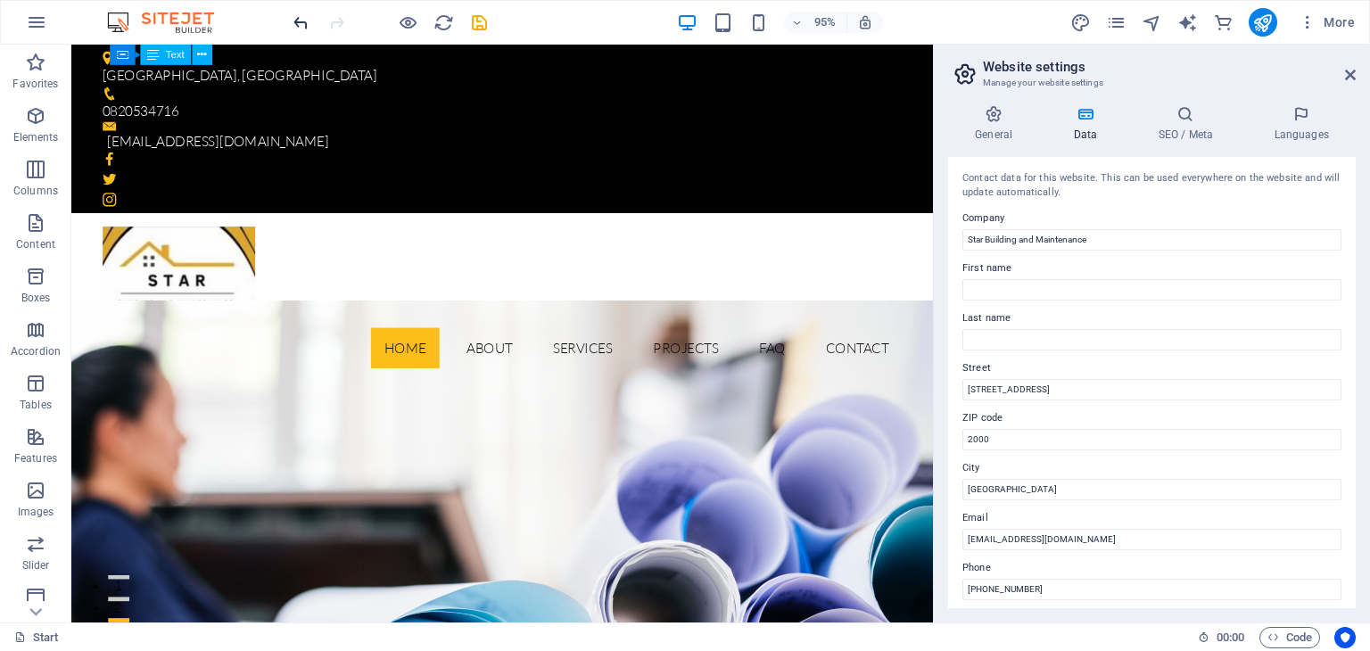
click at [296, 21] on icon "undo" at bounding box center [301, 22] width 21 height 21
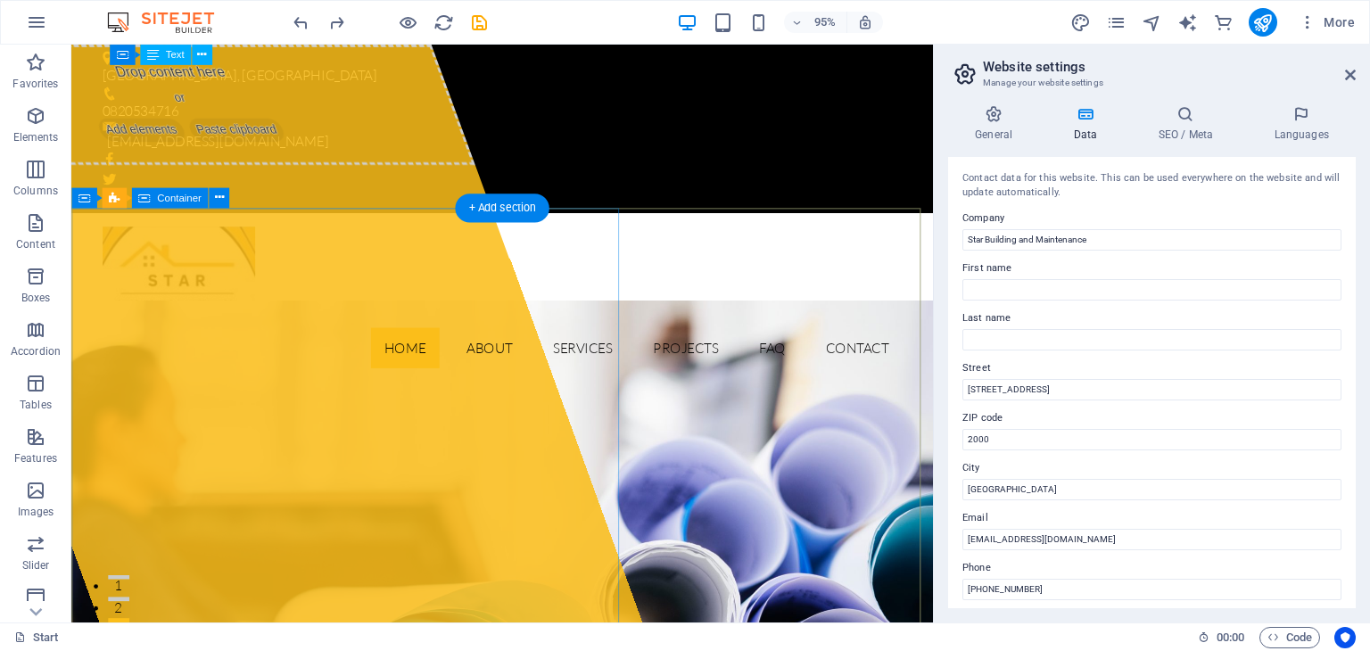
click at [265, 171] on div "Drop content here or Add elements Paste clipboard" at bounding box center [187, 108] width 617 height 127
click at [261, 147] on span "Paste clipboard" at bounding box center [245, 134] width 107 height 25
drag, startPoint x: 244, startPoint y: 295, endPoint x: 299, endPoint y: 318, distance: 58.8
click at [244, 147] on span "Paste clipboard" at bounding box center [245, 134] width 107 height 25
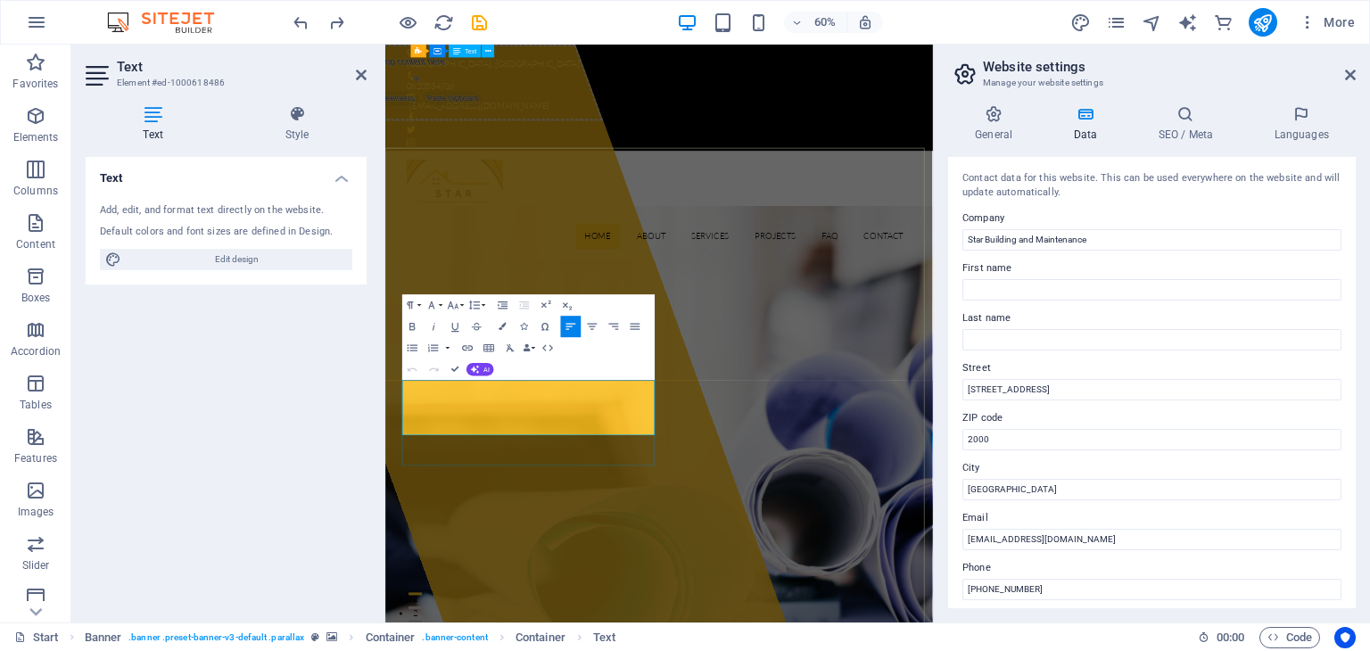
drag, startPoint x: 587, startPoint y: 661, endPoint x: 413, endPoint y: 591, distance: 187.7
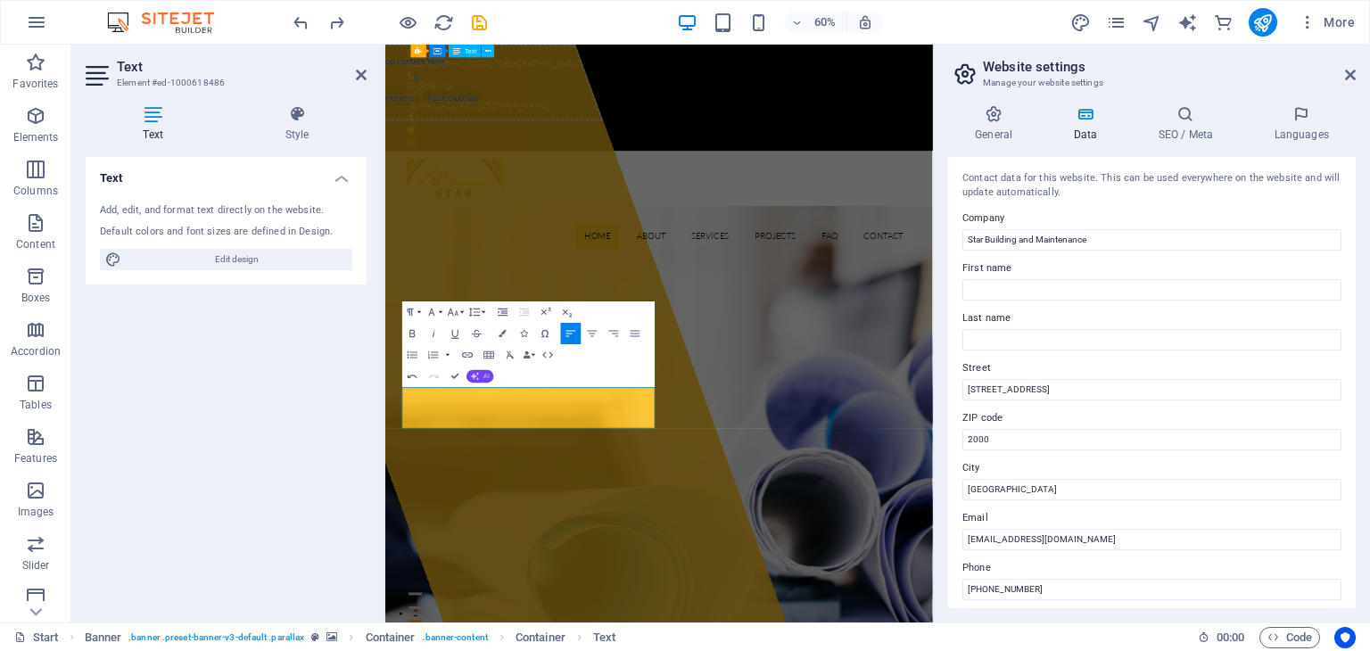
click at [480, 372] on button "AI" at bounding box center [481, 376] width 28 height 12
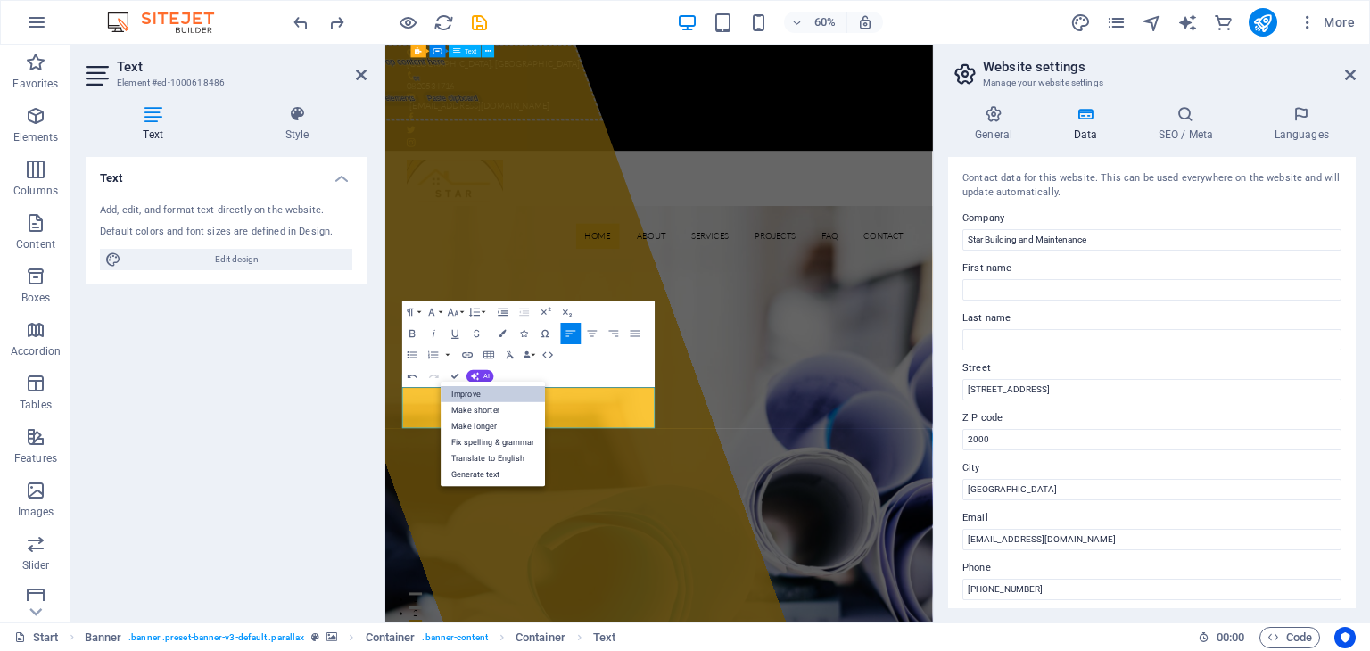
click at [475, 390] on link "Improve" at bounding box center [493, 394] width 104 height 16
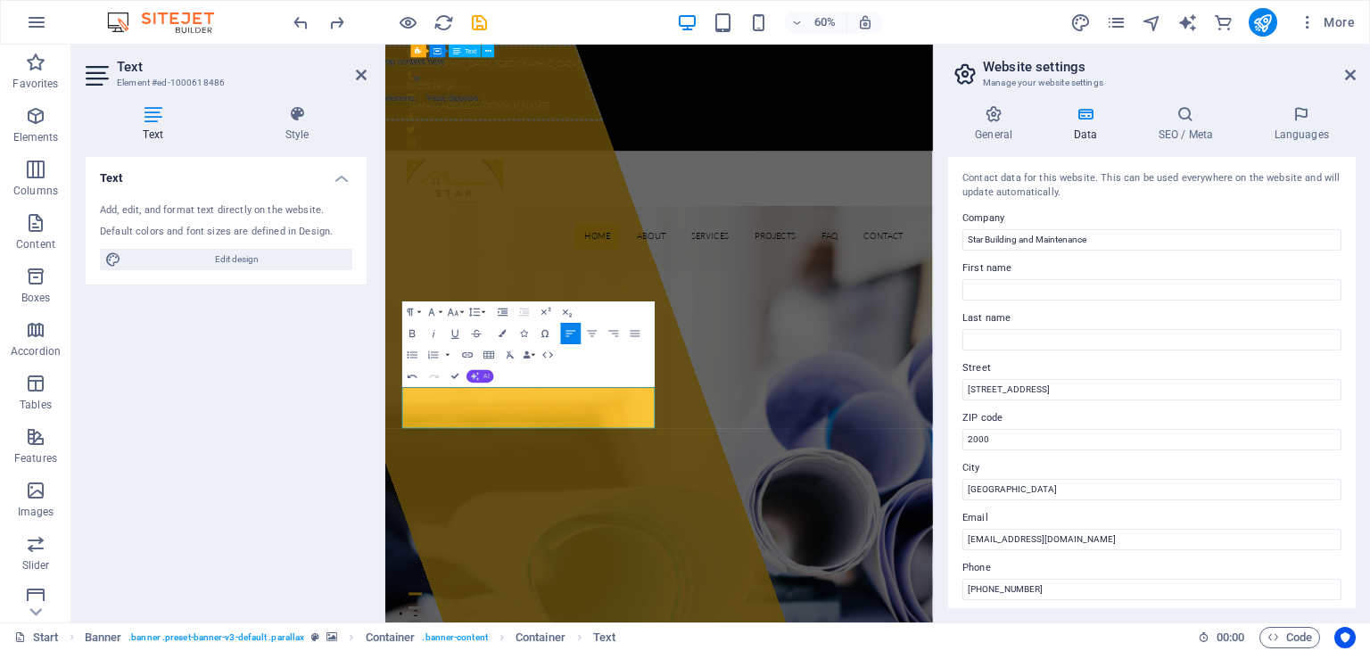
click at [484, 378] on span "AI" at bounding box center [487, 376] width 6 height 6
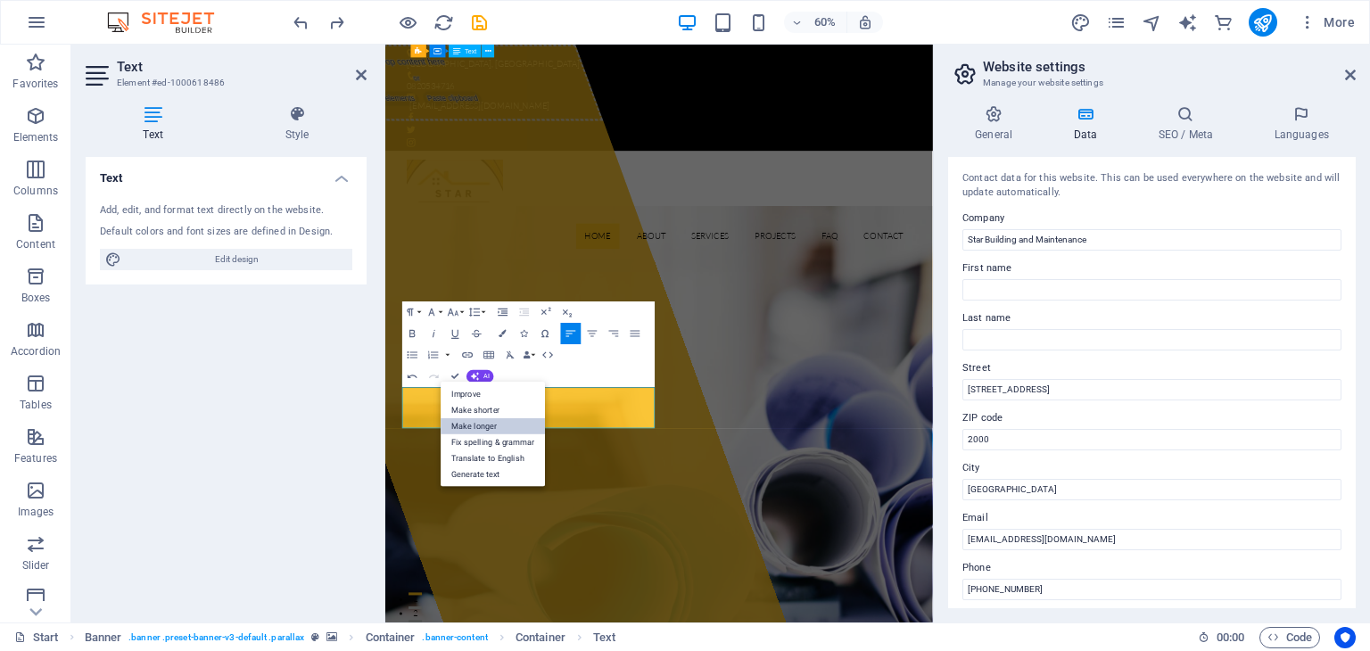
click at [506, 423] on link "Make longer" at bounding box center [493, 426] width 104 height 16
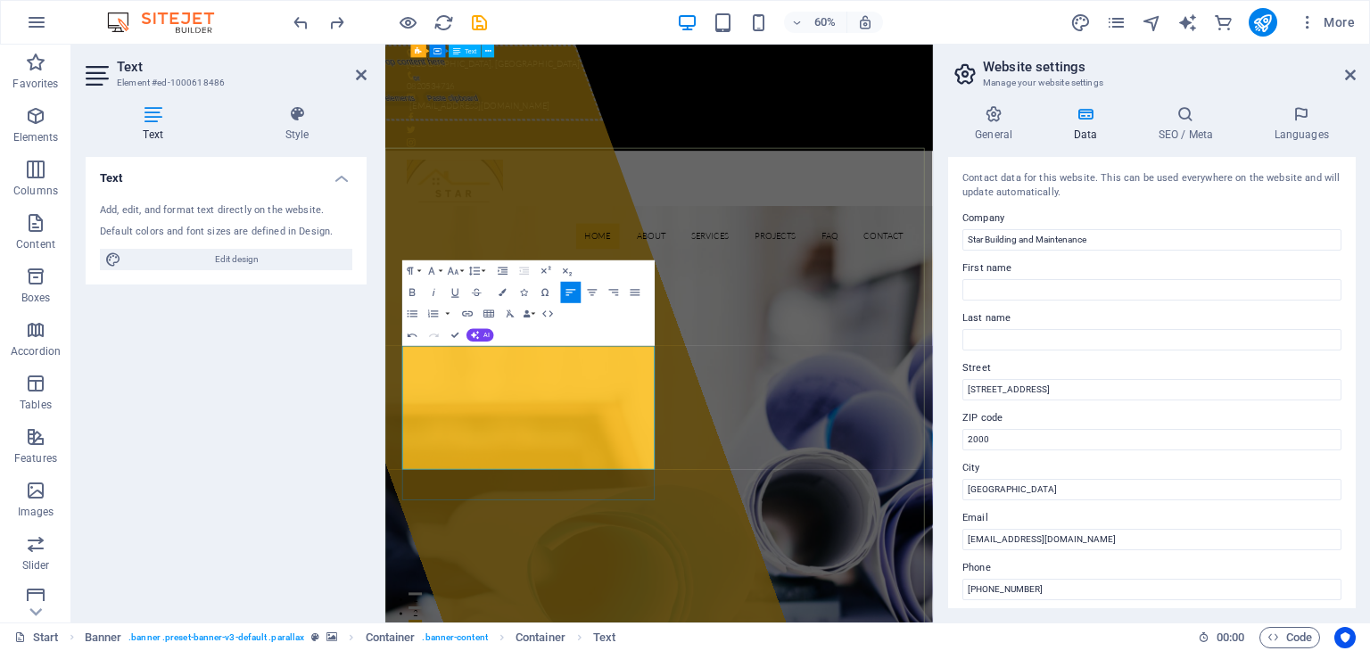
drag, startPoint x: 698, startPoint y: 644, endPoint x: 776, endPoint y: 647, distance: 78.6
click at [418, 297] on icon "button" at bounding box center [412, 292] width 12 height 12
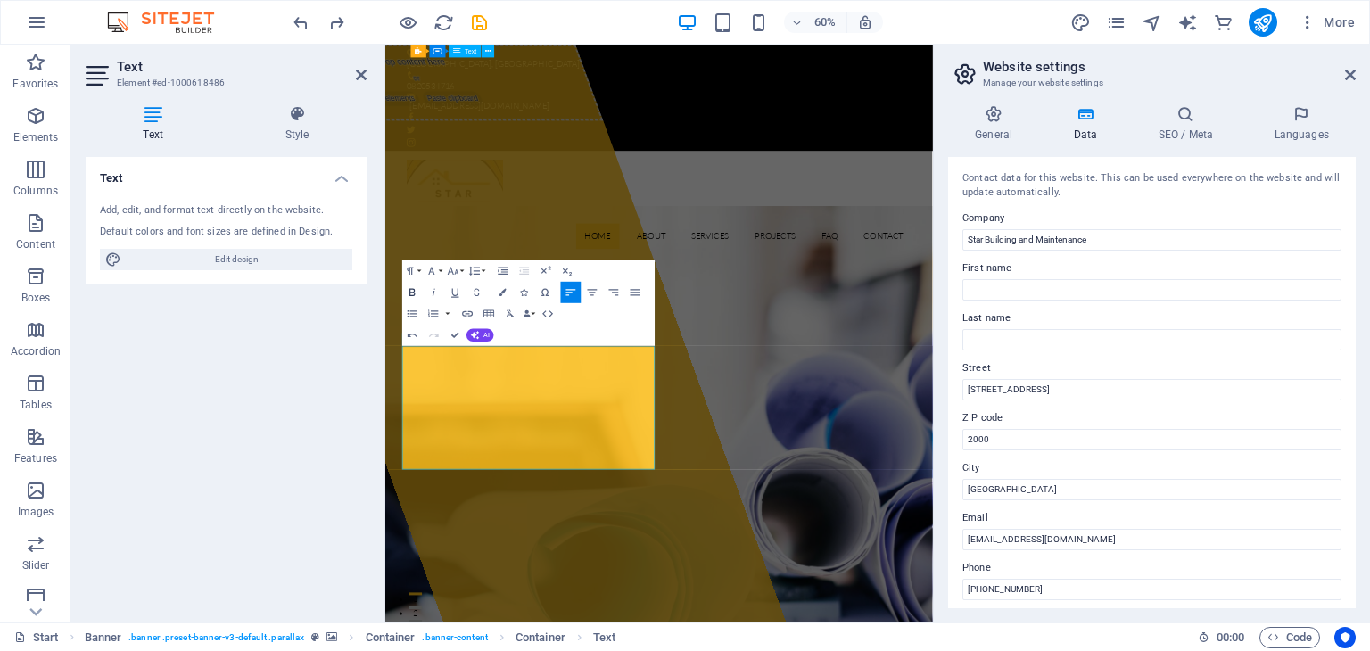
click at [412, 291] on icon "button" at bounding box center [412, 292] width 12 height 12
click at [412, 287] on icon "button" at bounding box center [412, 292] width 12 height 12
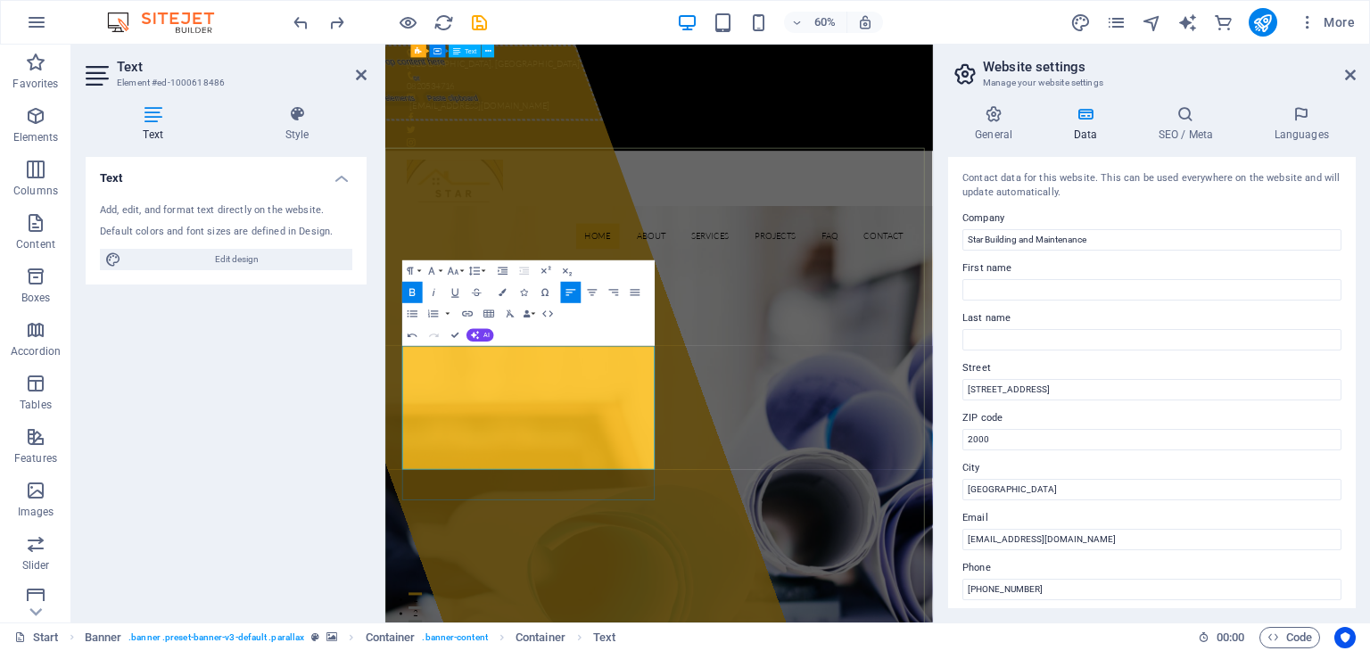
click at [407, 288] on icon "button" at bounding box center [412, 292] width 12 height 12
click at [413, 290] on icon "button" at bounding box center [412, 292] width 5 height 7
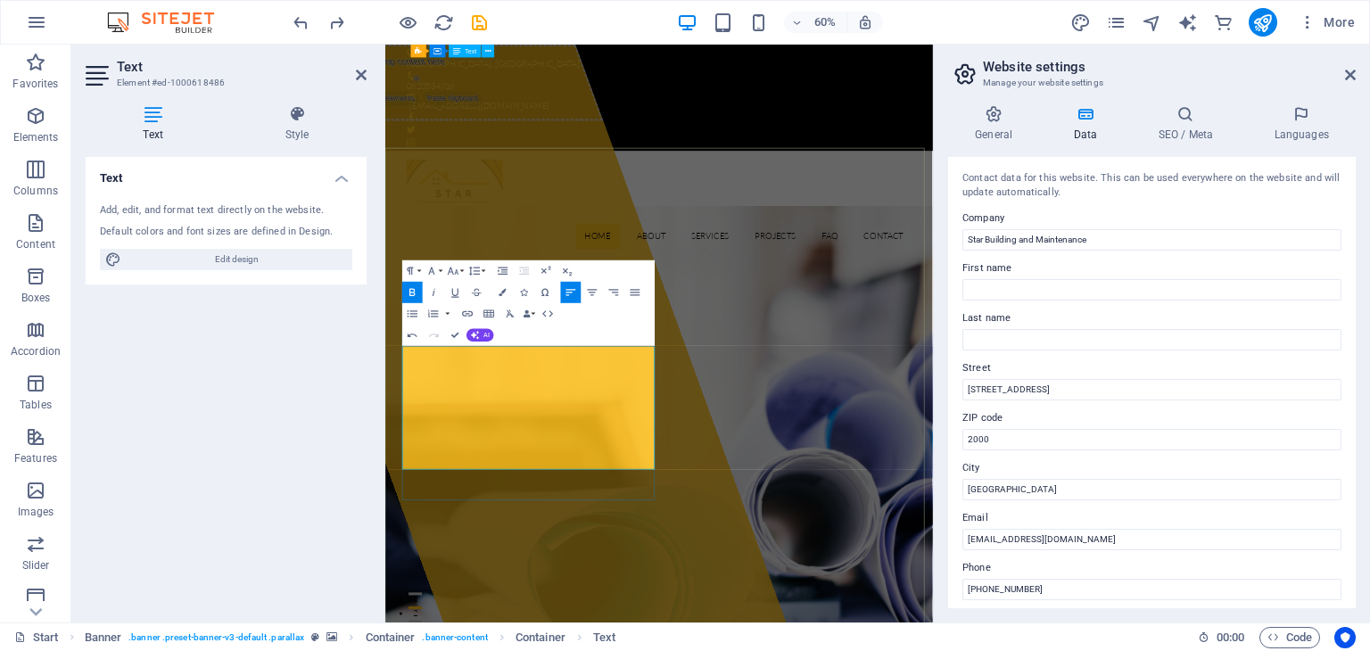
drag, startPoint x: 618, startPoint y: 697, endPoint x: 695, endPoint y: 691, distance: 77.0
click at [410, 294] on icon "button" at bounding box center [412, 292] width 12 height 12
click at [862, 650] on div "Drop content here or Add elements Paste clipboard" at bounding box center [592, 527] width 922 height 964
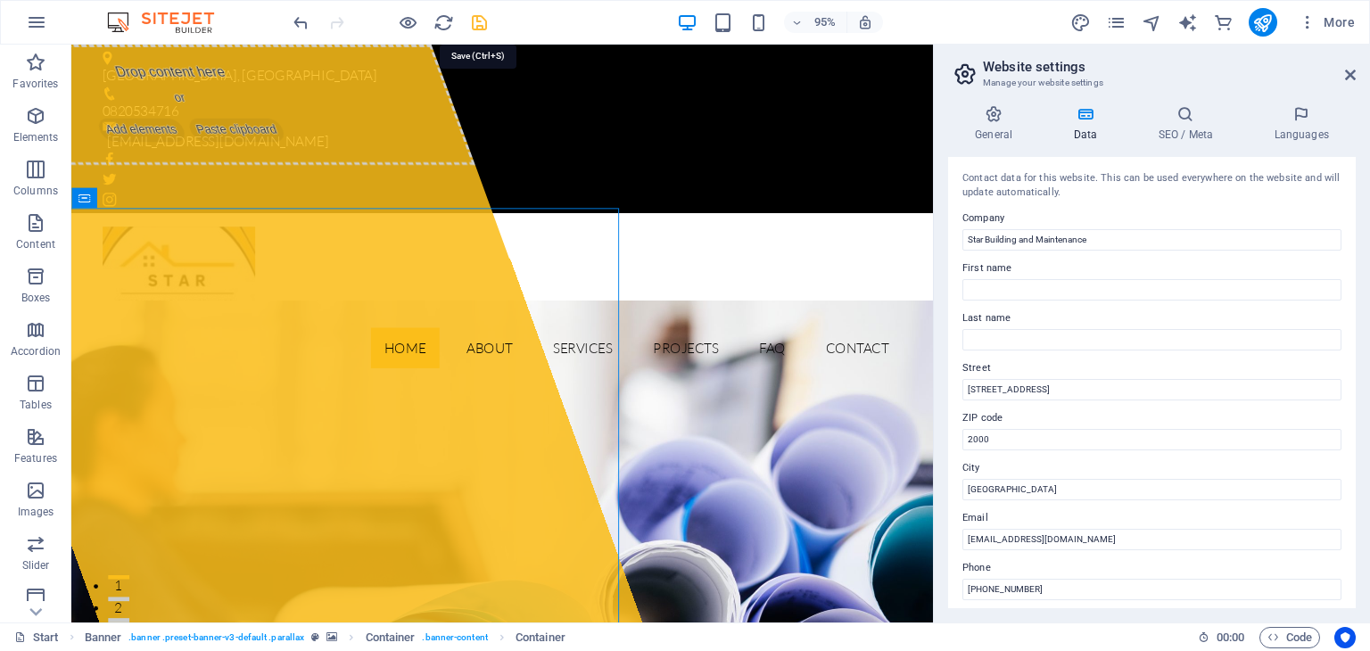
click at [485, 21] on icon "save" at bounding box center [479, 22] width 21 height 21
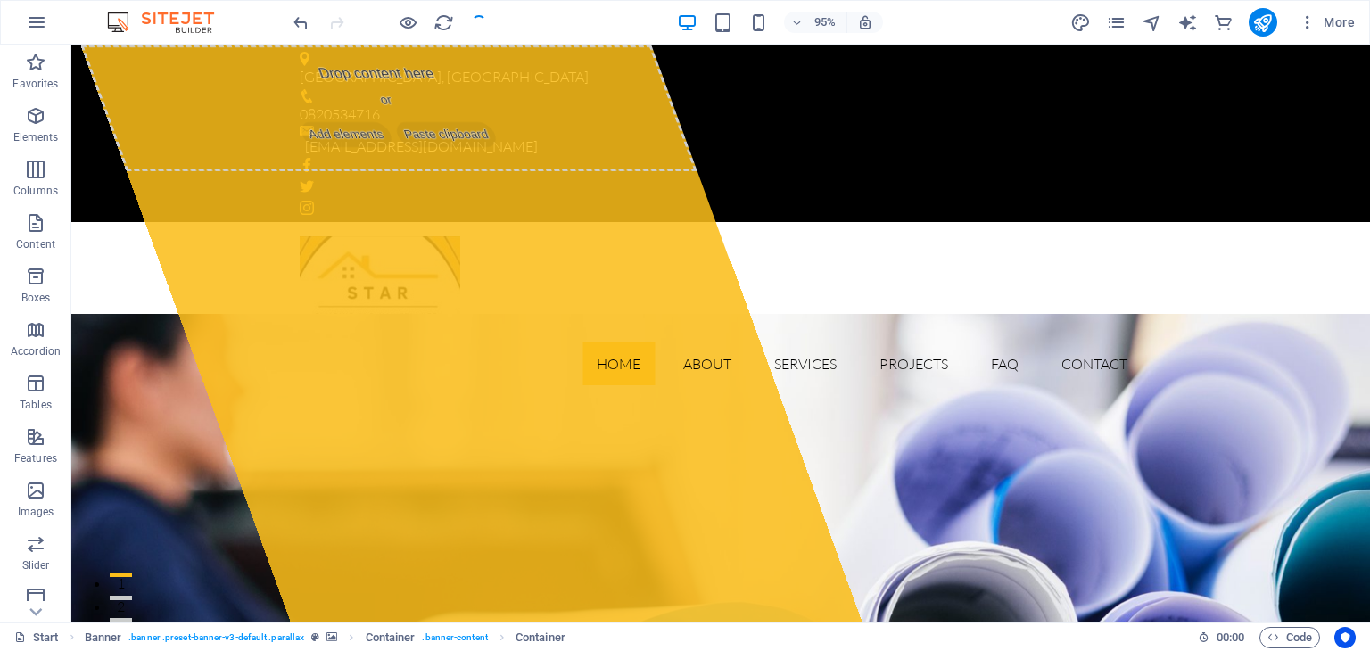
checkbox input "false"
